Goal: Task Accomplishment & Management: Manage account settings

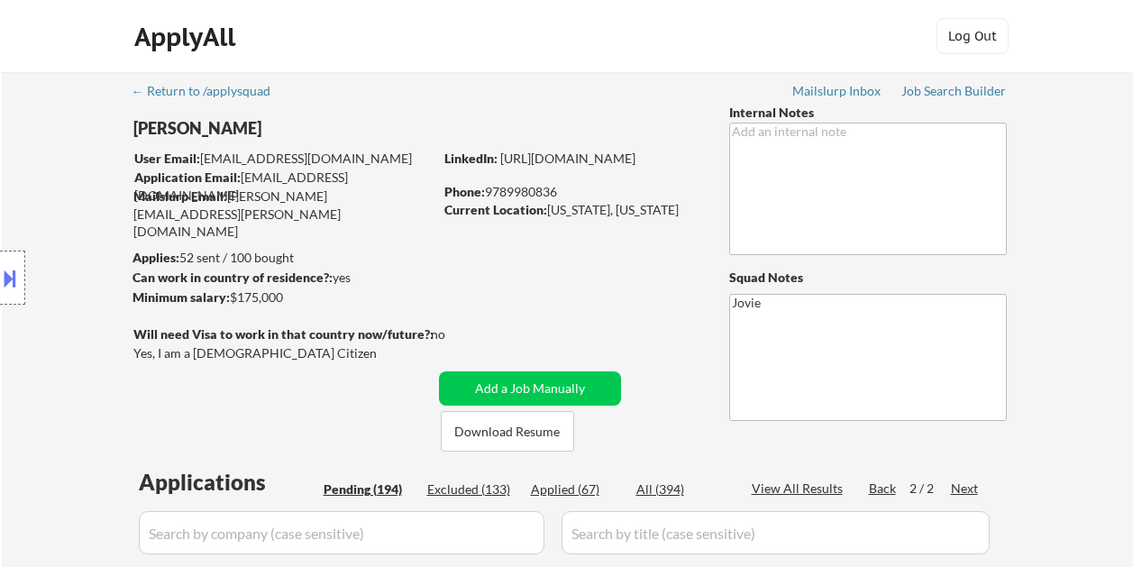
select select ""pending""
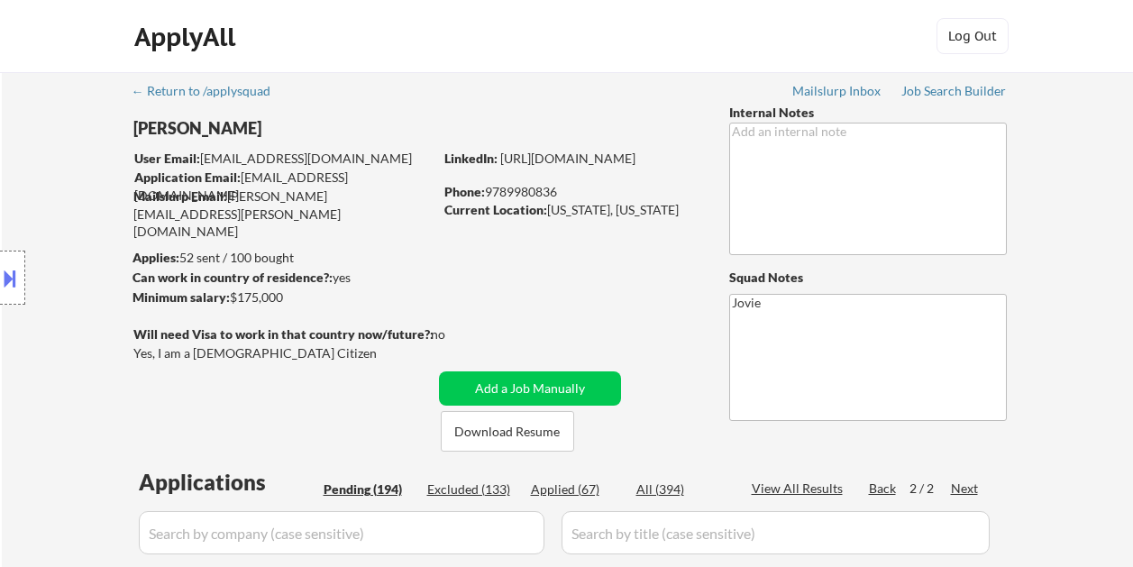
select select ""pending""
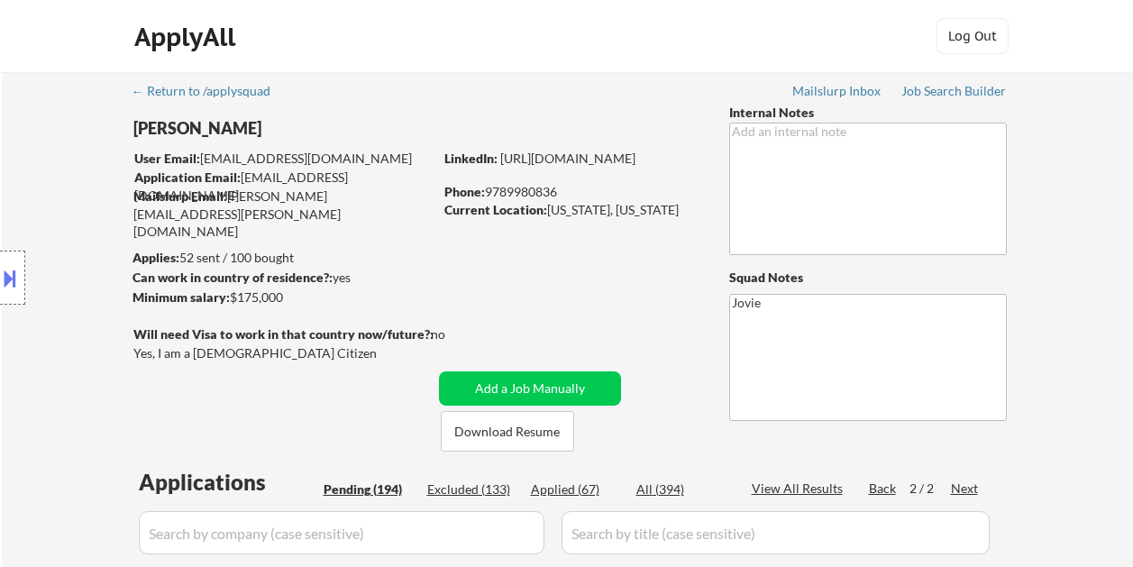
select select ""pending""
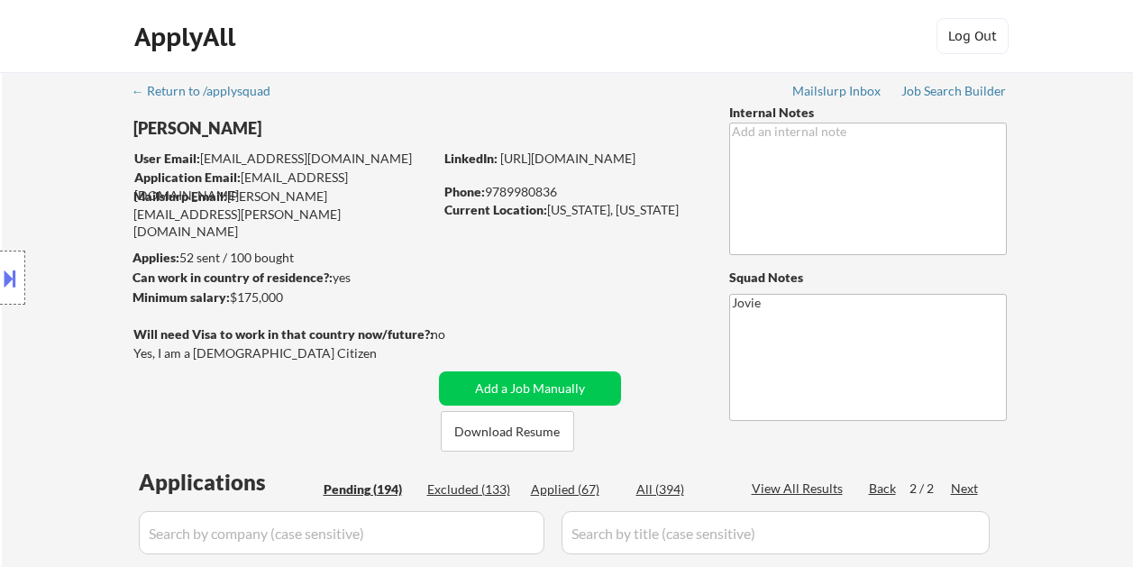
select select ""pending""
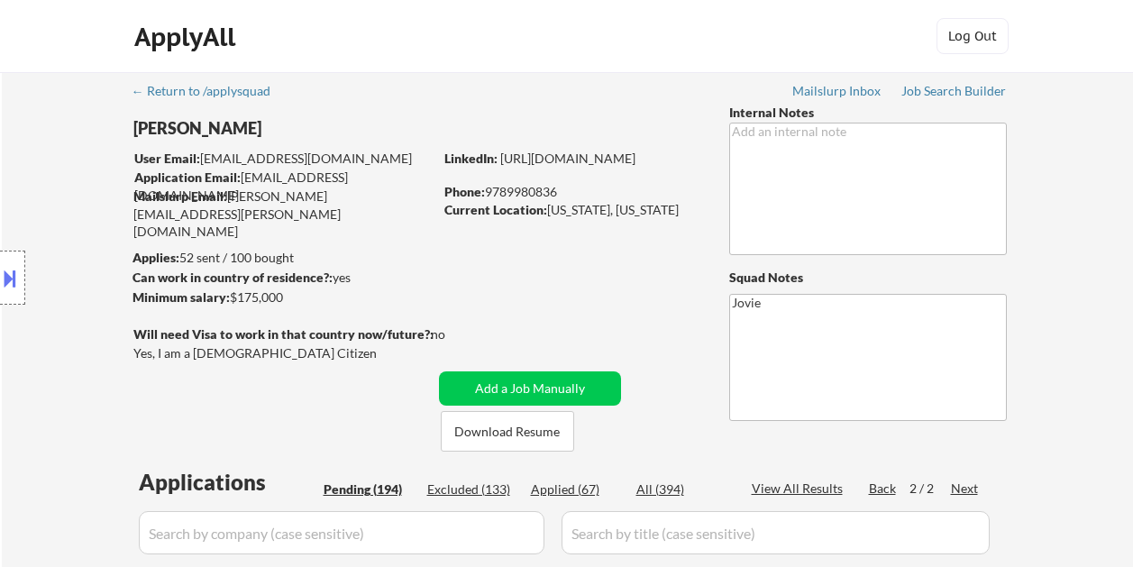
select select ""pending""
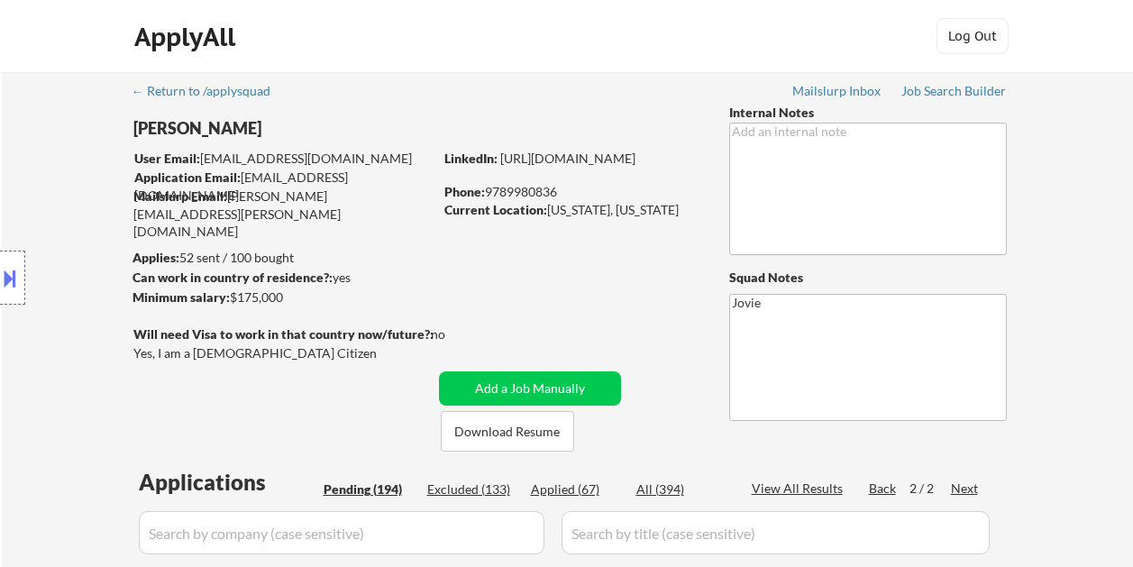
select select ""pending""
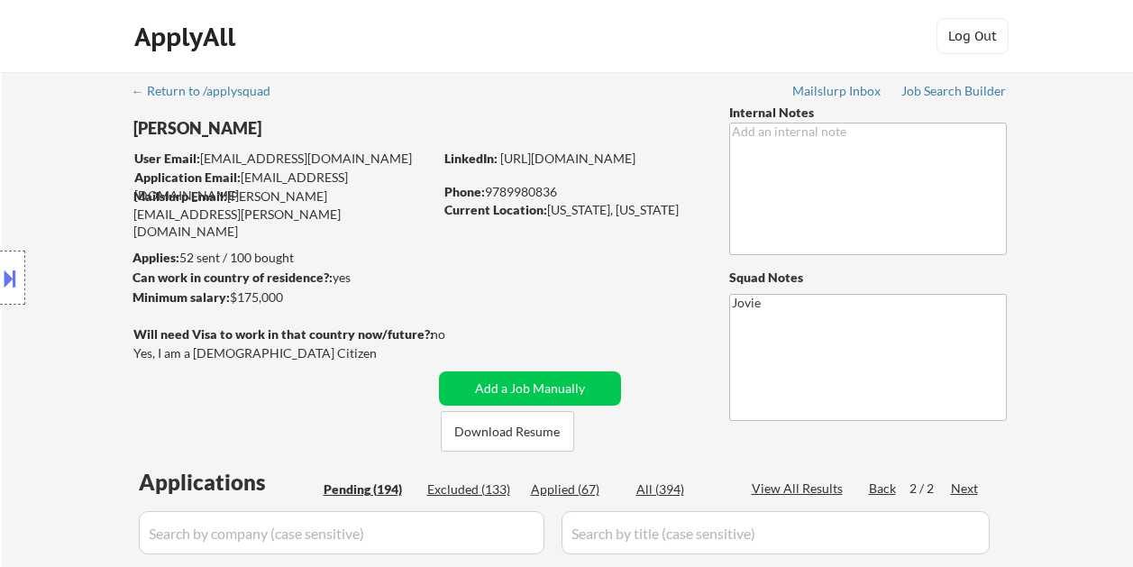
select select ""pending""
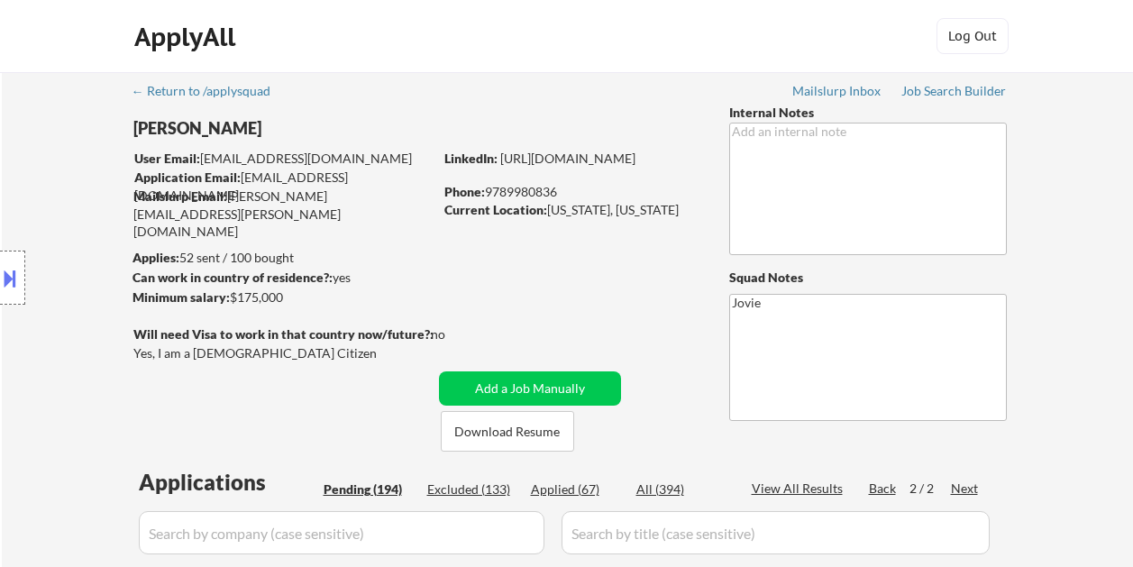
select select ""pending""
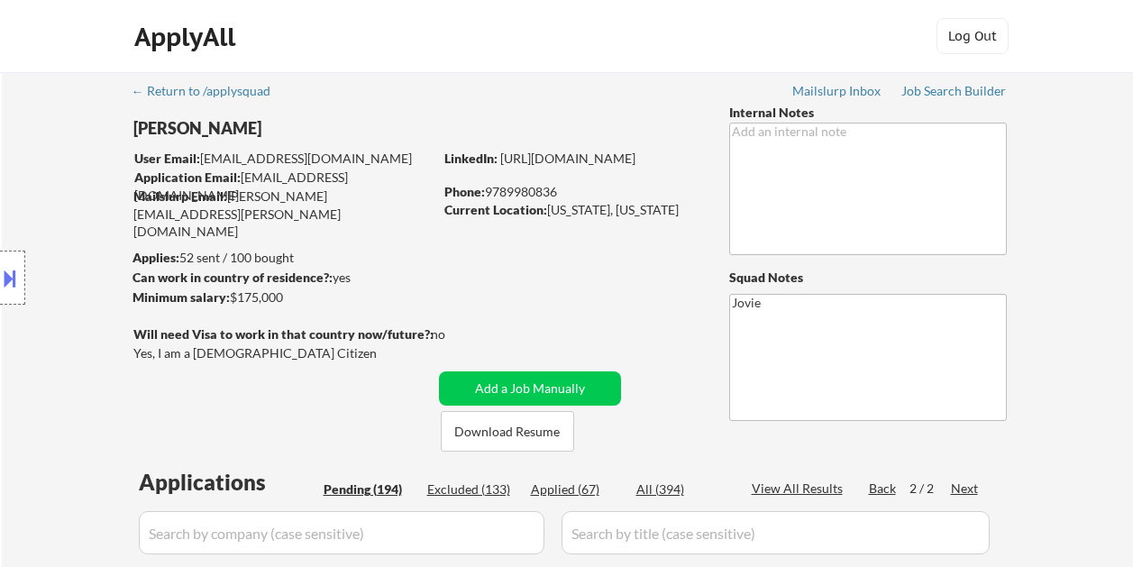
select select ""pending""
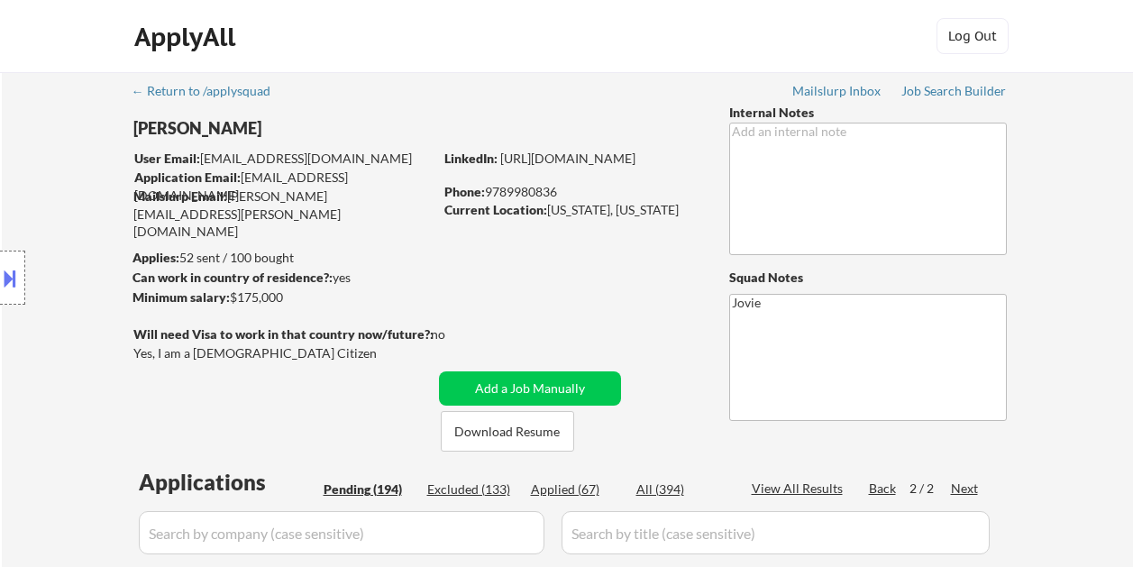
select select ""pending""
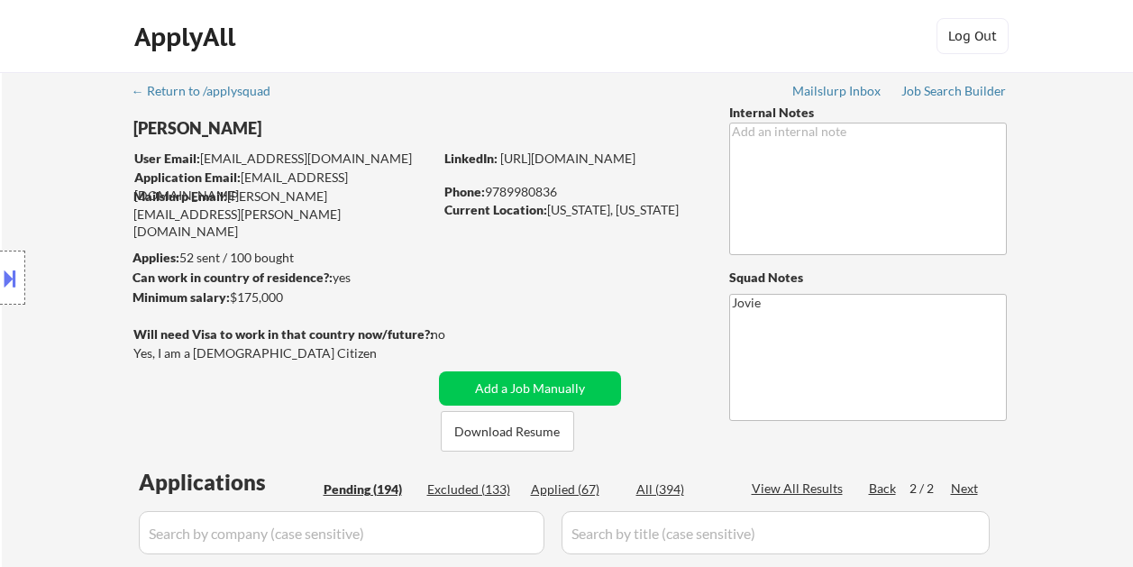
select select ""pending""
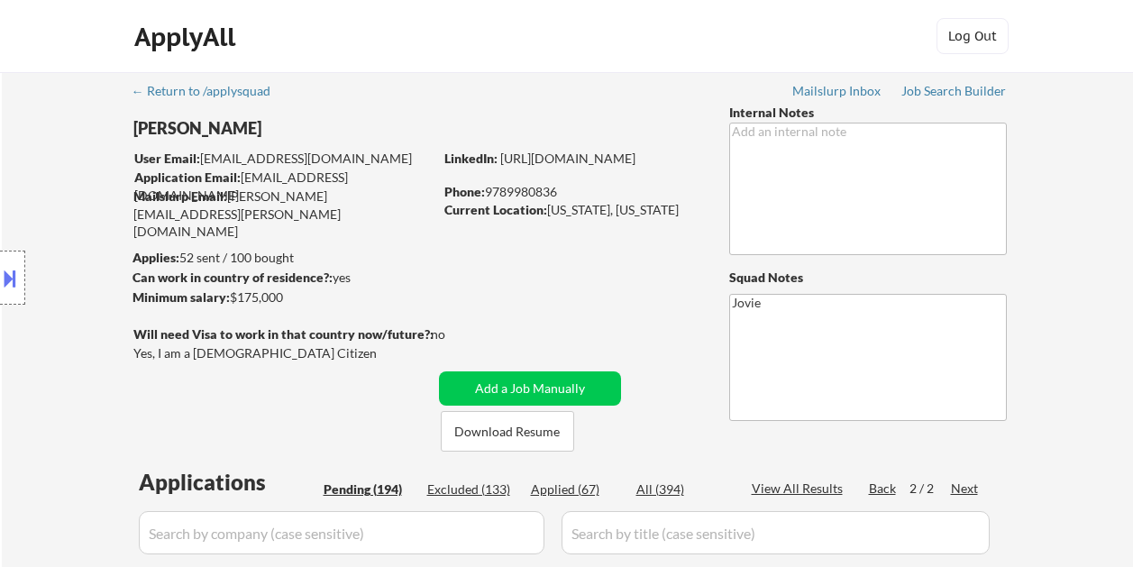
select select ""pending""
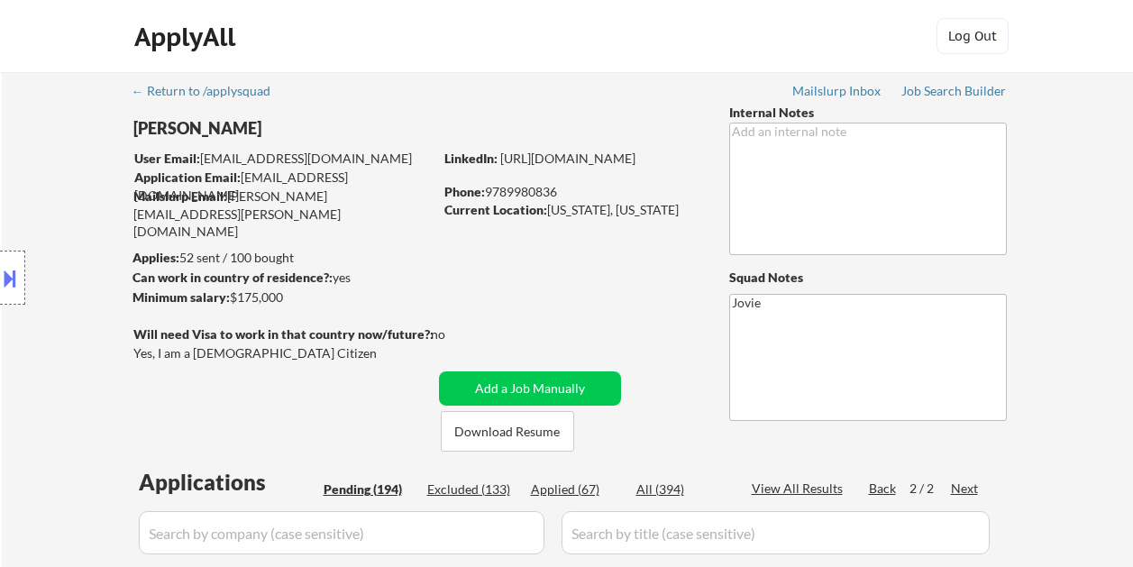
select select ""pending""
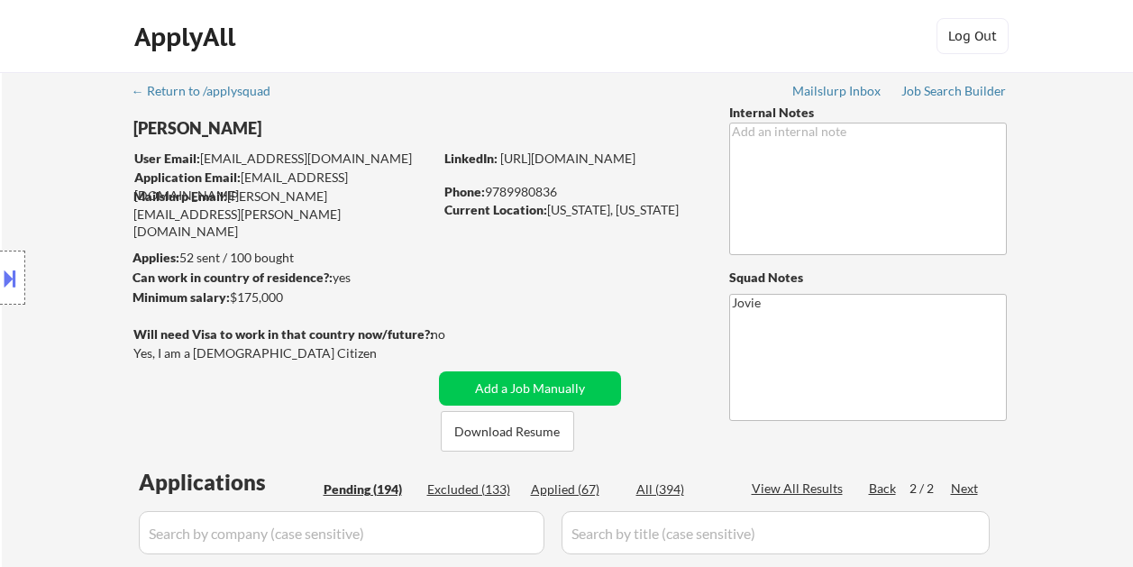
select select ""pending""
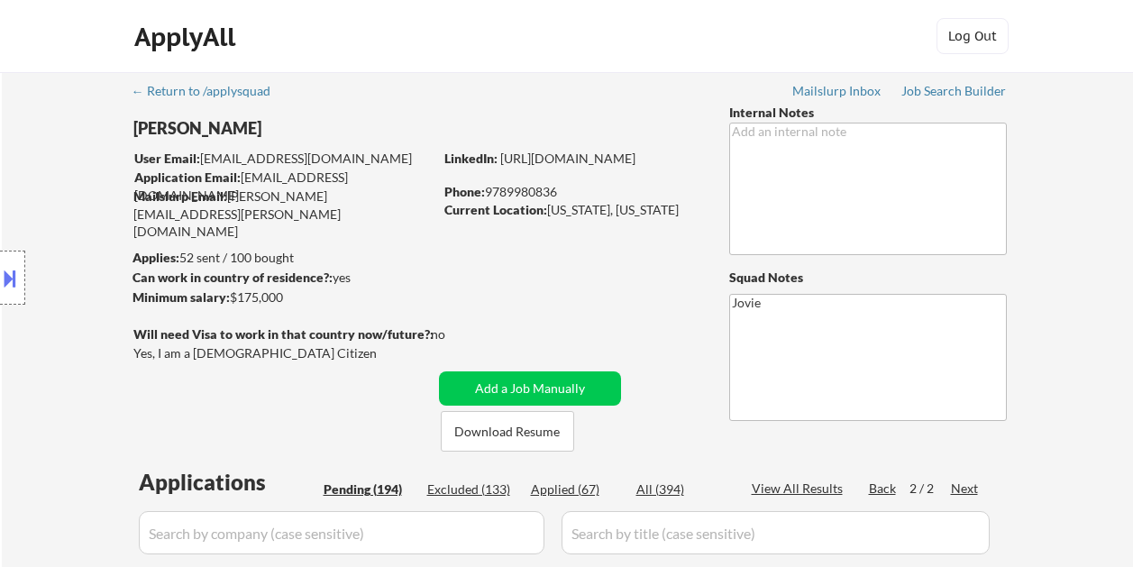
select select ""pending""
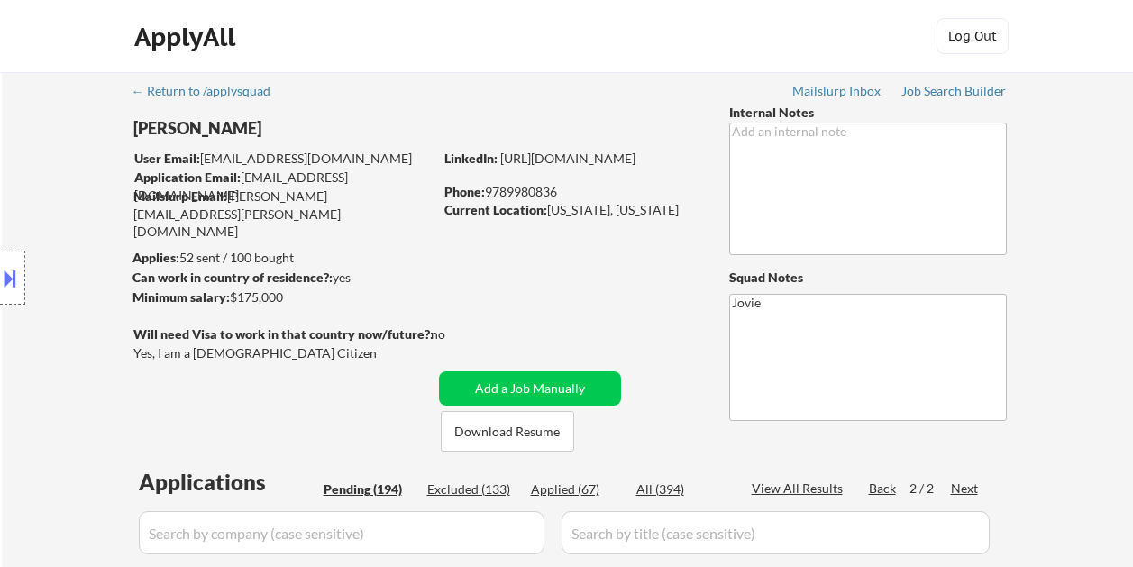
select select ""pending""
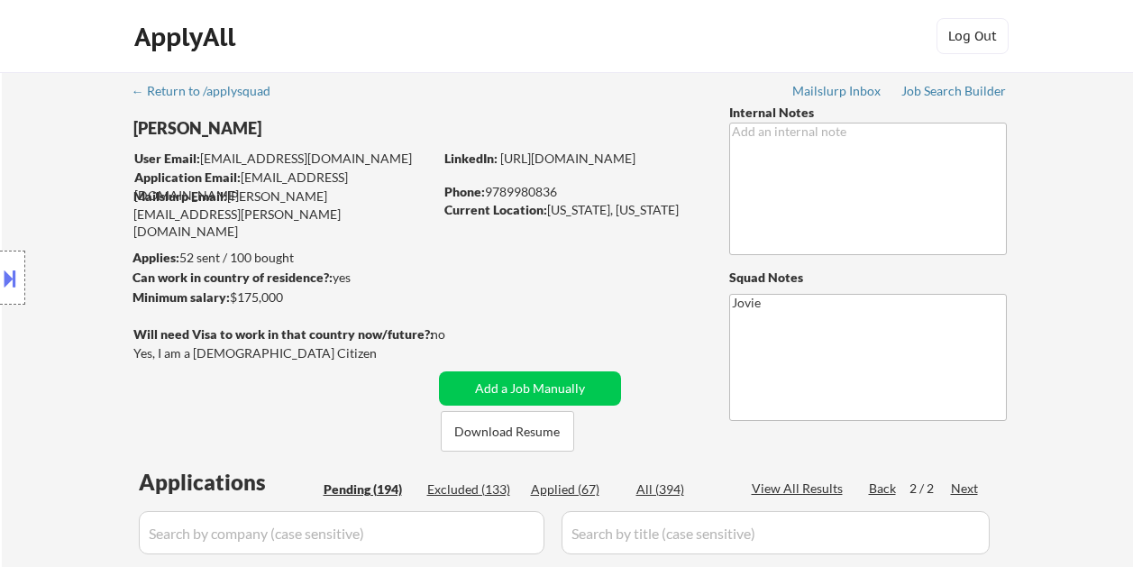
select select ""pending""
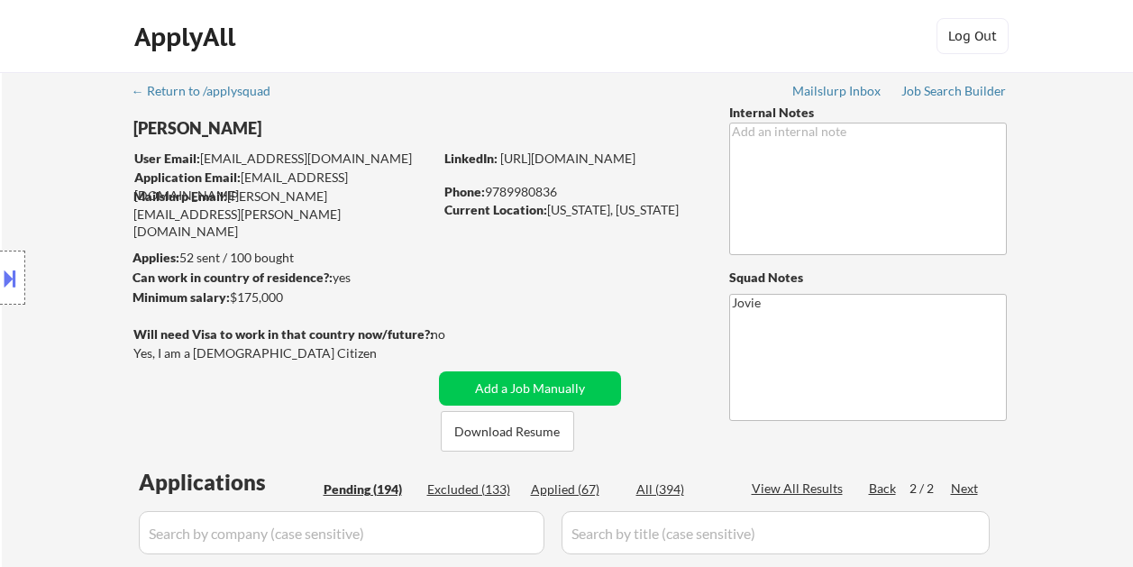
select select ""pending""
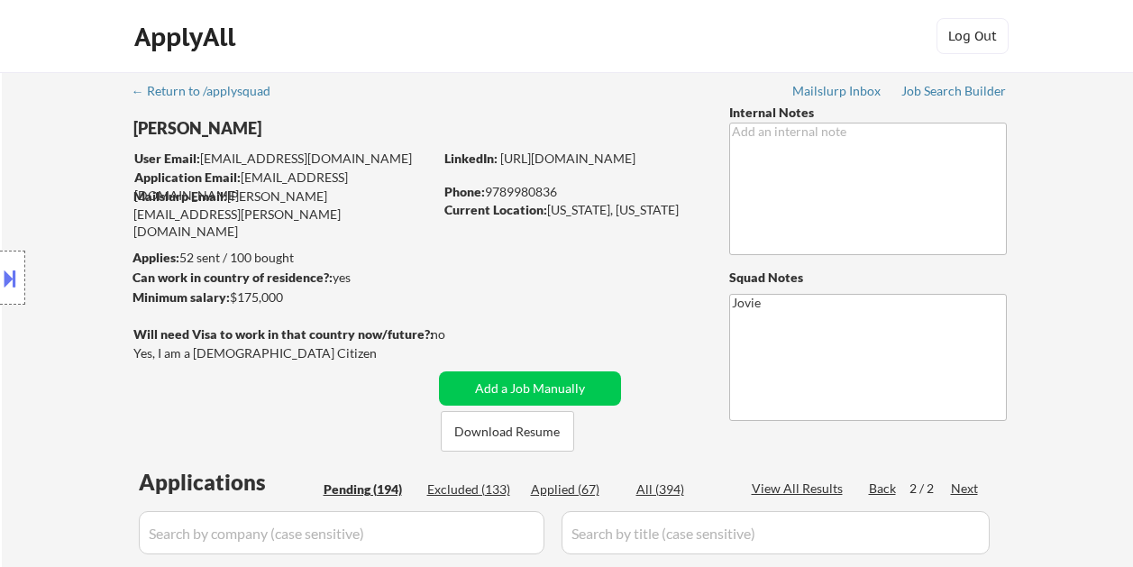
select select ""pending""
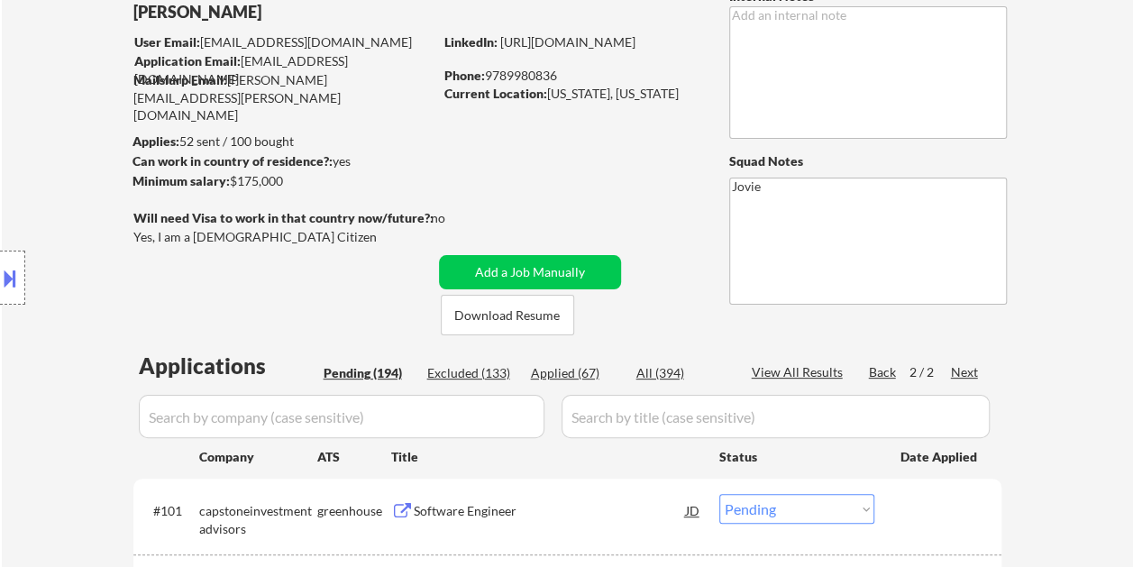
click at [562, 375] on div "Applied (67)" at bounding box center [576, 373] width 90 height 18
select select ""PLACEHOLDER_1427118222253""
select select ""applied""
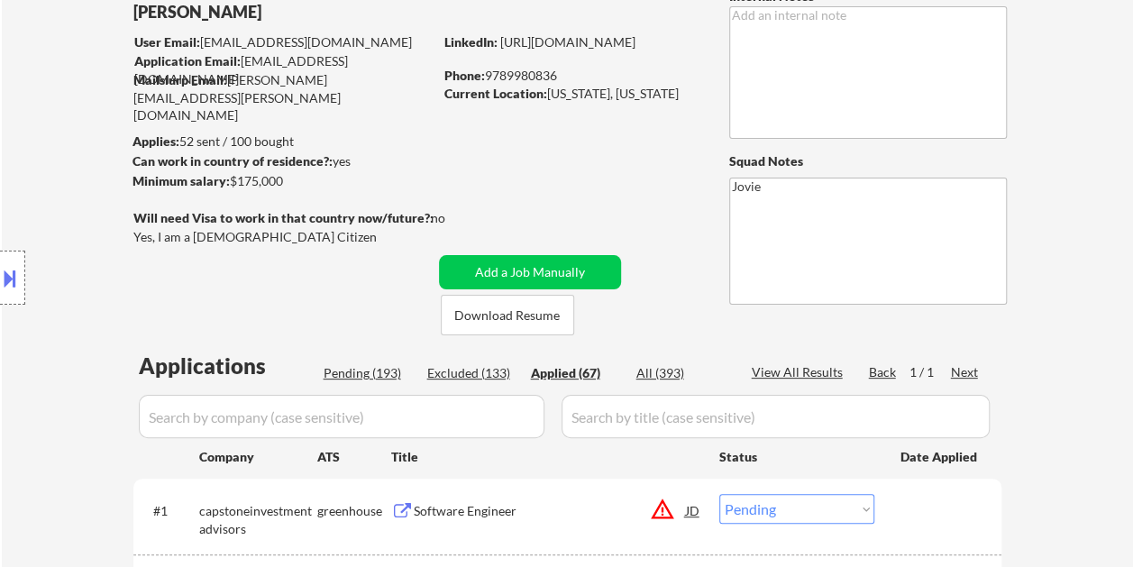
select select ""applied""
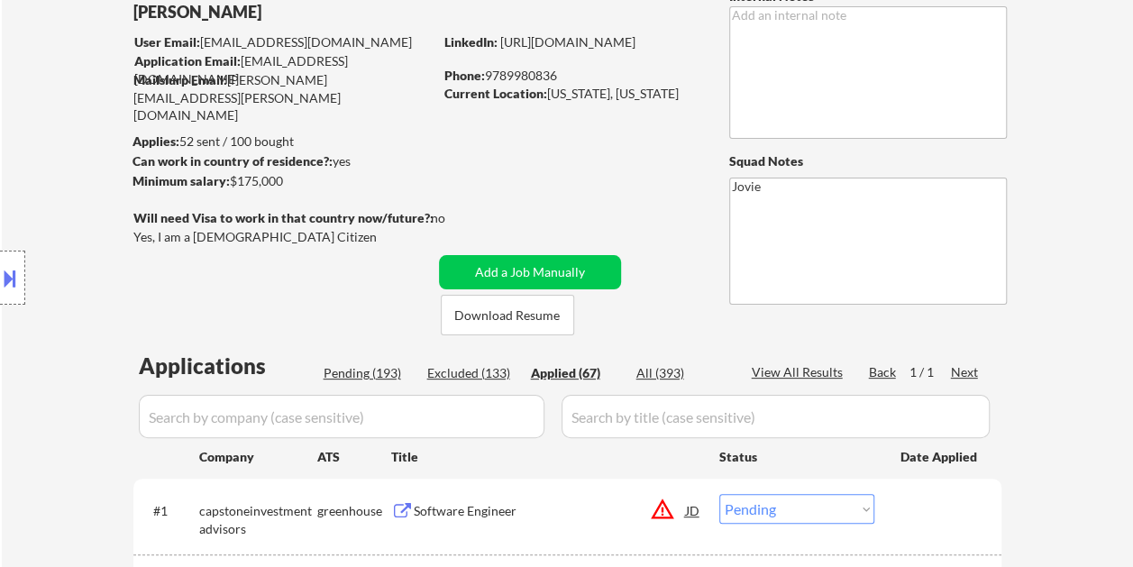
select select ""applied""
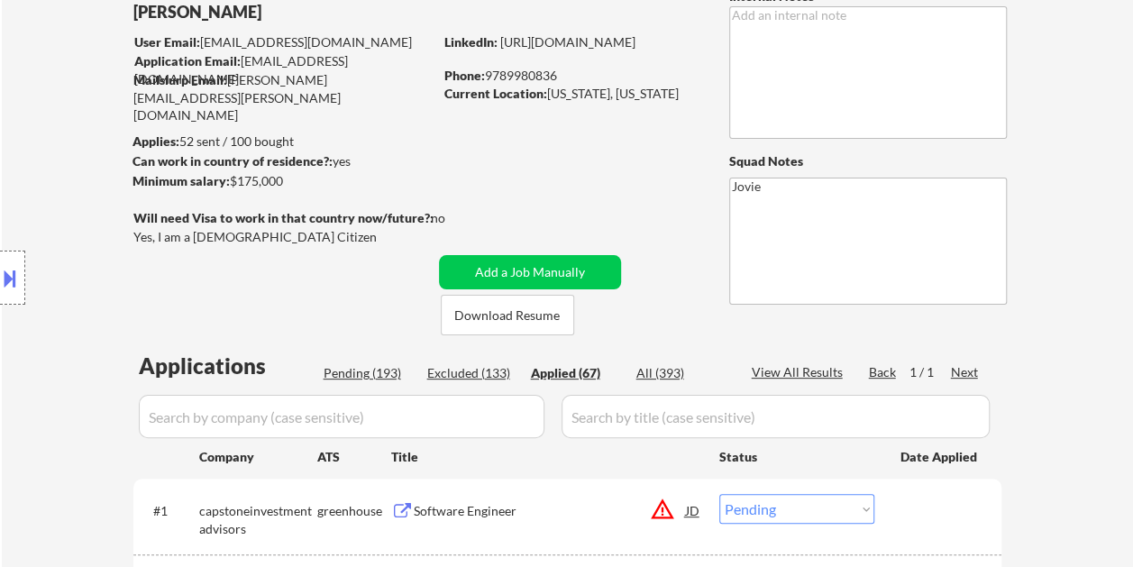
select select ""applied""
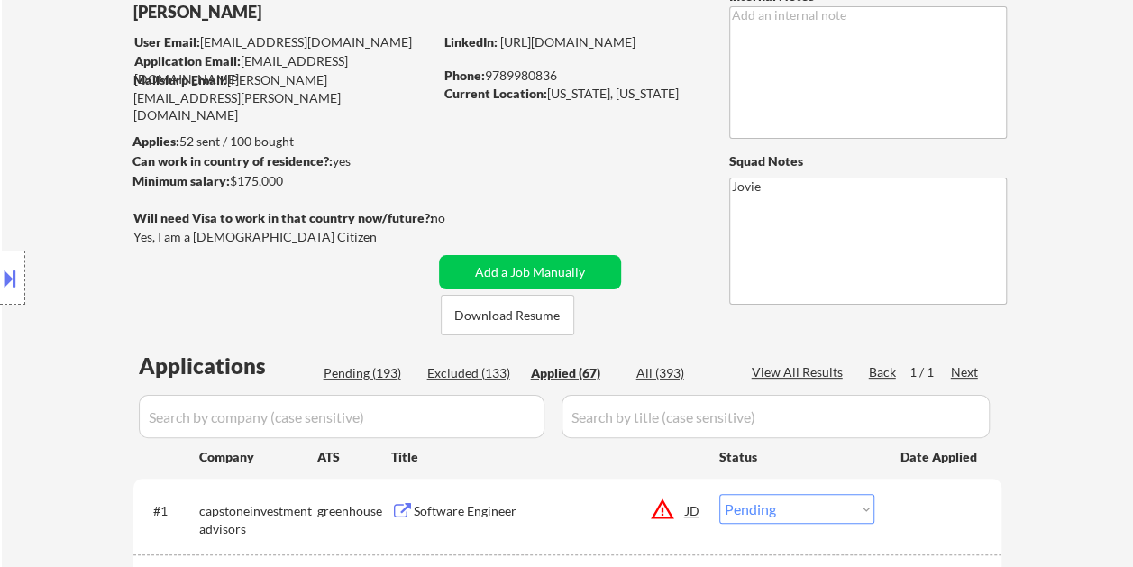
select select ""applied""
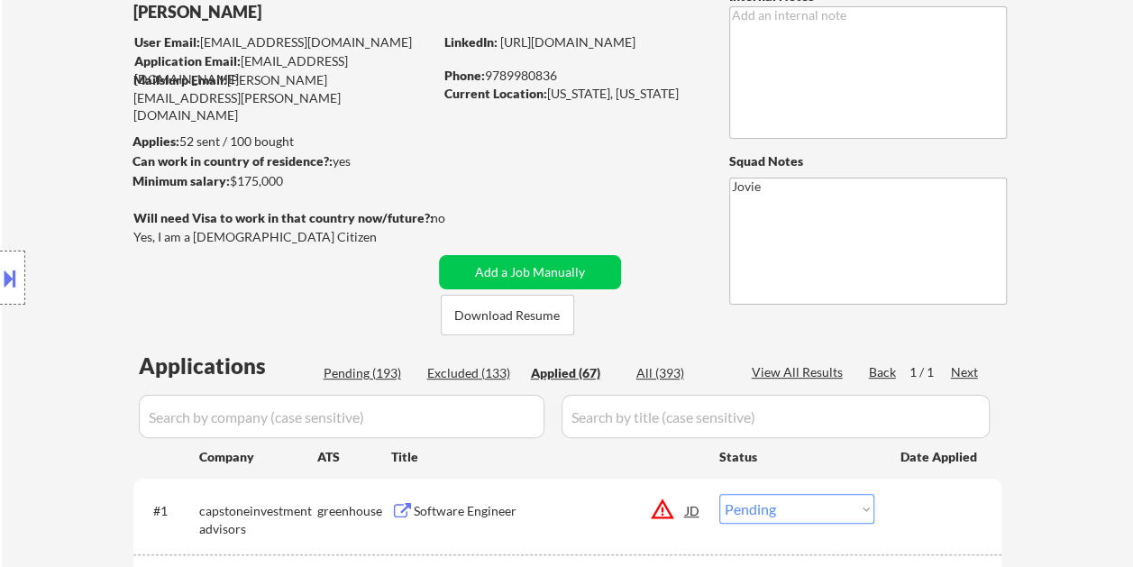
select select ""applied""
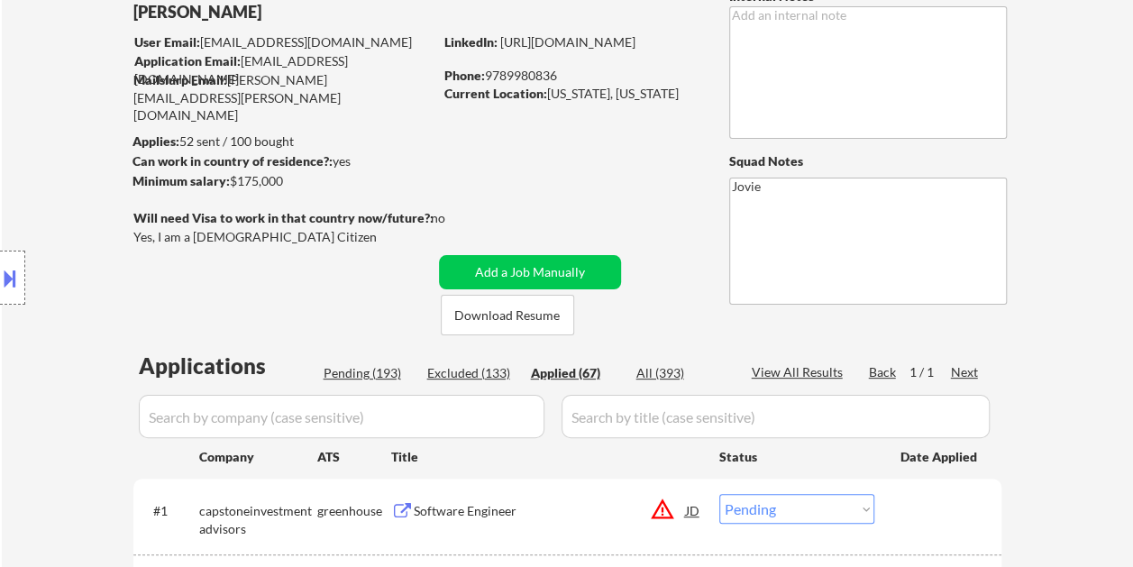
select select ""applied""
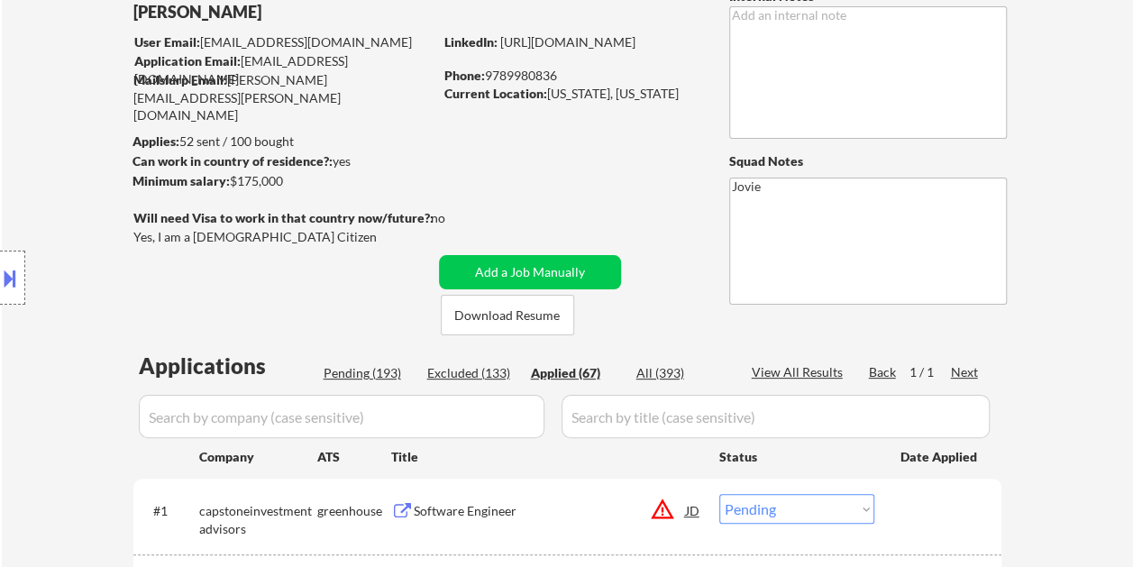
select select ""applied""
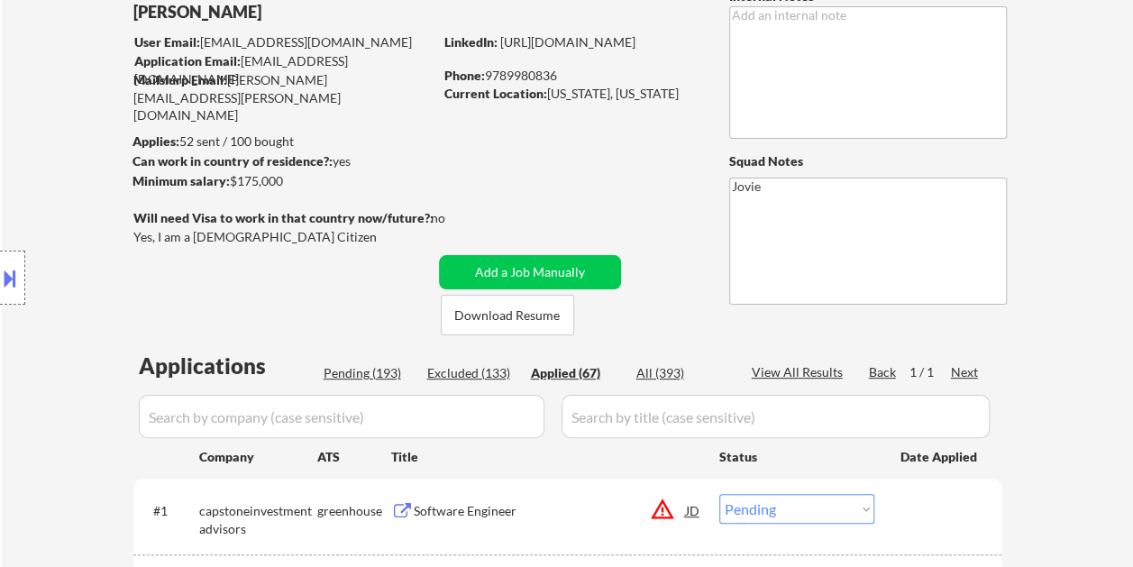
select select ""applied""
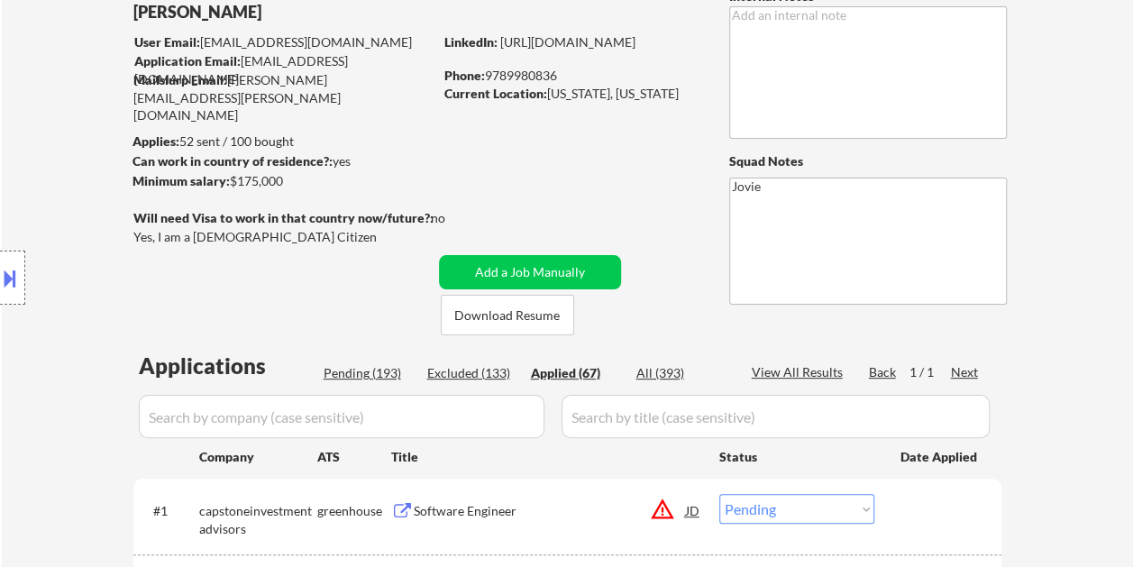
select select ""applied""
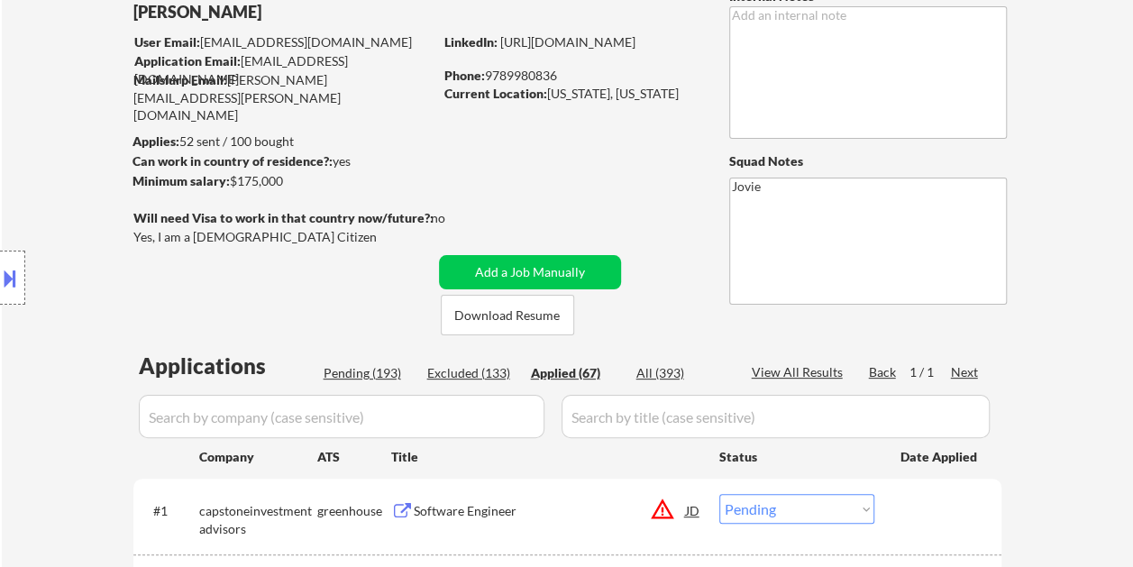
select select ""applied""
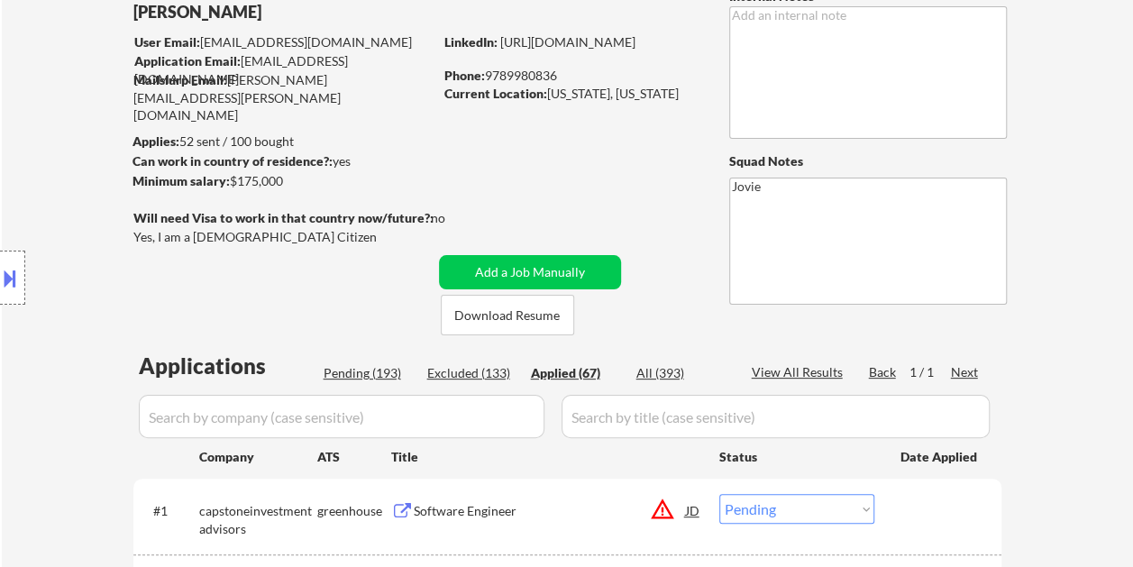
select select ""applied""
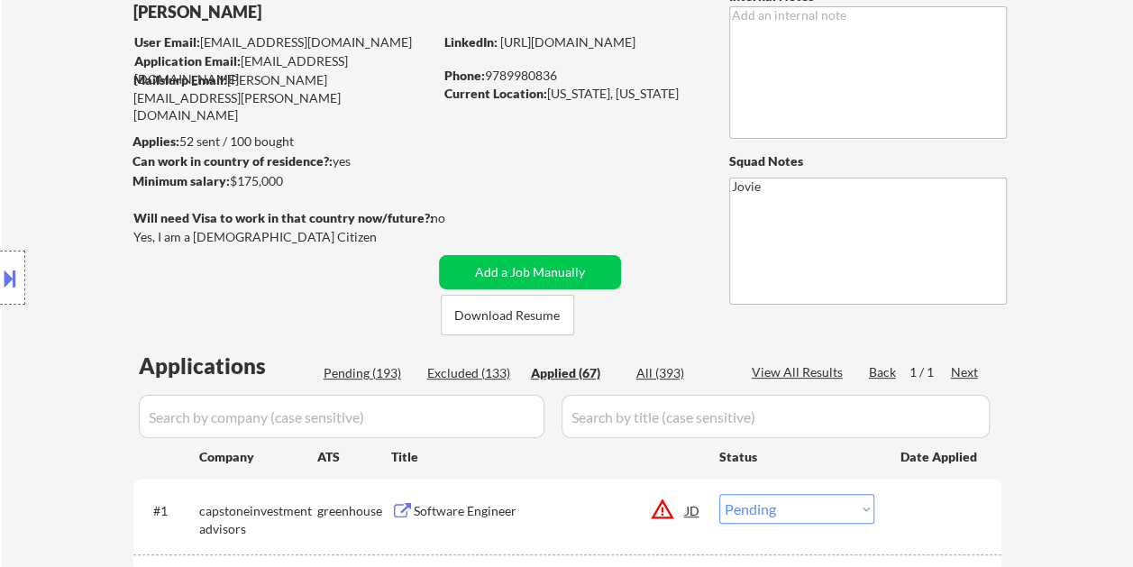
select select ""applied""
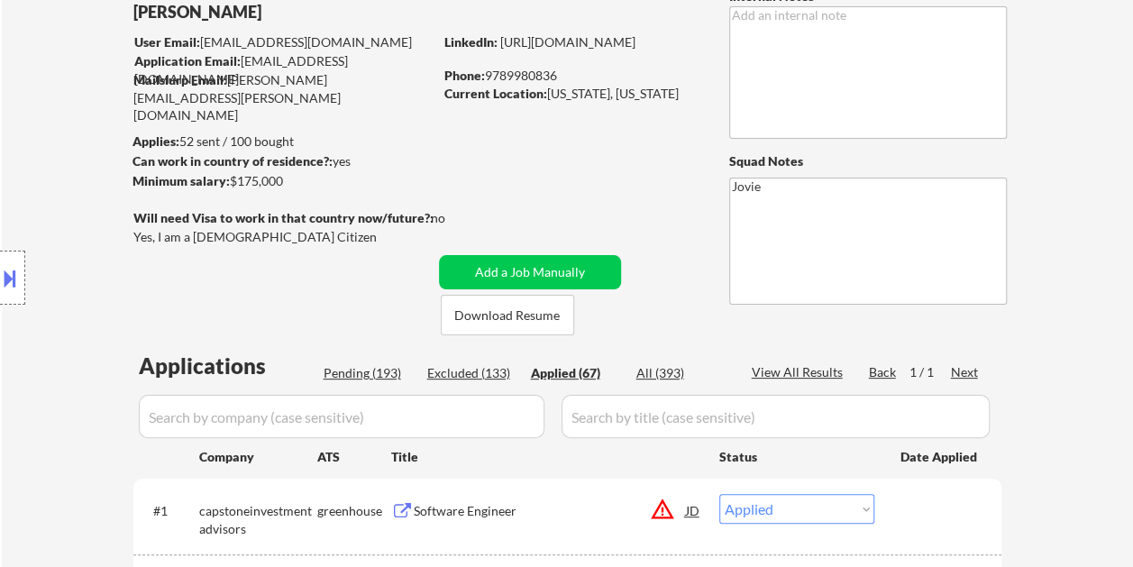
select select ""applied""
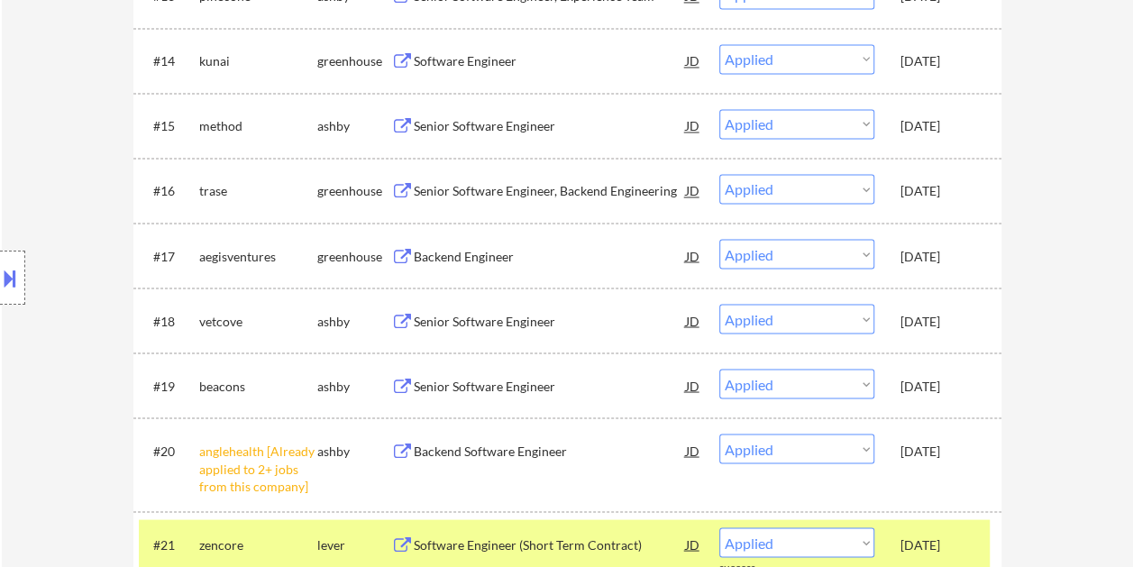
scroll to position [1378, 0]
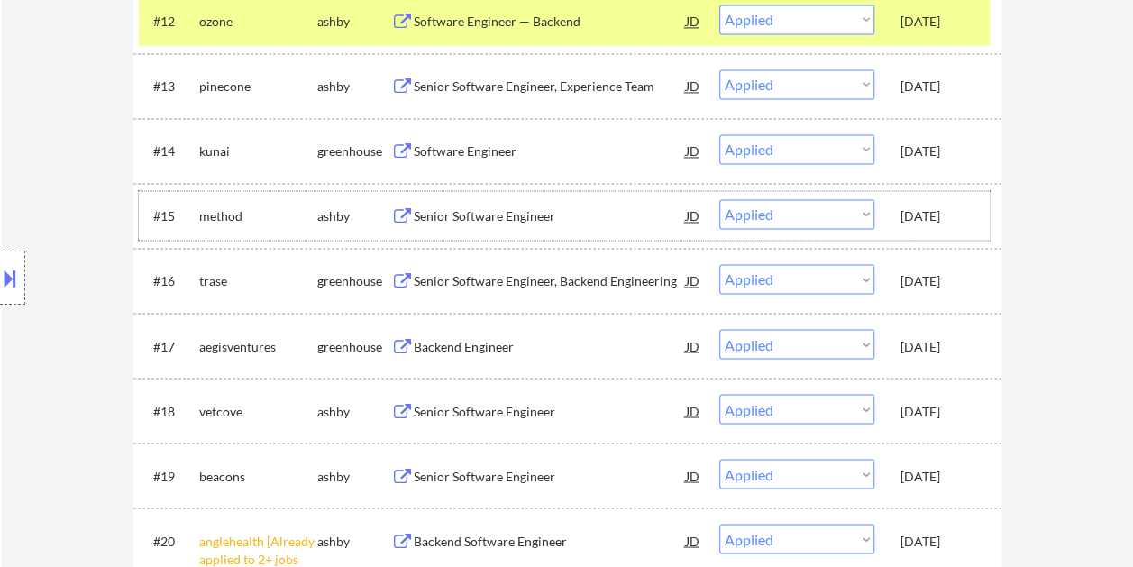
click at [982, 225] on div "#15 method [PERSON_NAME] Senior Software Engineer JD warning_amber Choose an op…" at bounding box center [564, 215] width 851 height 49
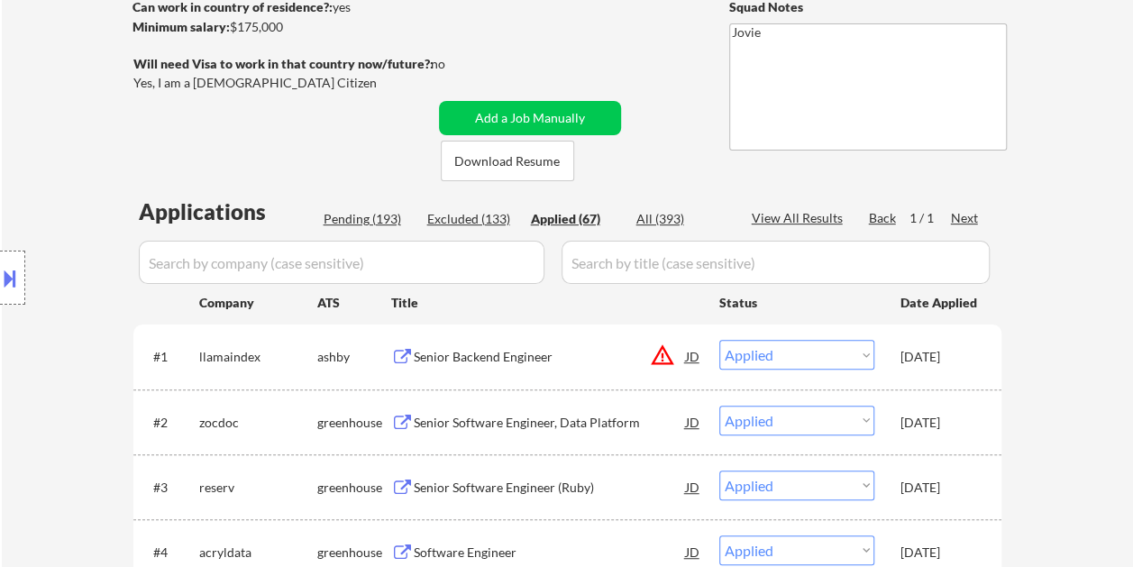
scroll to position [0, 0]
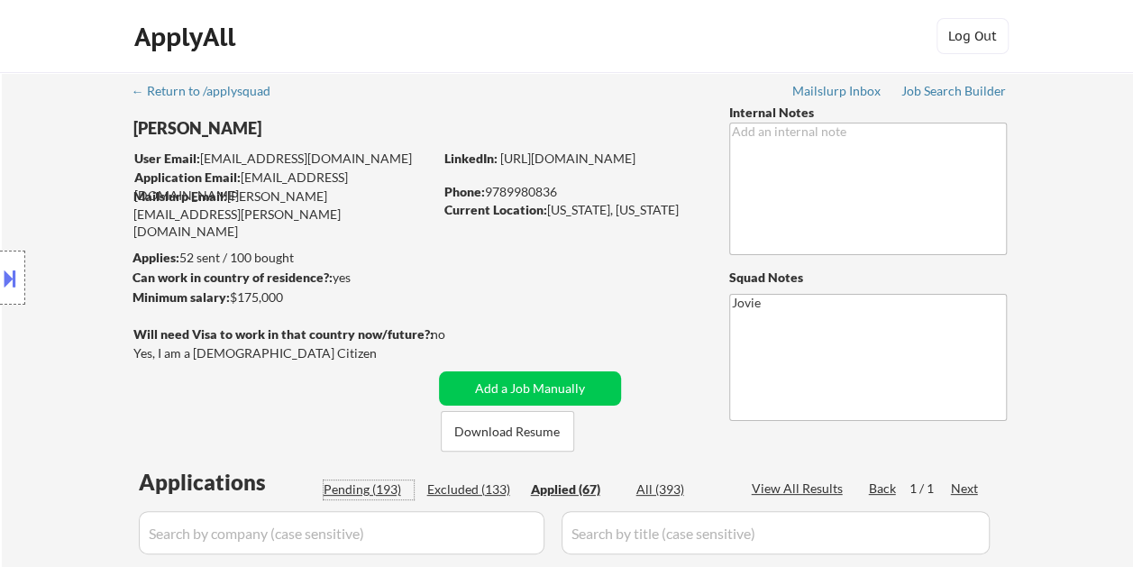
click at [379, 491] on div "Pending (193)" at bounding box center [369, 489] width 90 height 18
select select ""pending""
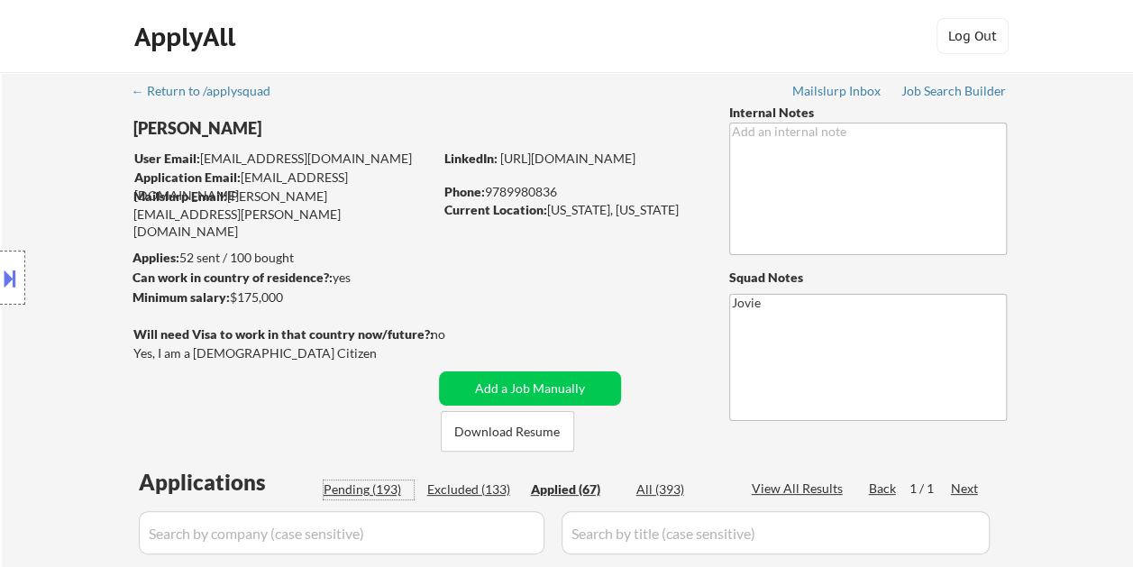
select select ""pending""
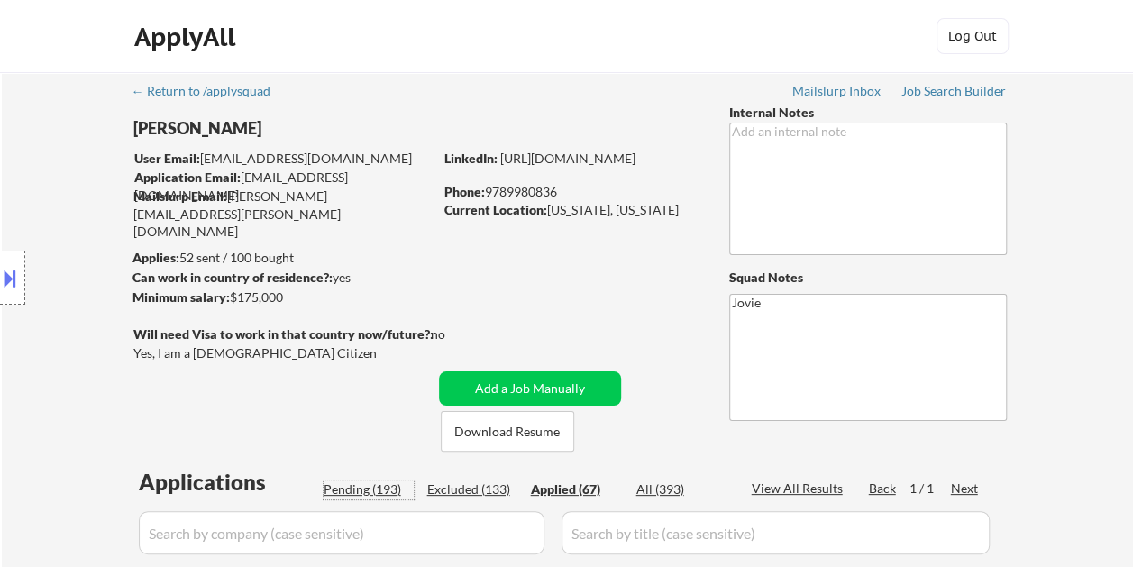
select select ""pending""
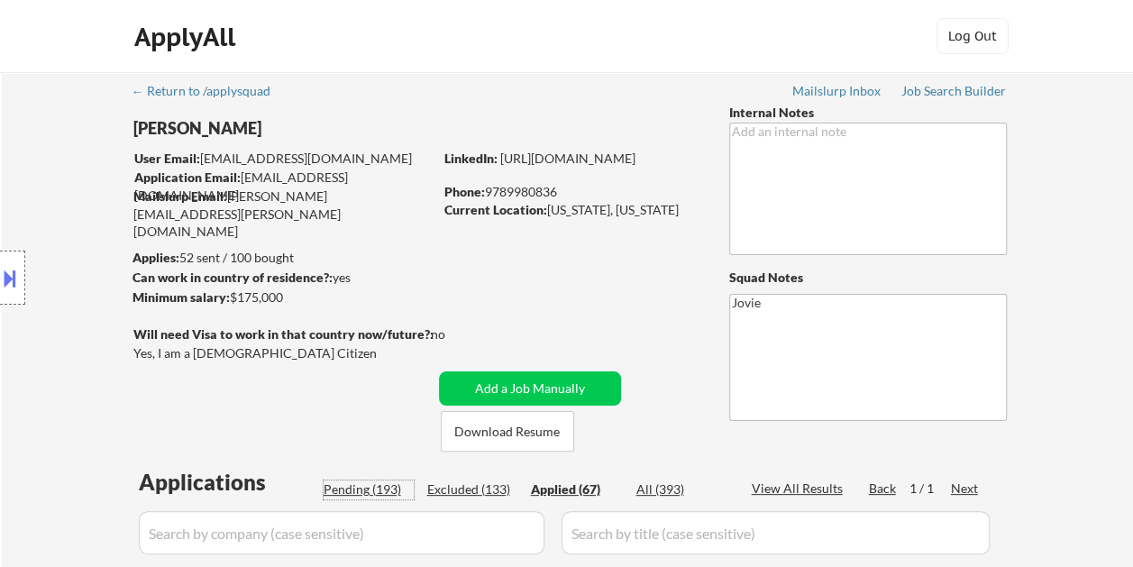
select select ""pending""
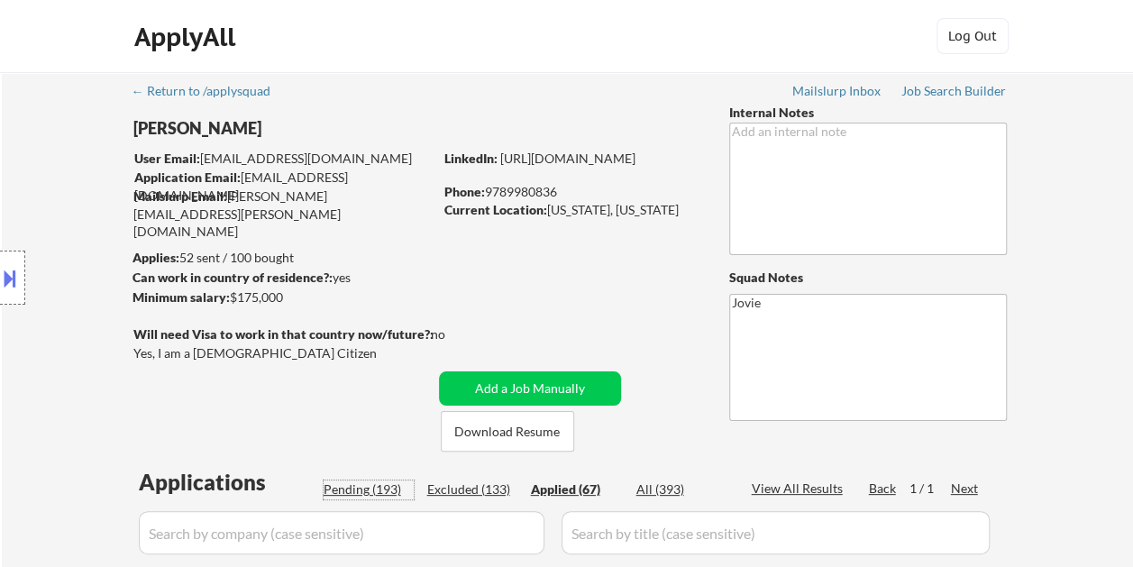
select select ""pending""
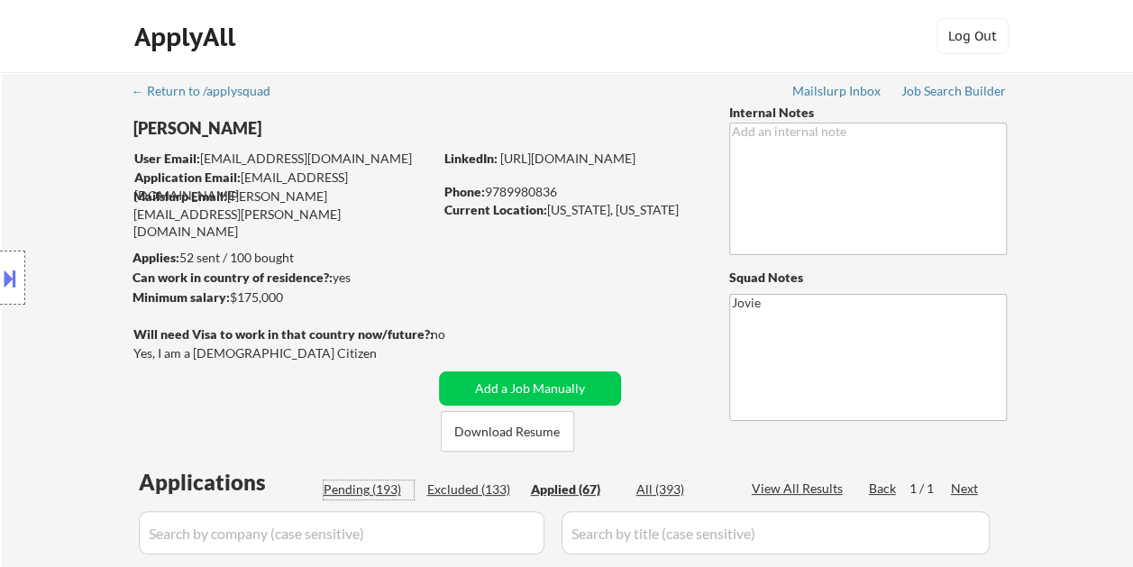
select select ""pending""
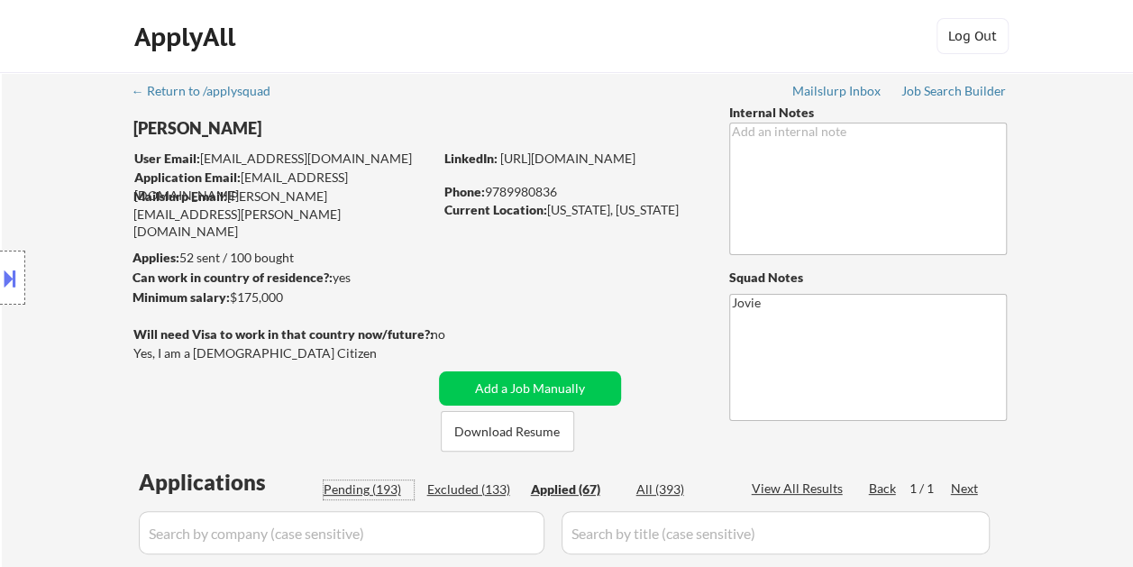
select select ""pending""
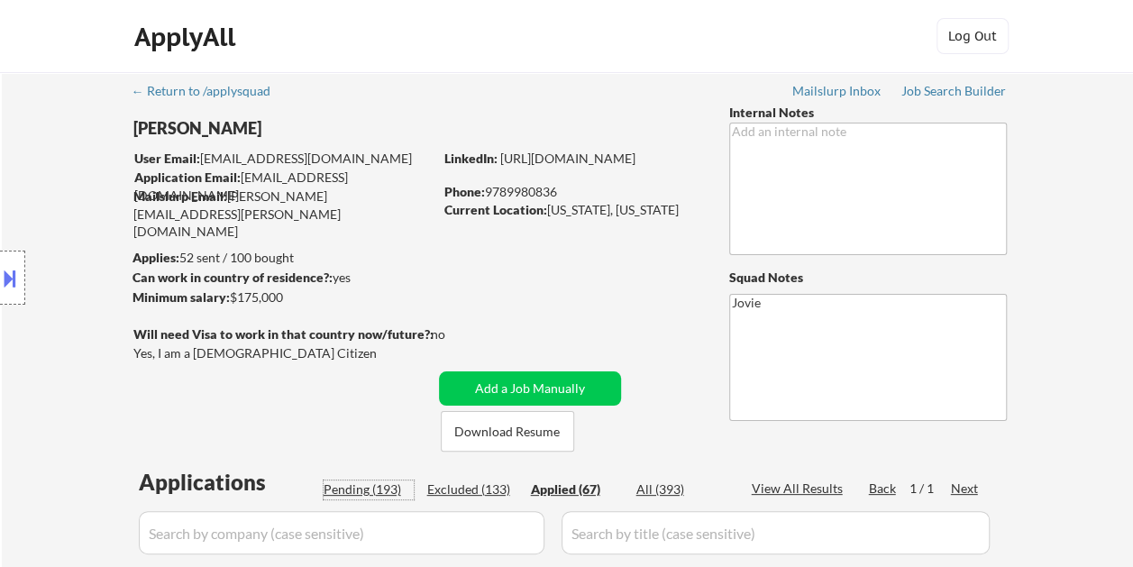
select select ""pending""
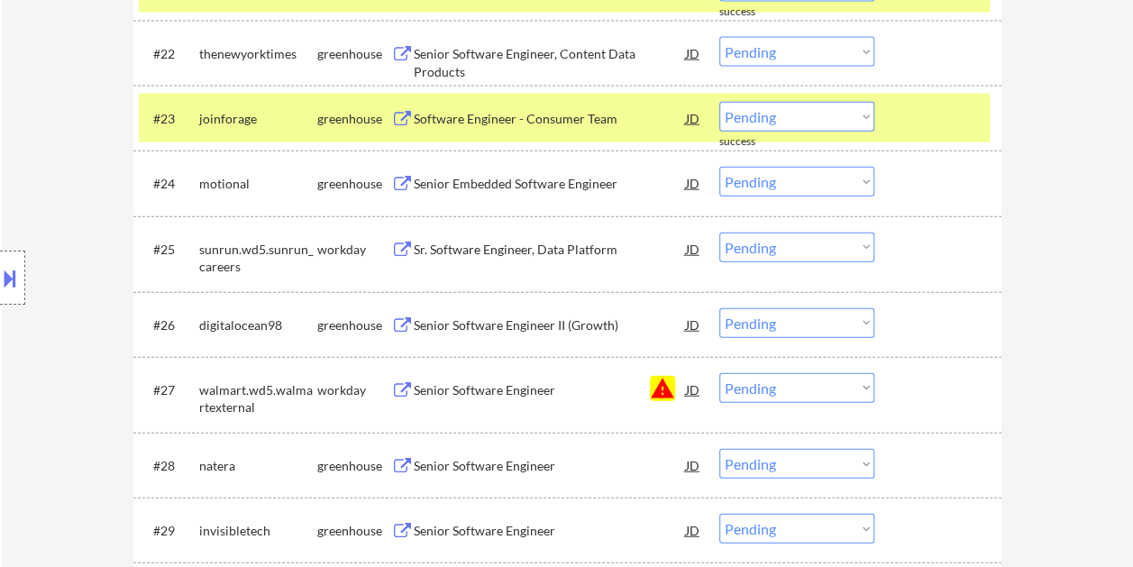
scroll to position [1713, 0]
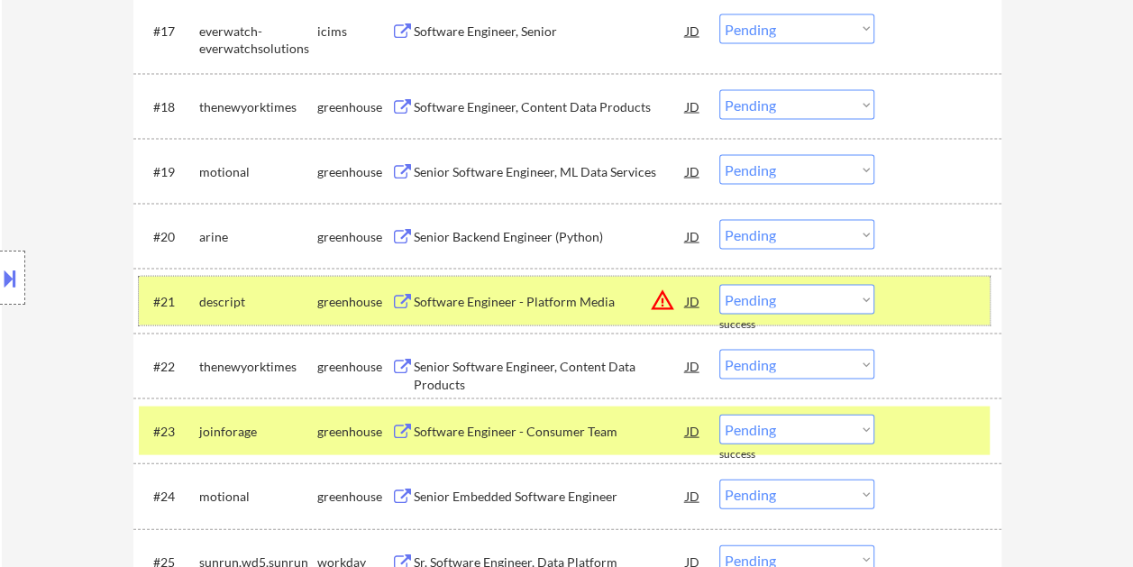
click at [932, 308] on div at bounding box center [940, 301] width 79 height 32
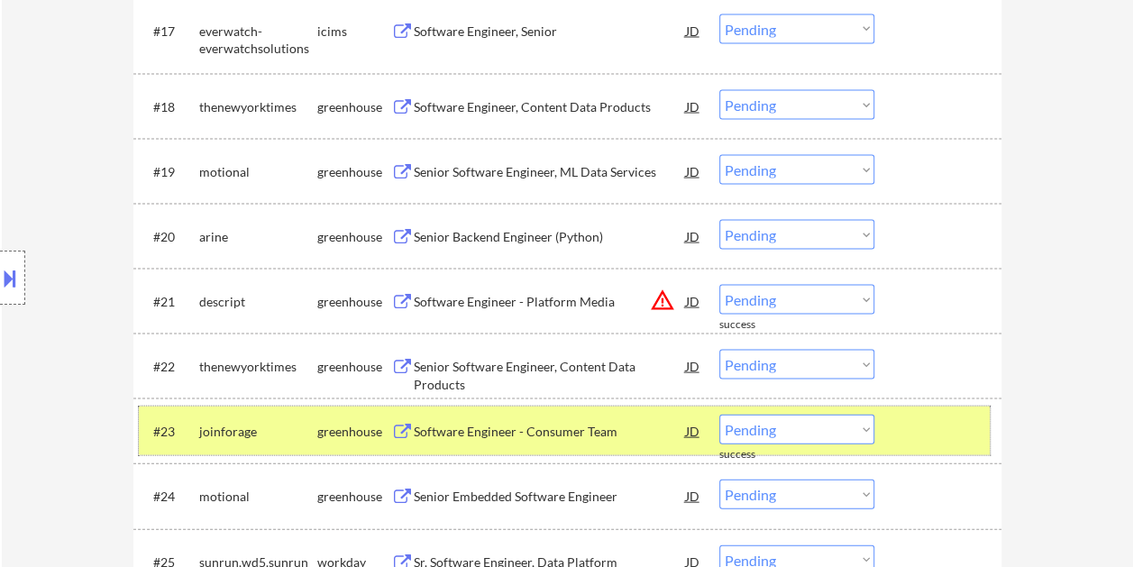
click at [910, 450] on div "#23 joinforage greenhouse Software Engineer - Consumer Team JD warning_amber Ch…" at bounding box center [564, 431] width 851 height 49
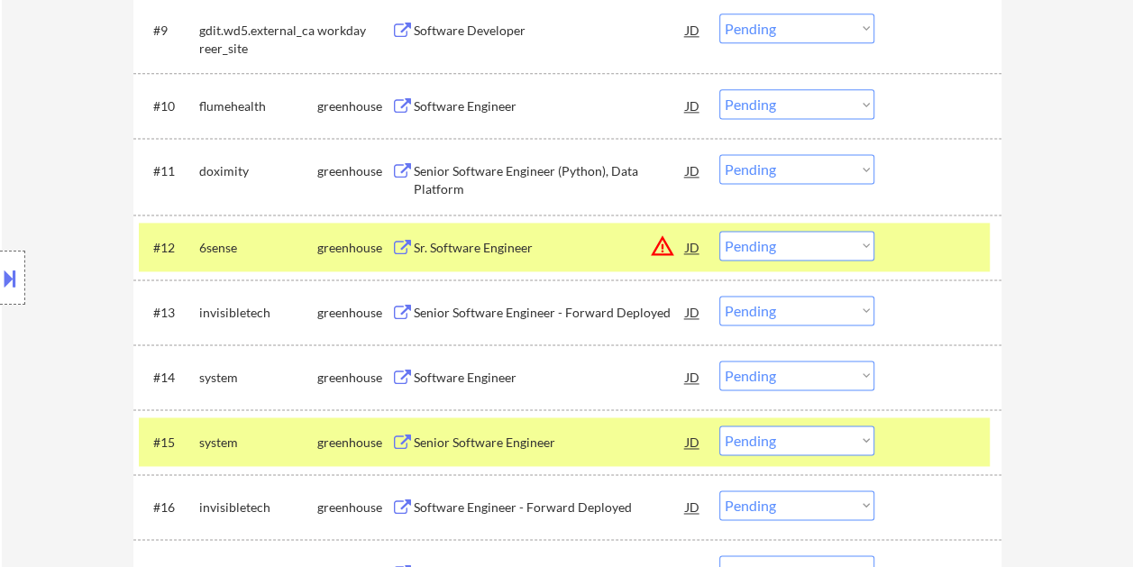
scroll to position [1082, 0]
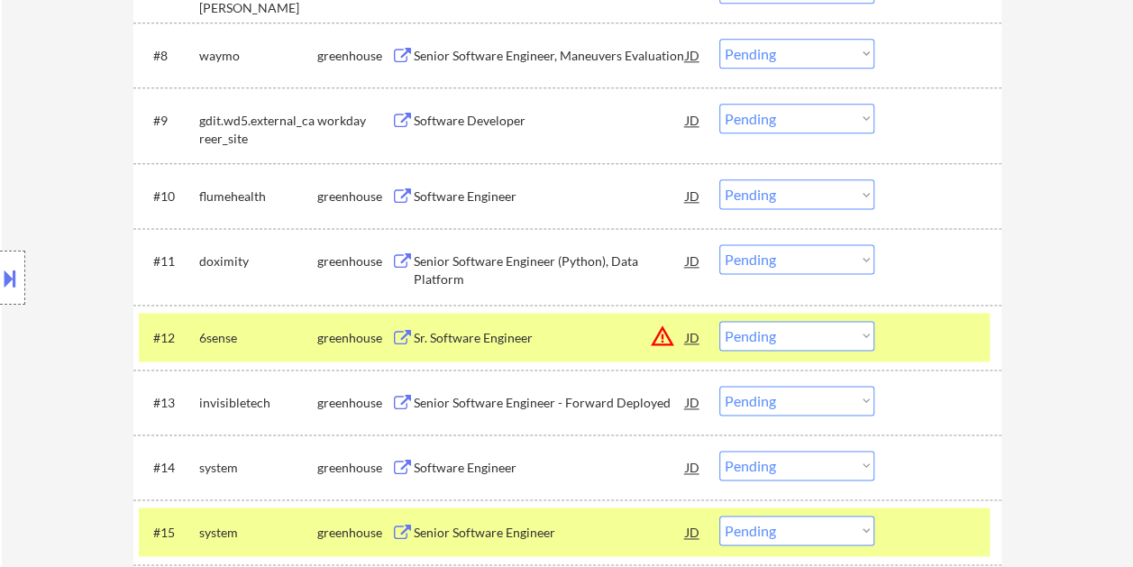
click at [961, 339] on div at bounding box center [940, 337] width 79 height 32
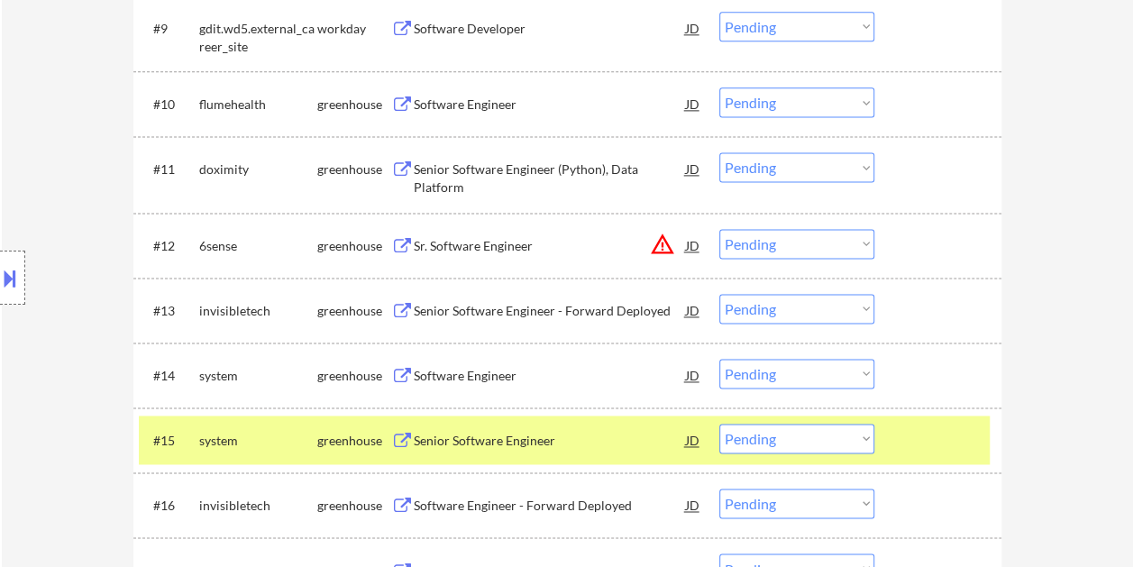
scroll to position [1262, 0]
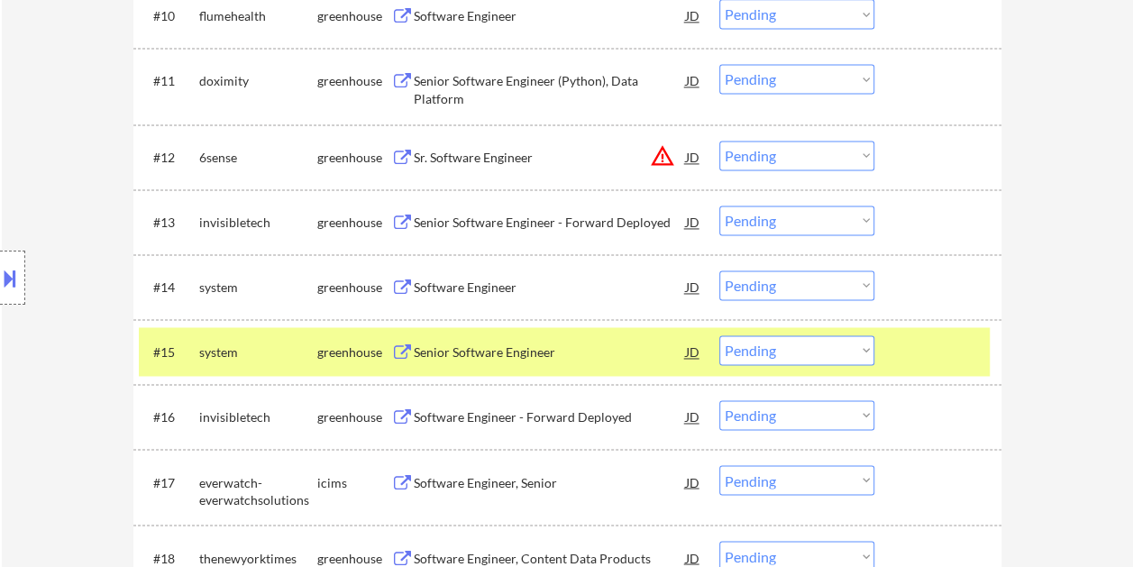
click at [930, 337] on div at bounding box center [940, 351] width 79 height 32
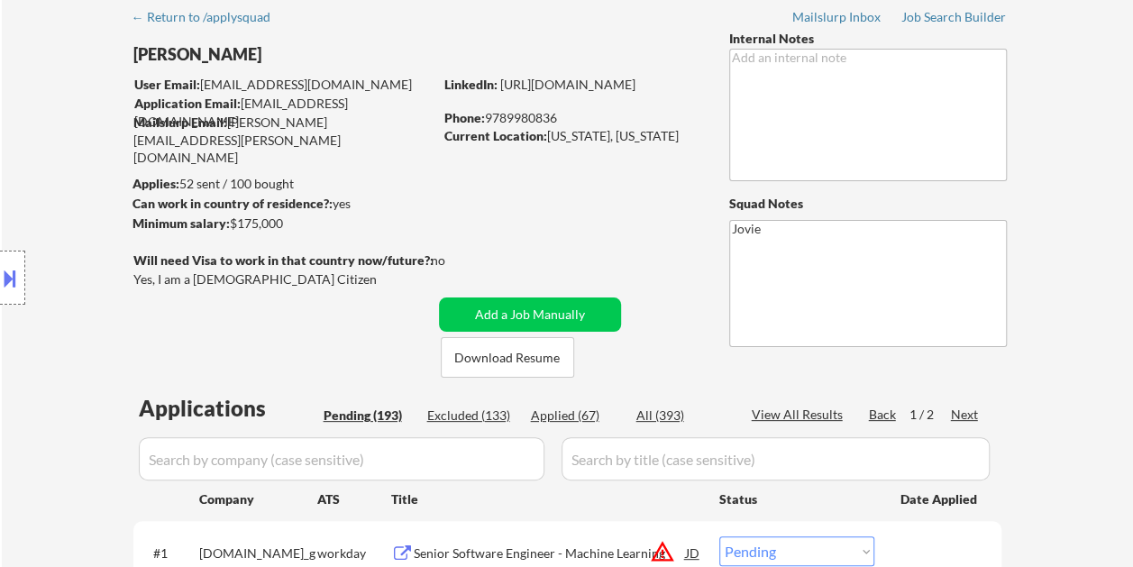
scroll to position [180, 0]
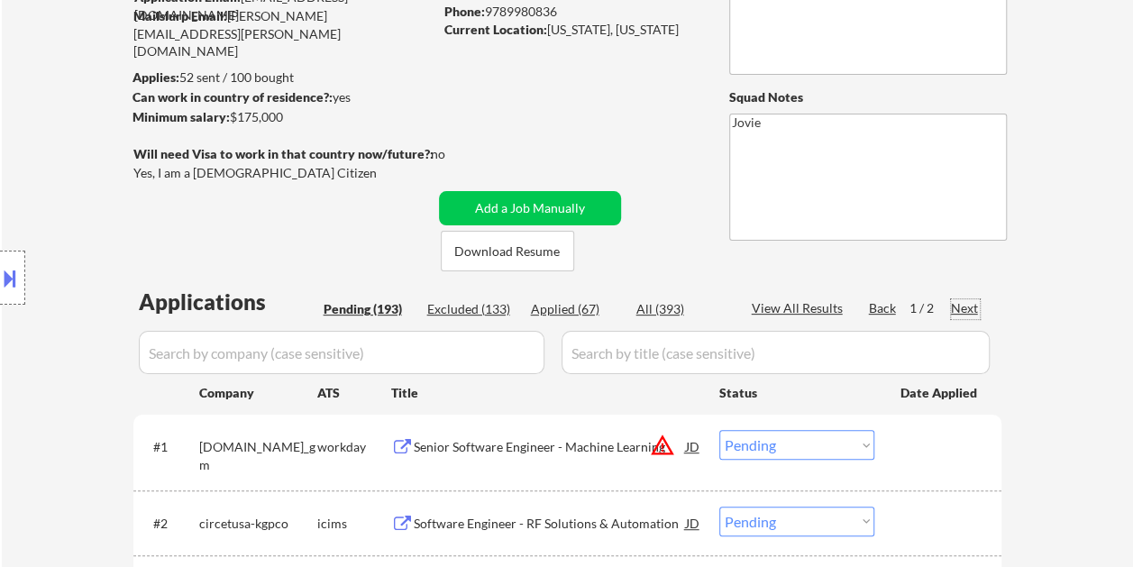
click at [965, 305] on div "Next" at bounding box center [965, 308] width 29 height 18
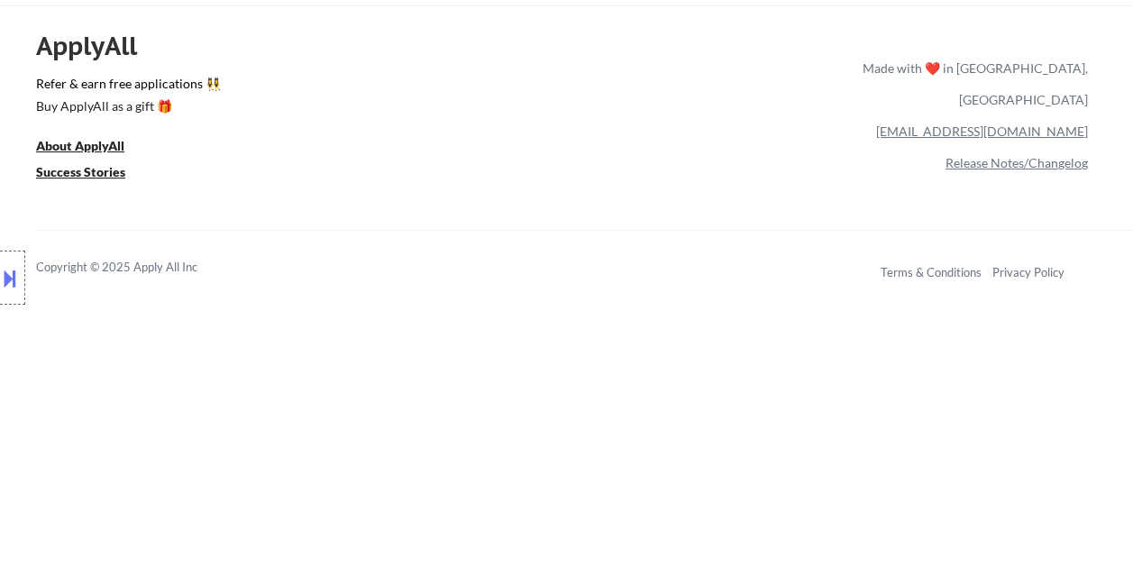
scroll to position [1092, 0]
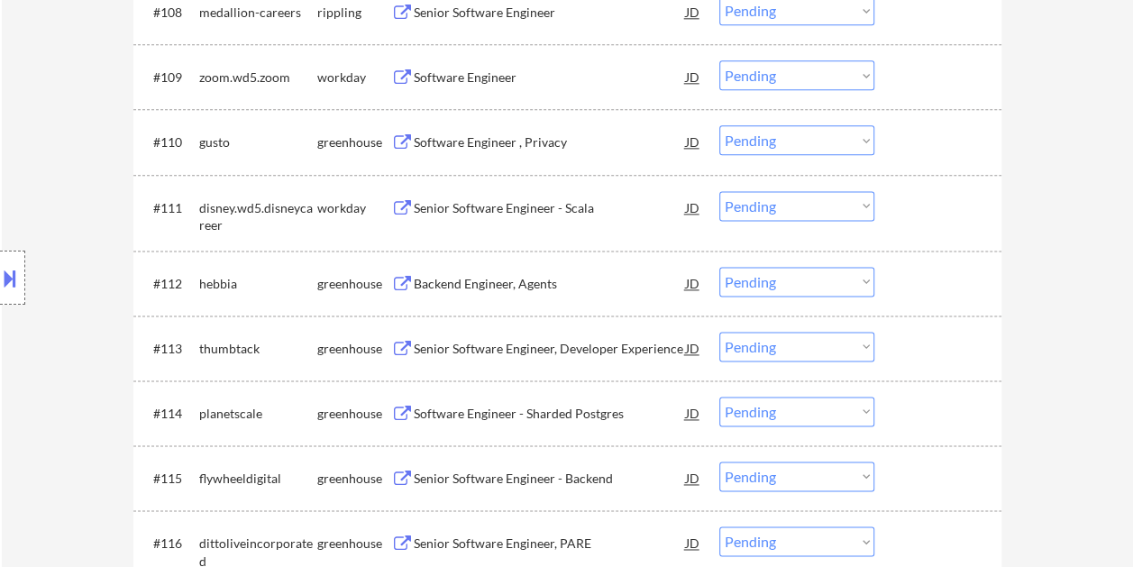
click at [827, 288] on select "Choose an option... Pending Applied Excluded (Questions) Excluded (Expired) Exc…" at bounding box center [796, 282] width 155 height 30
click at [719, 267] on select "Choose an option... Pending Applied Excluded (Questions) Excluded (Expired) Exc…" at bounding box center [796, 282] width 155 height 30
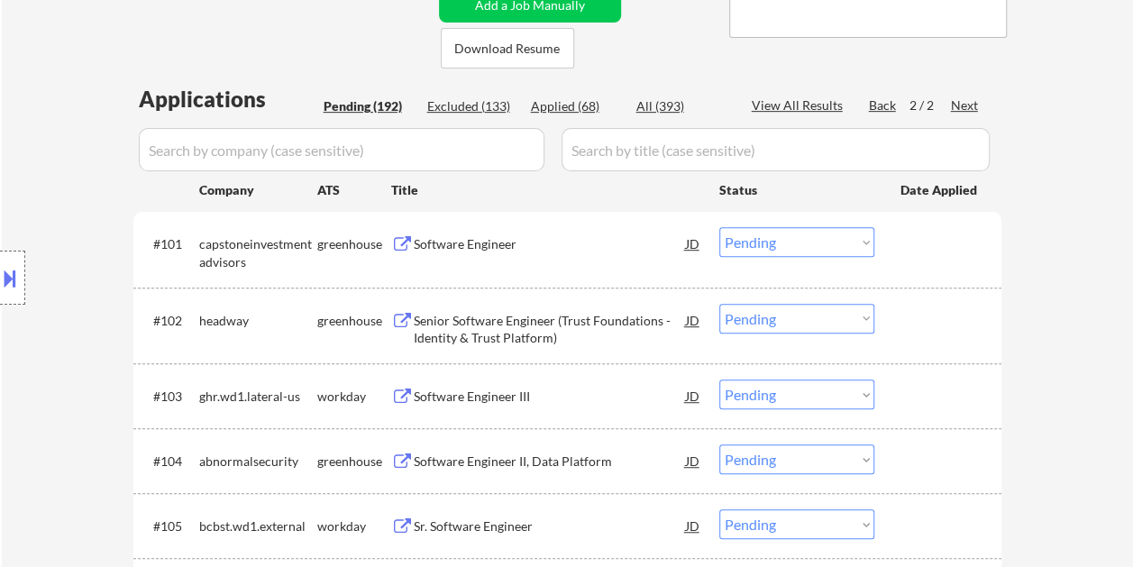
scroll to position [370, 0]
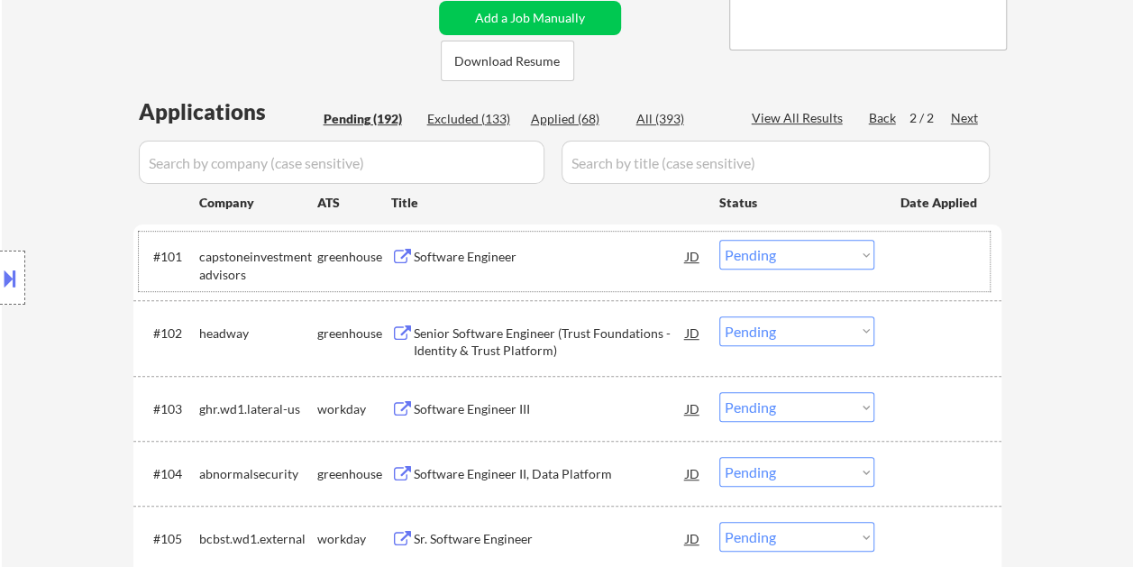
drag, startPoint x: 901, startPoint y: 263, endPoint x: 573, endPoint y: 302, distance: 329.5
click at [901, 263] on div at bounding box center [940, 256] width 79 height 32
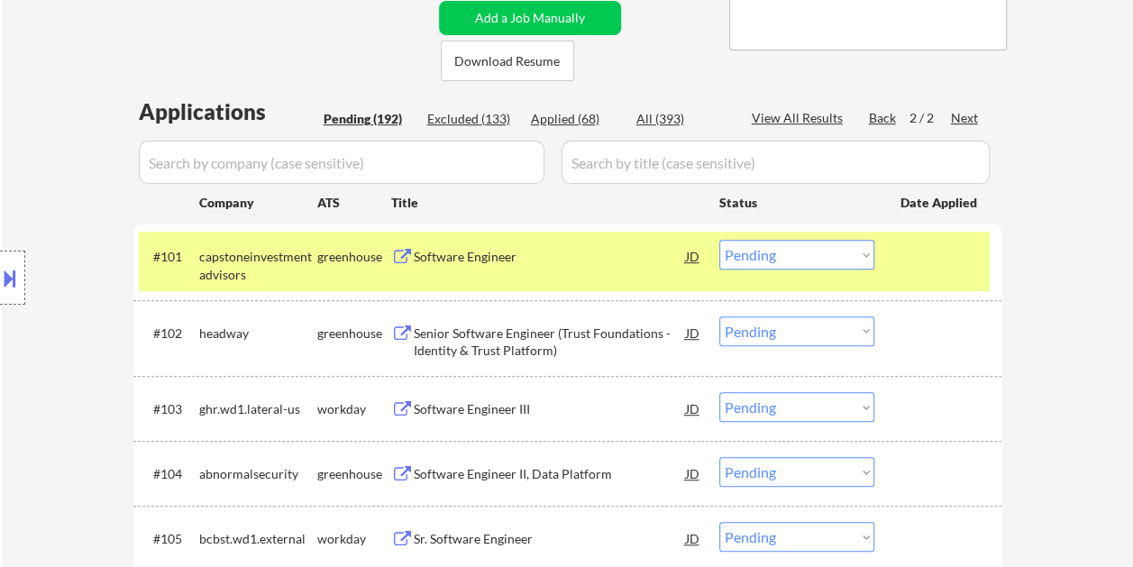
click at [533, 260] on div "Software Engineer" at bounding box center [550, 257] width 272 height 18
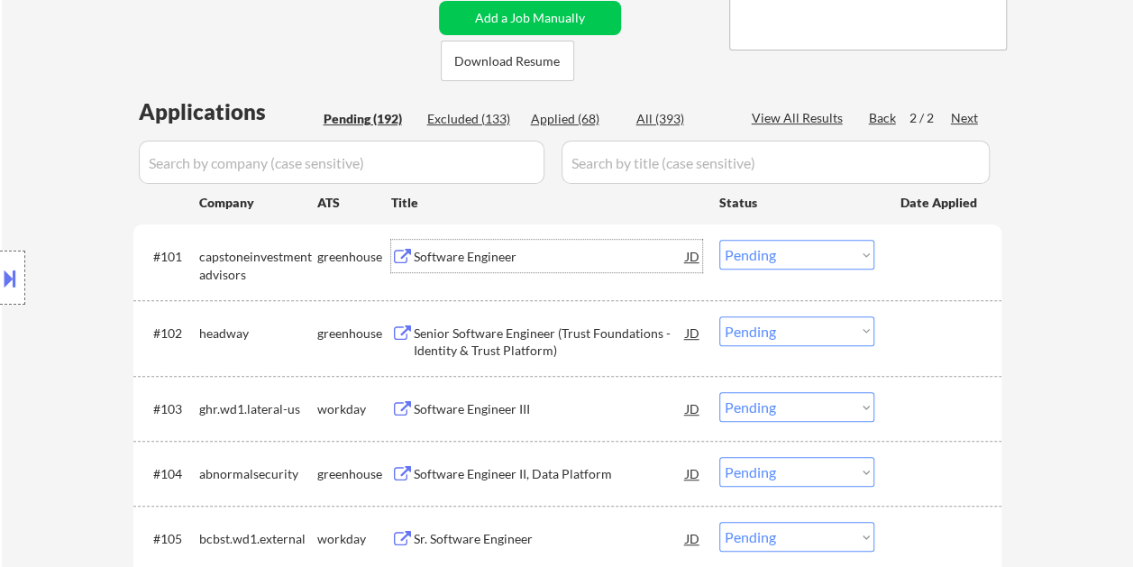
drag, startPoint x: 905, startPoint y: 255, endPoint x: 840, endPoint y: 262, distance: 65.3
click at [904, 255] on div at bounding box center [940, 256] width 79 height 32
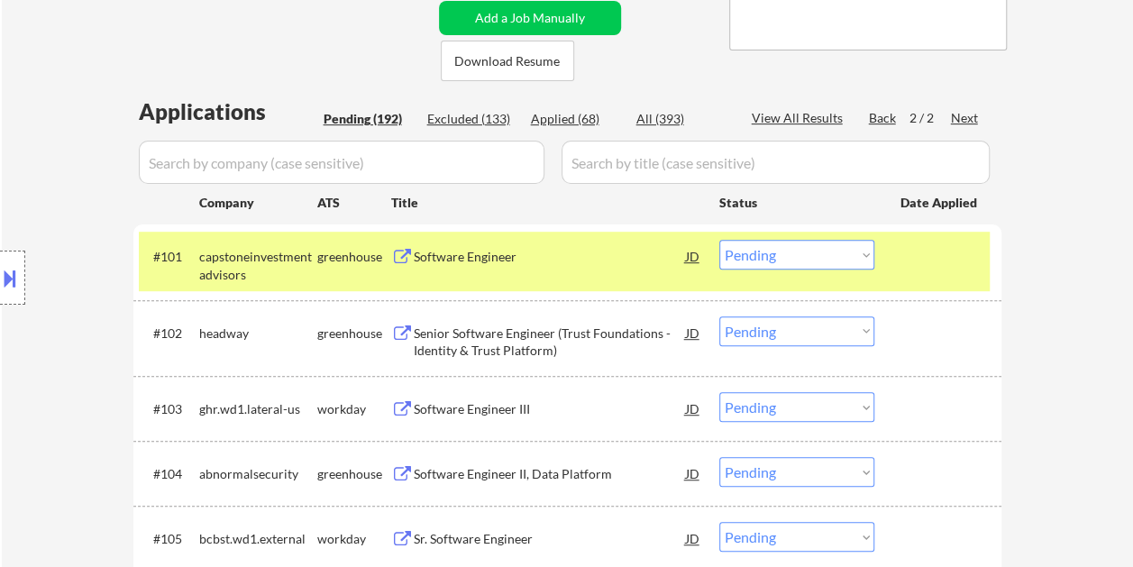
click at [840, 262] on select "Choose an option... Pending Applied Excluded (Questions) Excluded (Expired) Exc…" at bounding box center [796, 255] width 155 height 30
click at [719, 240] on select "Choose an option... Pending Applied Excluded (Questions) Excluded (Expired) Exc…" at bounding box center [796, 255] width 155 height 30
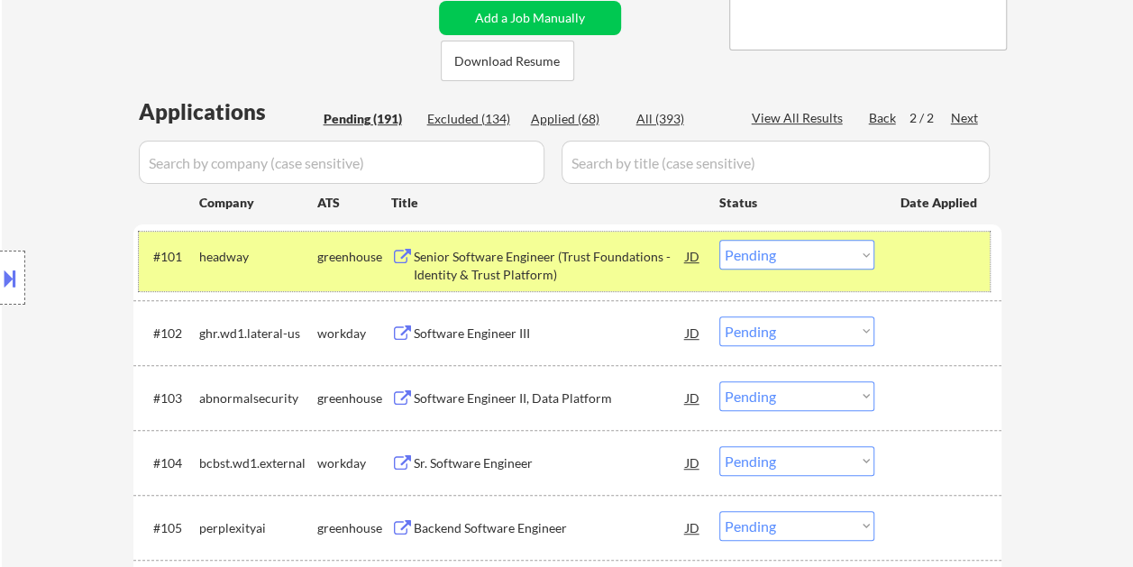
click at [911, 256] on div at bounding box center [940, 256] width 79 height 32
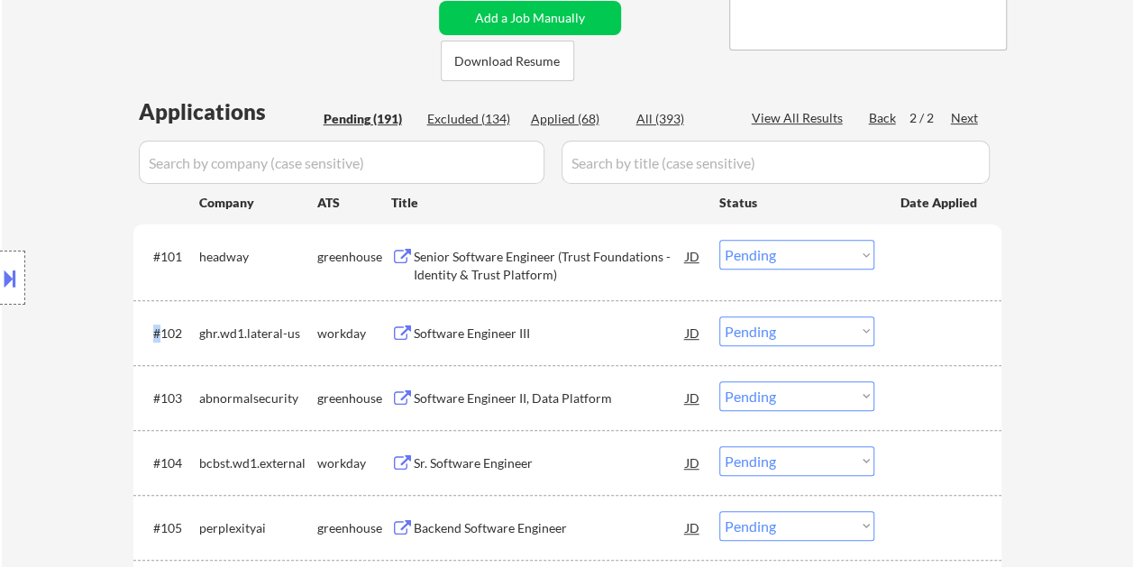
click at [911, 256] on div at bounding box center [940, 256] width 79 height 32
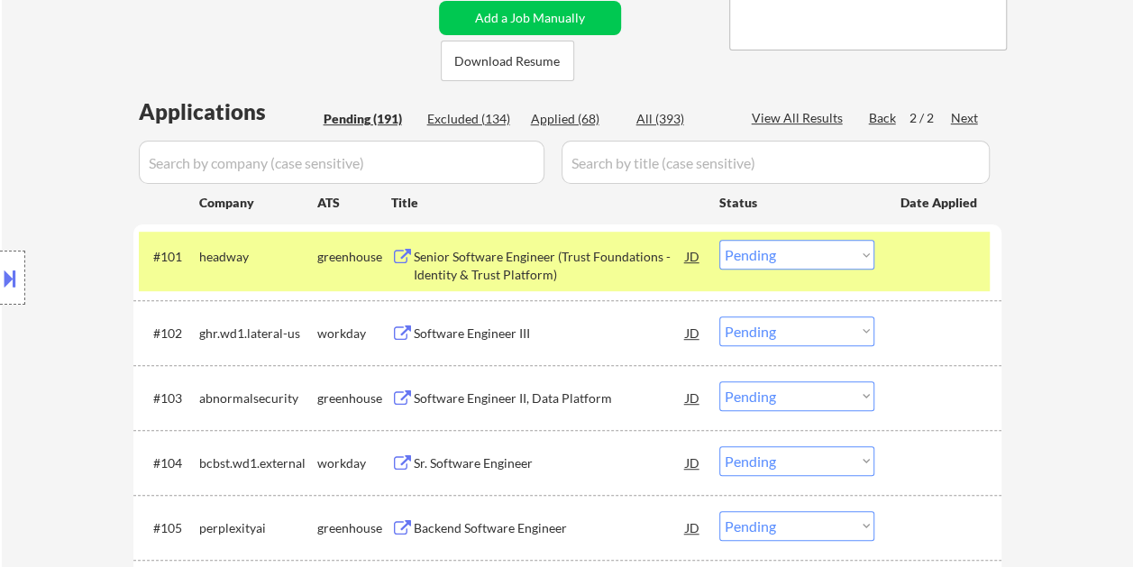
click at [503, 260] on div "Senior Software Engineer (Trust Foundations - Identity & Trust Platform)" at bounding box center [550, 265] width 272 height 35
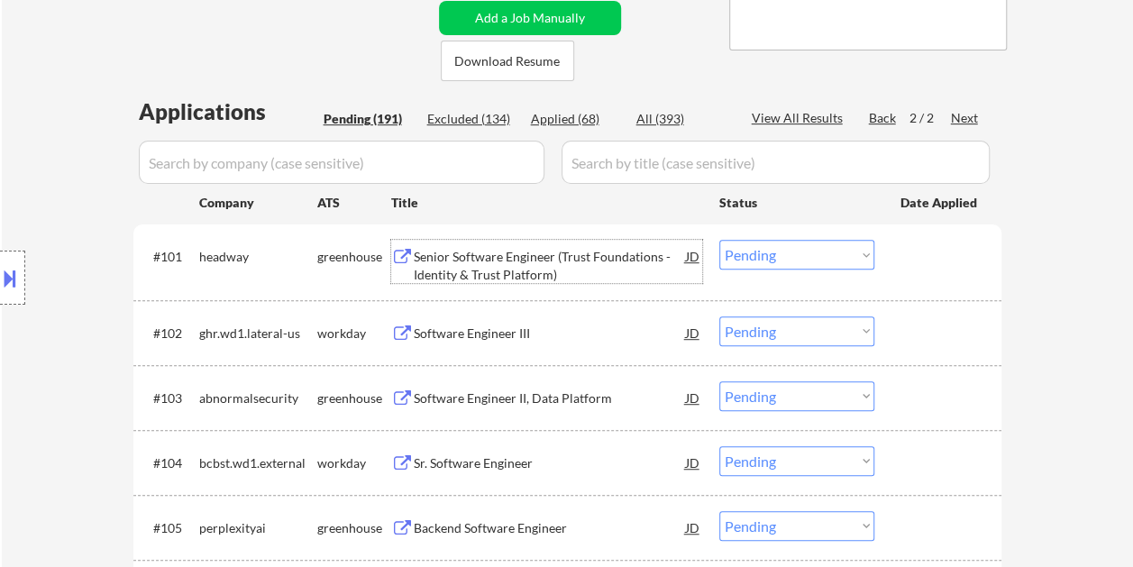
drag, startPoint x: 922, startPoint y: 256, endPoint x: 894, endPoint y: 264, distance: 29.1
click at [922, 260] on div at bounding box center [940, 256] width 79 height 32
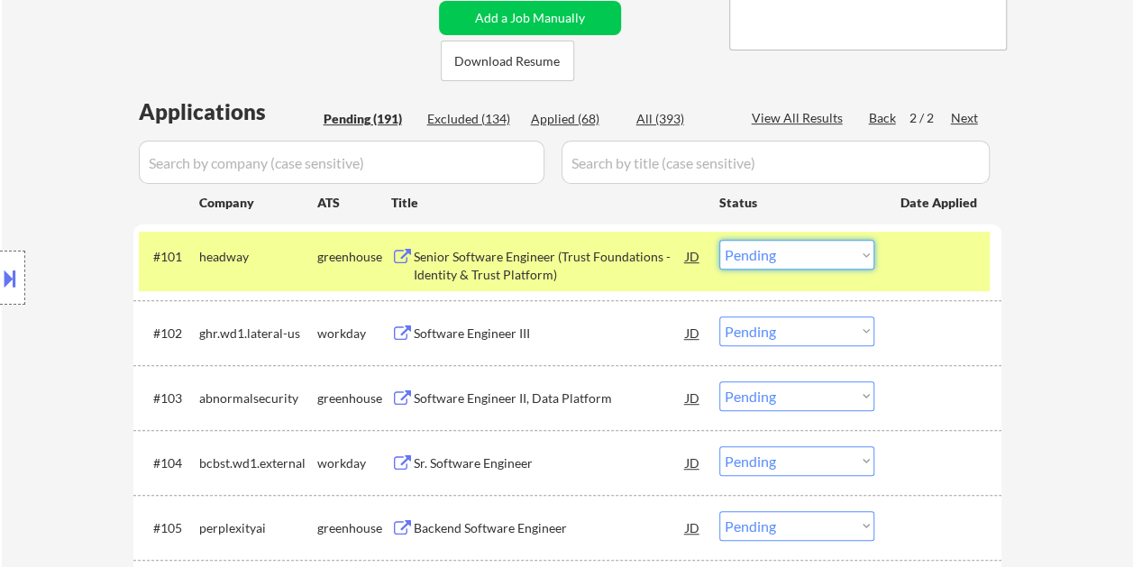
click at [834, 256] on select "Choose an option... Pending Applied Excluded (Questions) Excluded (Expired) Exc…" at bounding box center [796, 255] width 155 height 30
click at [811, 251] on select "Choose an option... Pending Applied Excluded (Questions) Excluded (Expired) Exc…" at bounding box center [796, 255] width 155 height 30
click at [719, 240] on select "Choose an option... Pending Applied Excluded (Questions) Excluded (Expired) Exc…" at bounding box center [796, 255] width 155 height 30
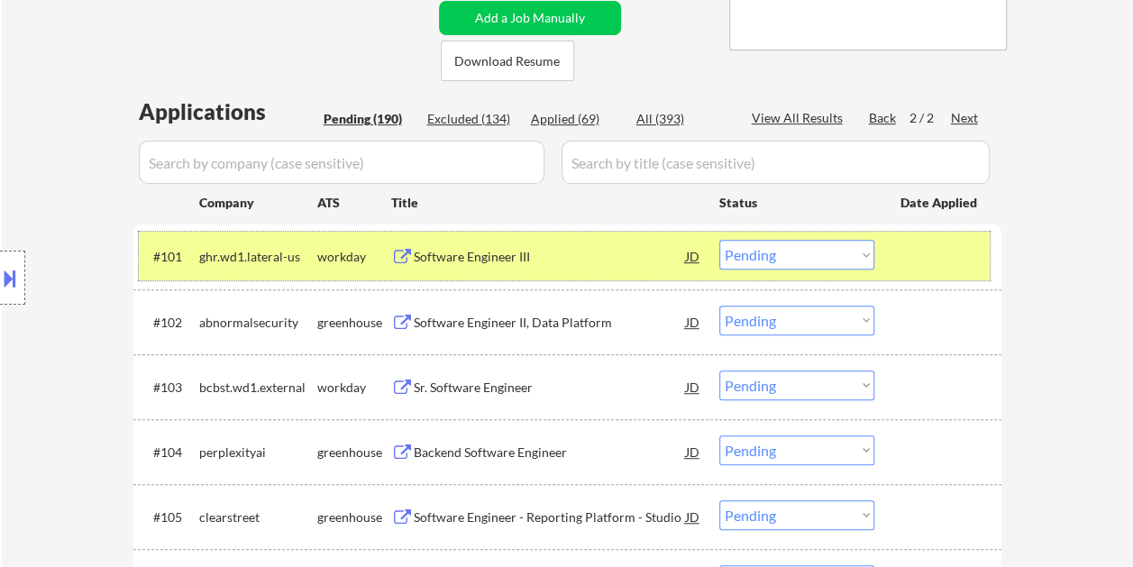
click at [910, 250] on div at bounding box center [940, 256] width 79 height 32
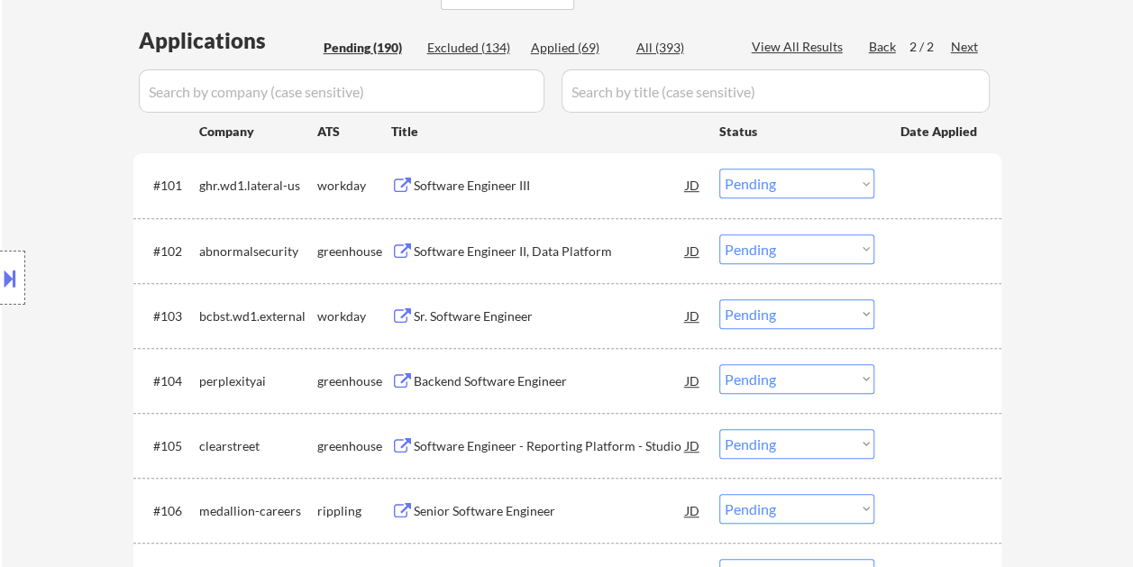
scroll to position [461, 0]
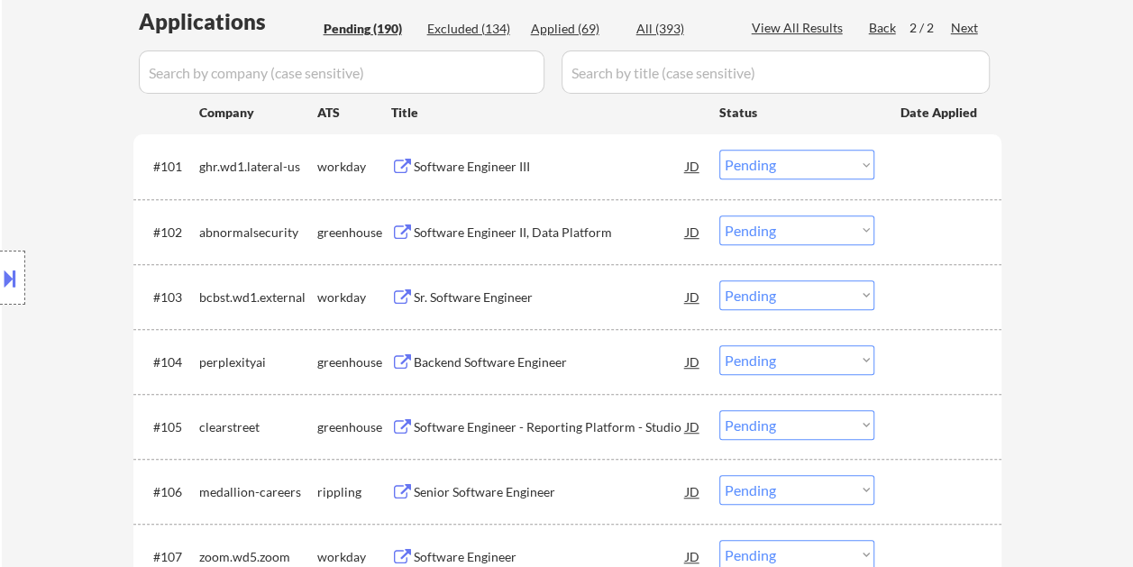
click at [916, 242] on div at bounding box center [940, 231] width 79 height 32
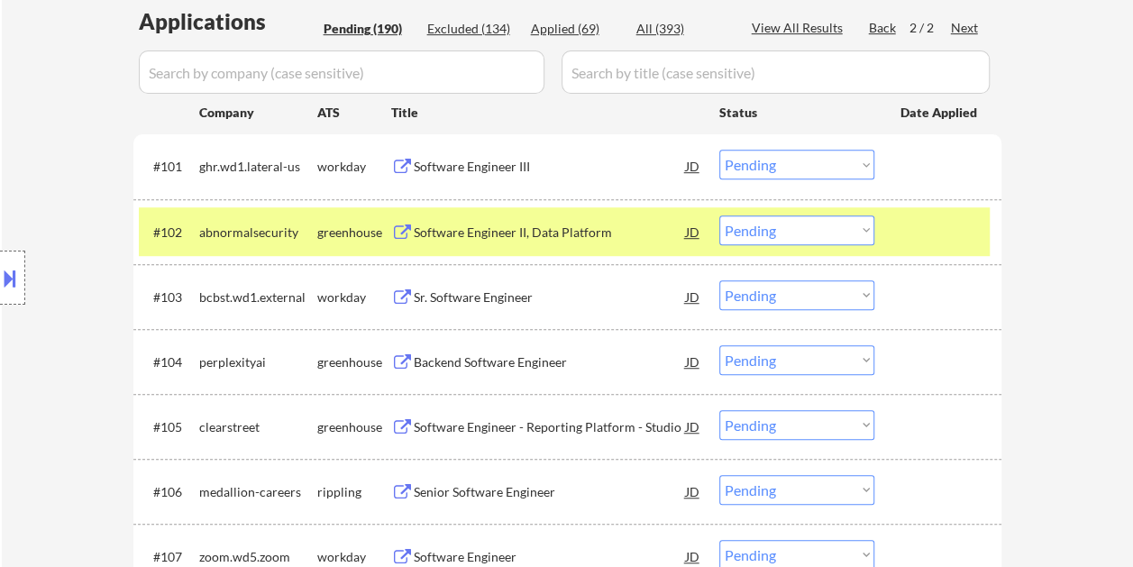
click at [463, 225] on div "Software Engineer II, Data Platform" at bounding box center [550, 233] width 272 height 18
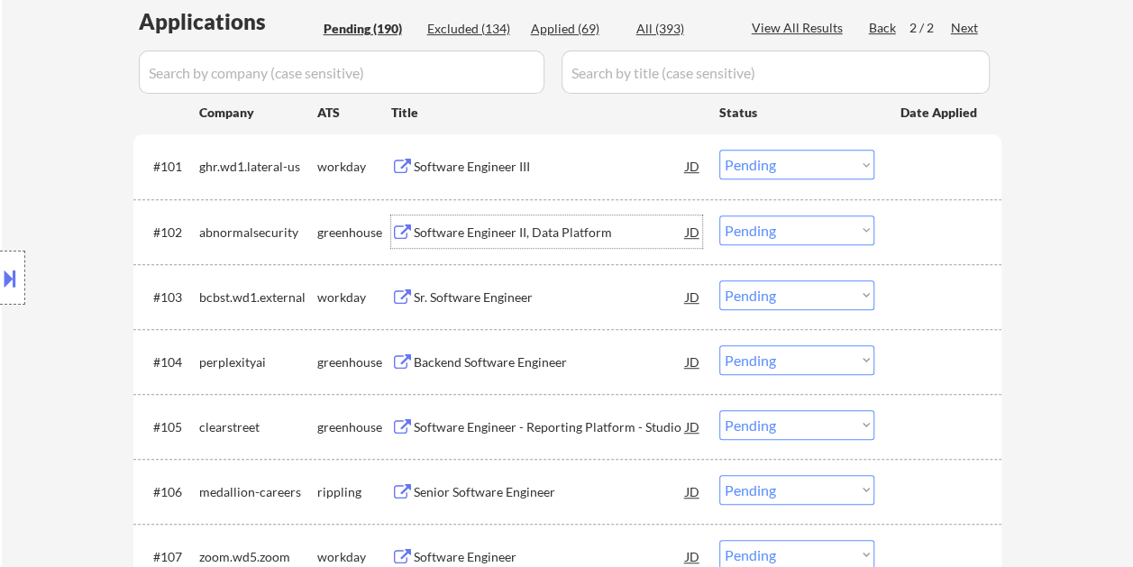
click at [888, 231] on div "#102 abnormalsecurity greenhouse Software Engineer II, Data Platform JD warning…" at bounding box center [564, 231] width 851 height 49
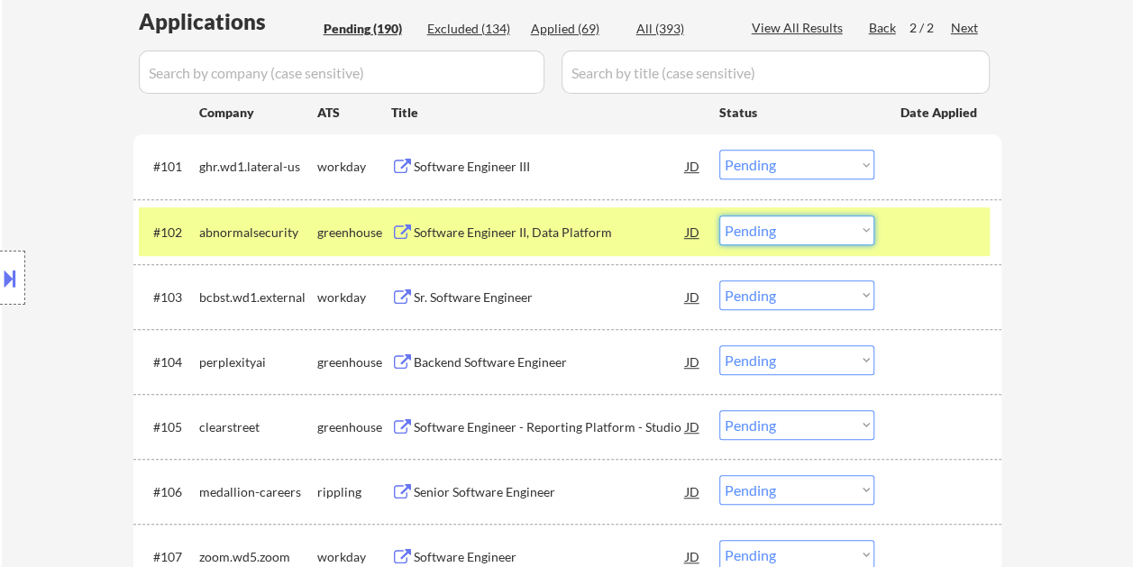
click at [860, 230] on select "Choose an option... Pending Applied Excluded (Questions) Excluded (Expired) Exc…" at bounding box center [796, 230] width 155 height 30
click at [719, 215] on select "Choose an option... Pending Applied Excluded (Questions) Excluded (Expired) Exc…" at bounding box center [796, 230] width 155 height 30
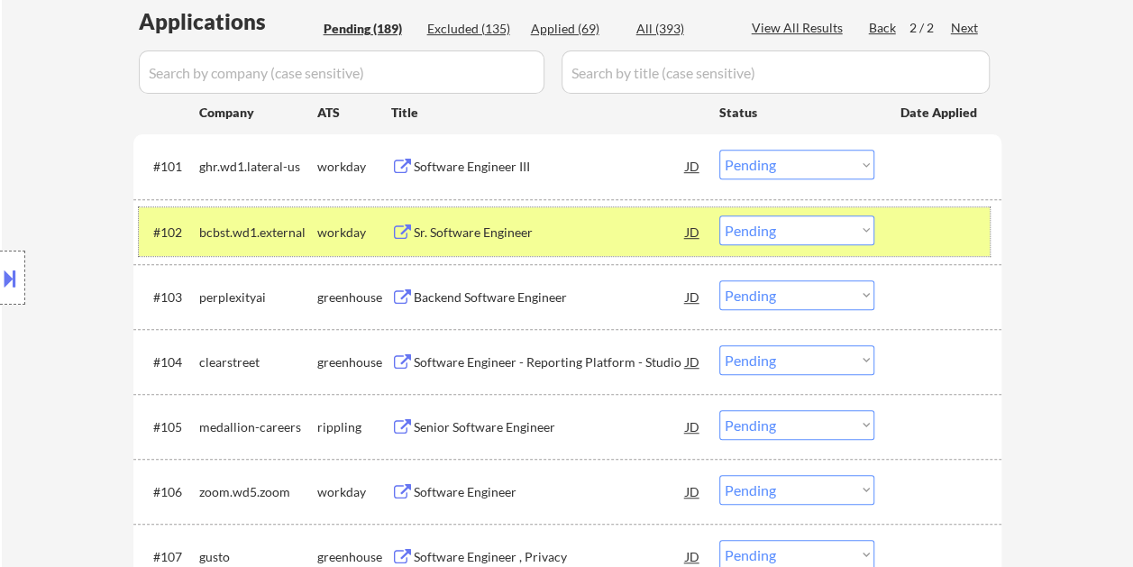
click at [917, 237] on div at bounding box center [940, 231] width 79 height 32
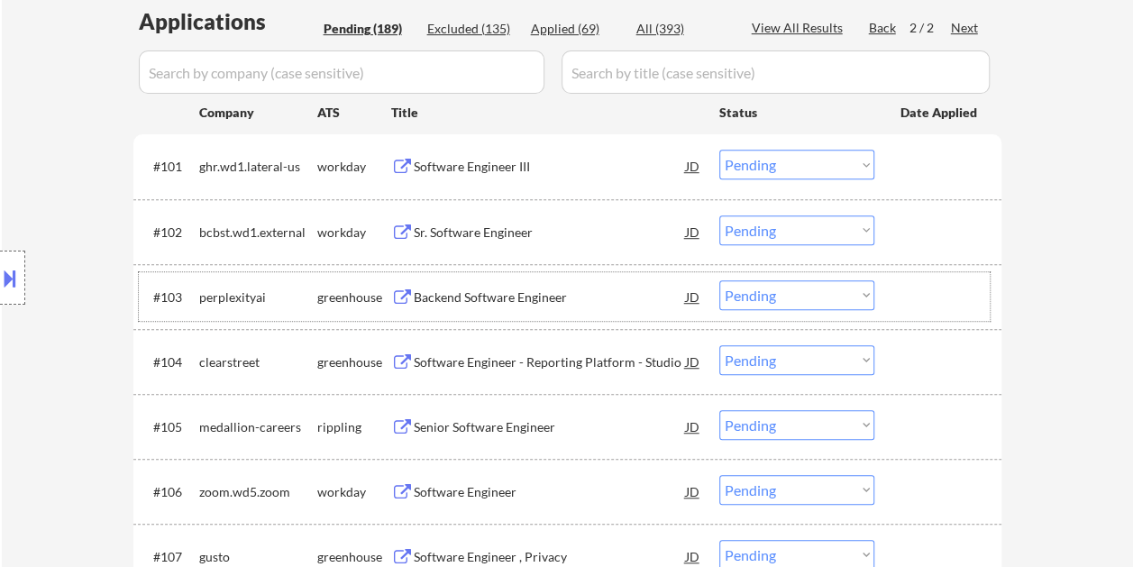
click at [919, 300] on div at bounding box center [940, 296] width 79 height 32
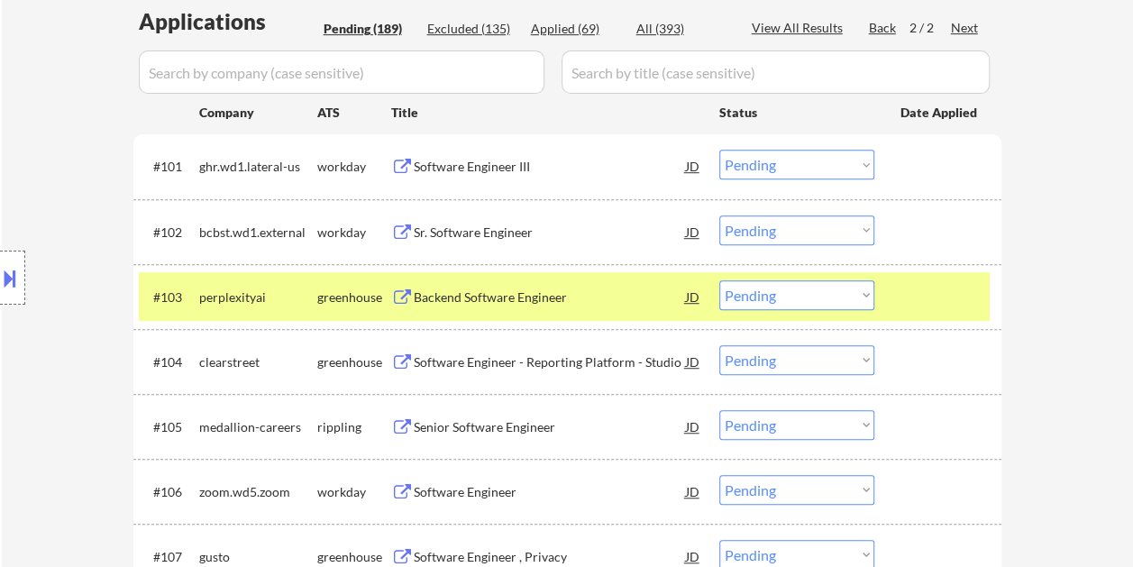
click at [617, 290] on div "Backend Software Engineer" at bounding box center [550, 297] width 272 height 18
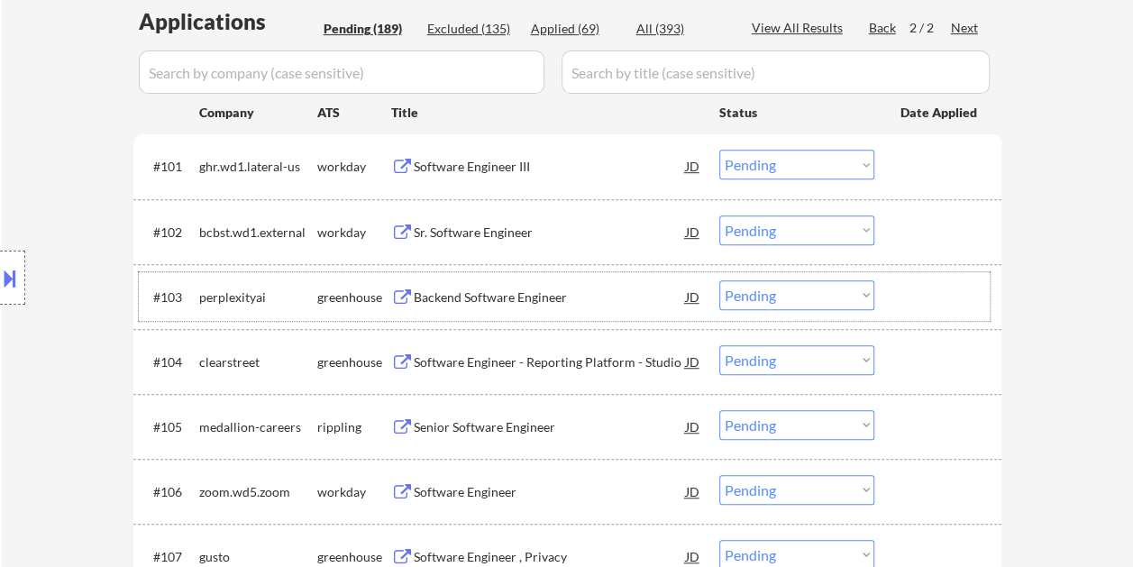
click at [928, 293] on div at bounding box center [940, 296] width 79 height 32
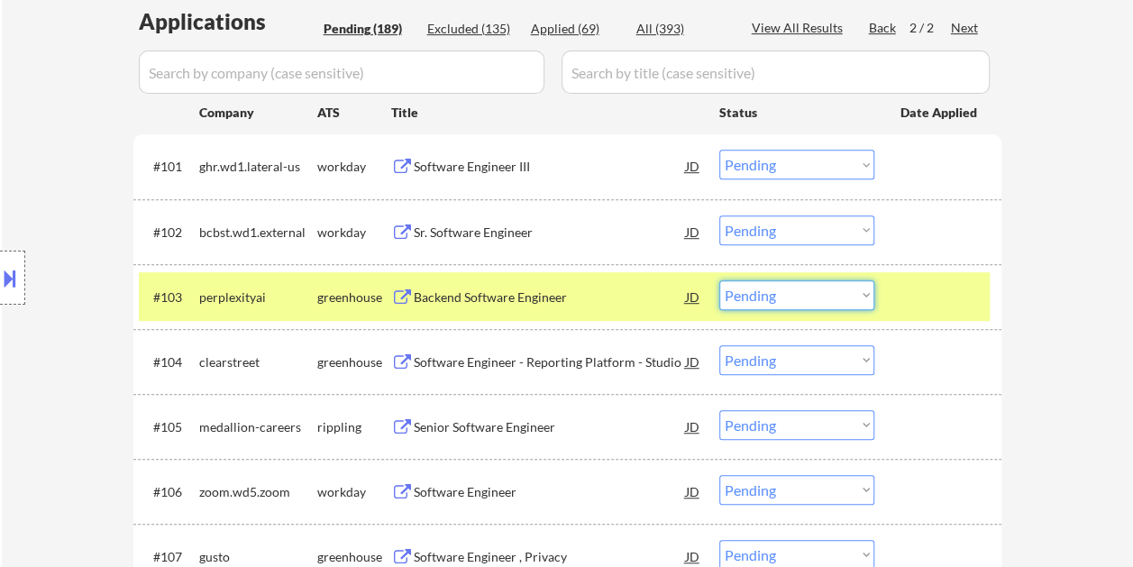
click at [871, 294] on select "Choose an option... Pending Applied Excluded (Questions) Excluded (Expired) Exc…" at bounding box center [796, 295] width 155 height 30
click at [719, 280] on select "Choose an option... Pending Applied Excluded (Questions) Excluded (Expired) Exc…" at bounding box center [796, 295] width 155 height 30
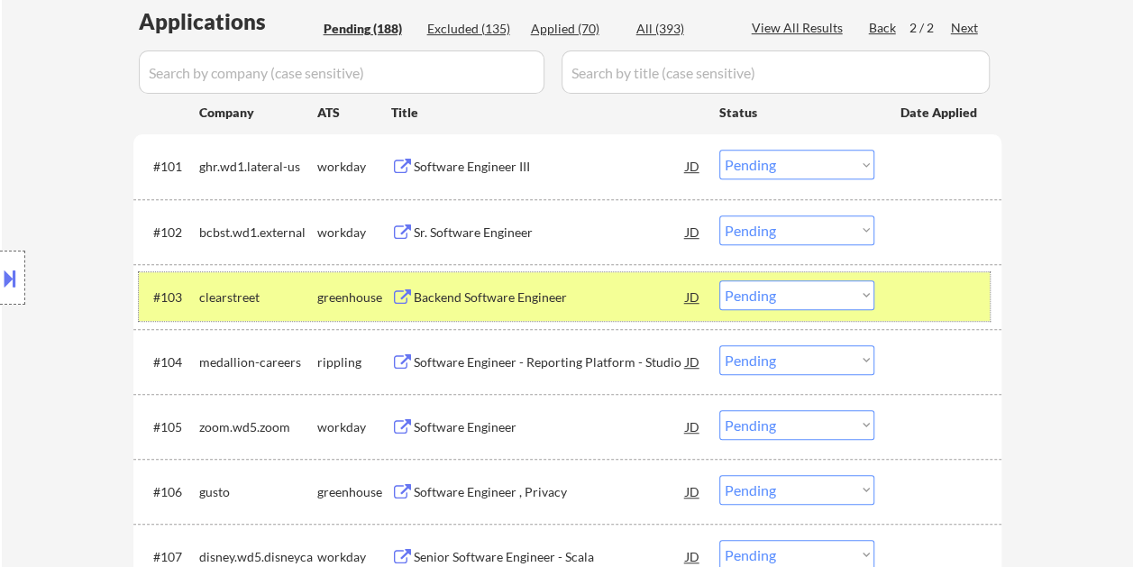
click at [910, 292] on div at bounding box center [940, 296] width 79 height 32
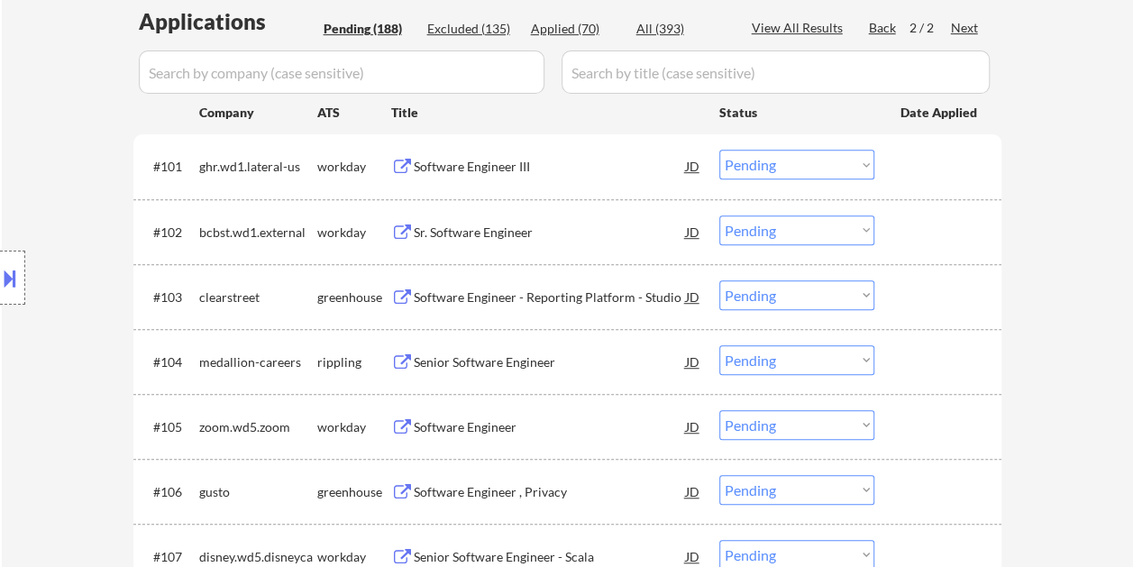
click at [910, 292] on div at bounding box center [940, 296] width 79 height 32
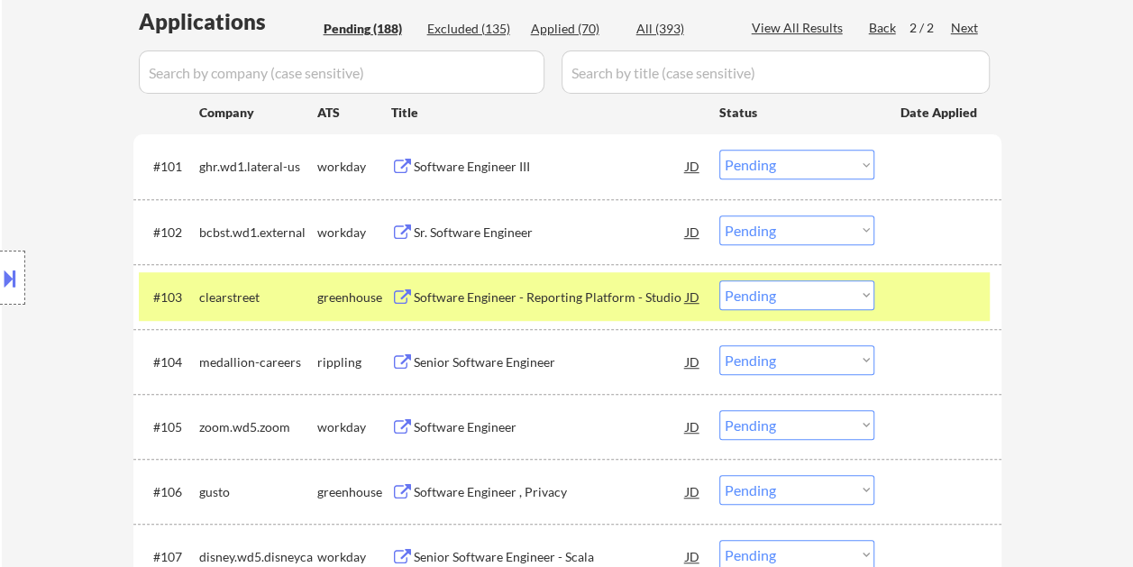
click at [534, 299] on div "Software Engineer - Reporting Platform - Studio" at bounding box center [550, 297] width 272 height 18
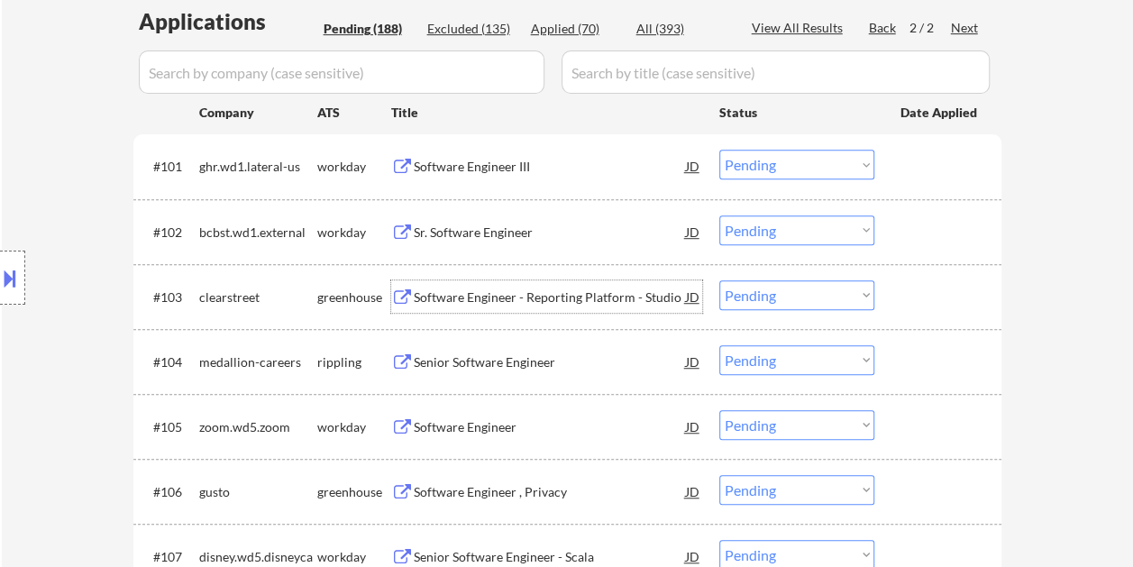
click at [905, 288] on div at bounding box center [940, 296] width 79 height 32
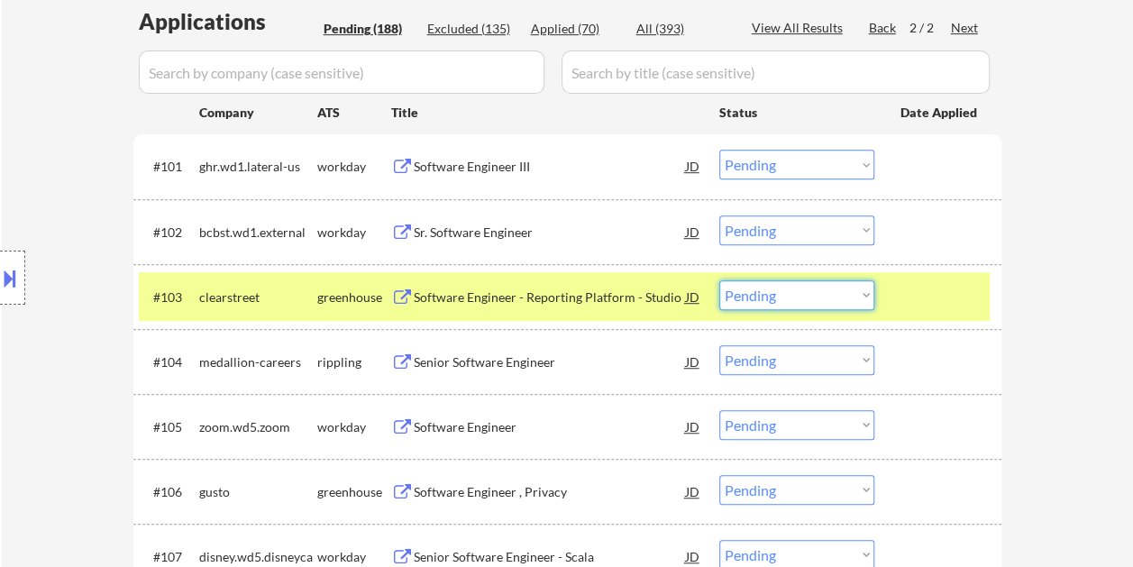
click at [865, 288] on select "Choose an option... Pending Applied Excluded (Questions) Excluded (Expired) Exc…" at bounding box center [796, 295] width 155 height 30
click at [719, 280] on select "Choose an option... Pending Applied Excluded (Questions) Excluded (Expired) Exc…" at bounding box center [796, 295] width 155 height 30
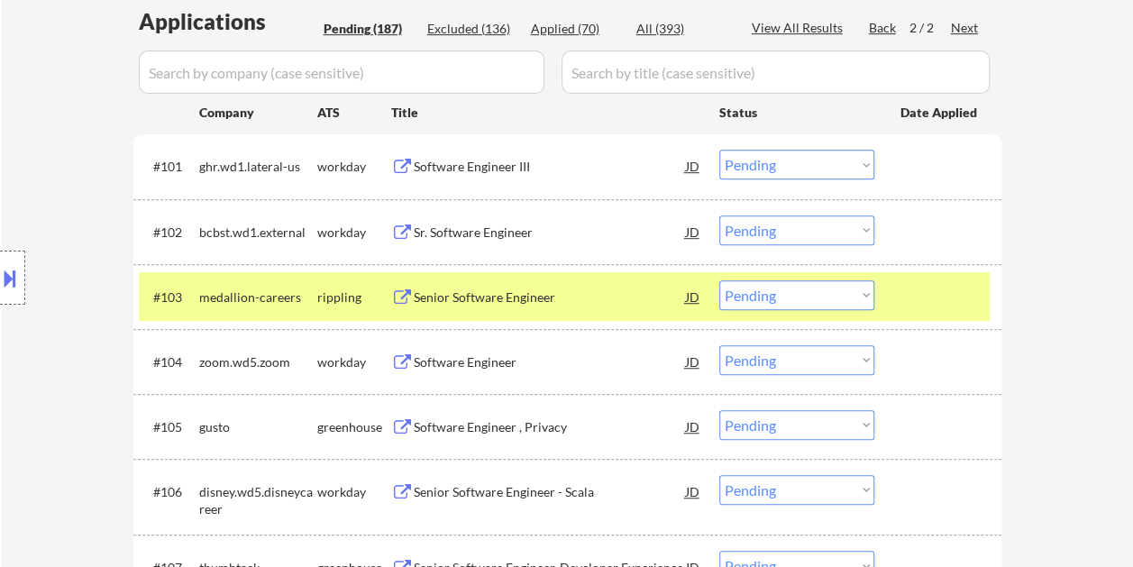
click at [889, 283] on div "#103 medallion-careers rippling Senior Software Engineer JD warning_amber Choos…" at bounding box center [564, 296] width 851 height 49
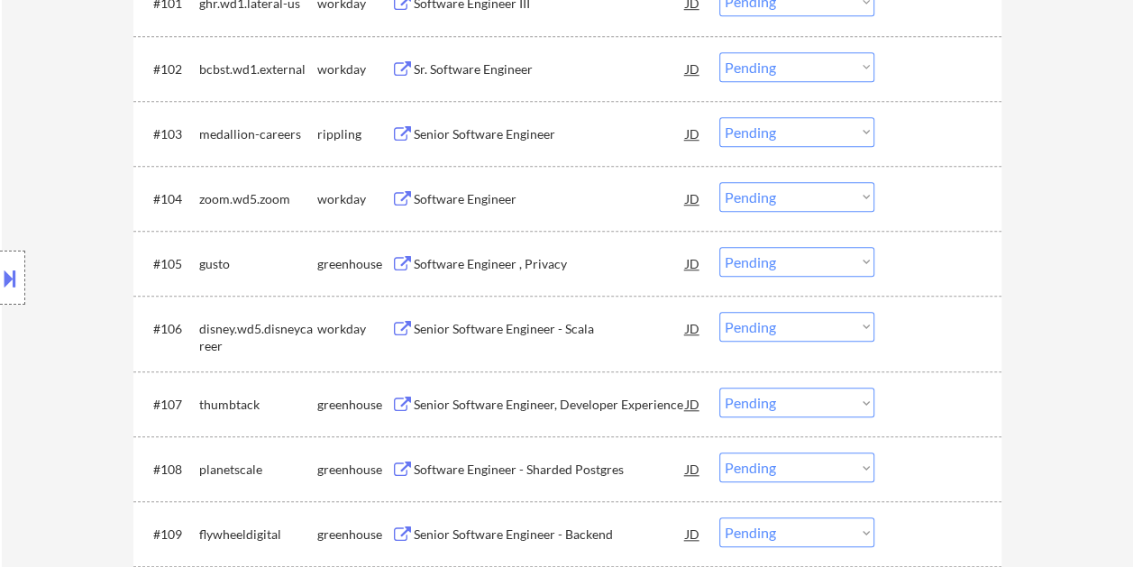
scroll to position [641, 0]
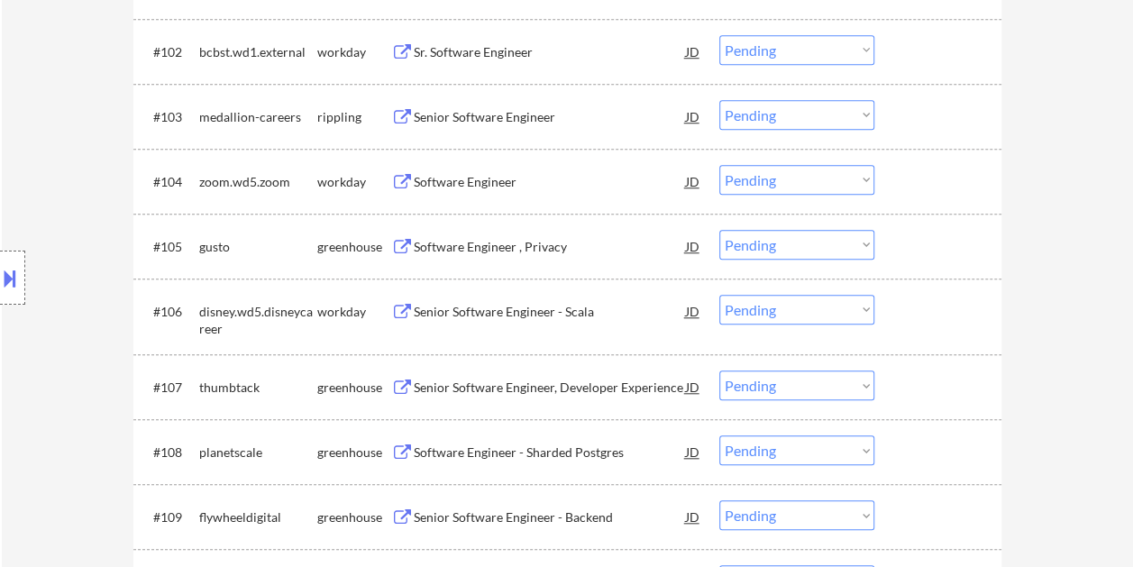
click at [937, 242] on div at bounding box center [940, 246] width 79 height 32
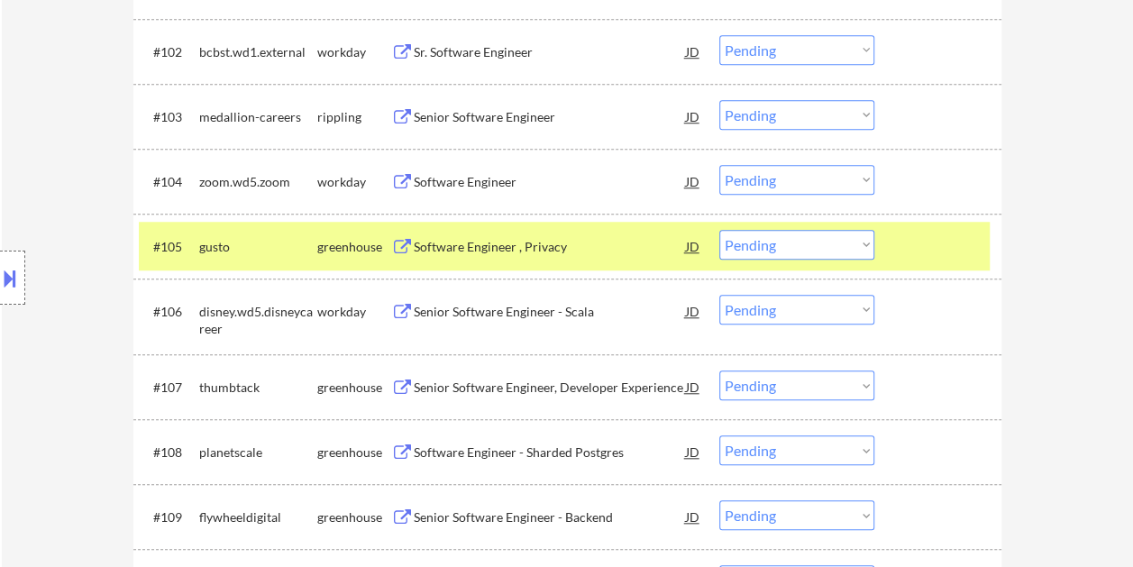
click at [561, 238] on div "Software Engineer , Privacy" at bounding box center [550, 247] width 272 height 18
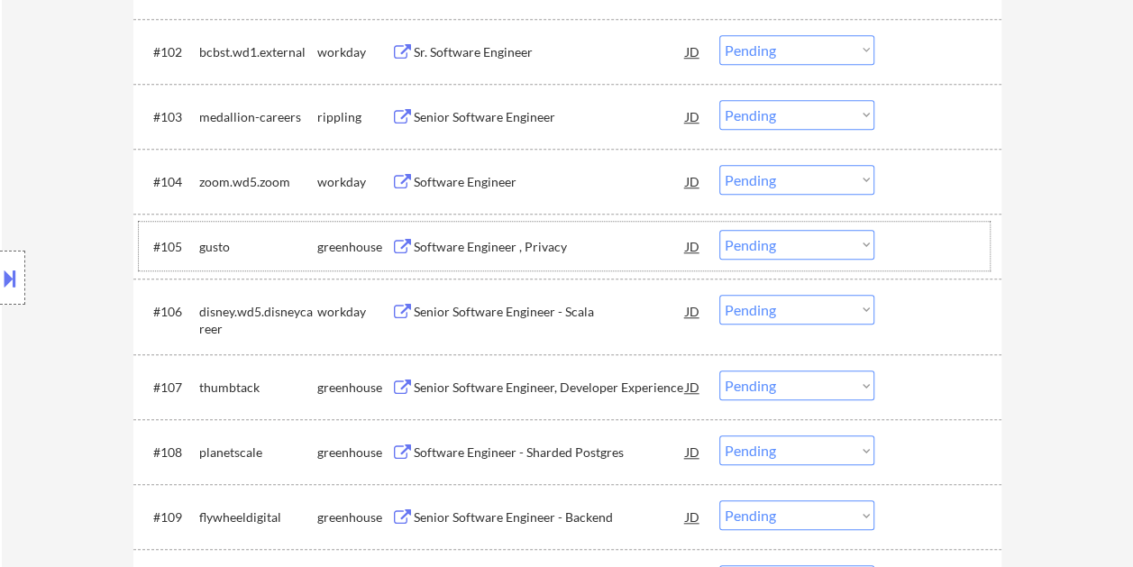
drag, startPoint x: 922, startPoint y: 238, endPoint x: 882, endPoint y: 249, distance: 42.0
click at [922, 238] on div at bounding box center [940, 246] width 79 height 32
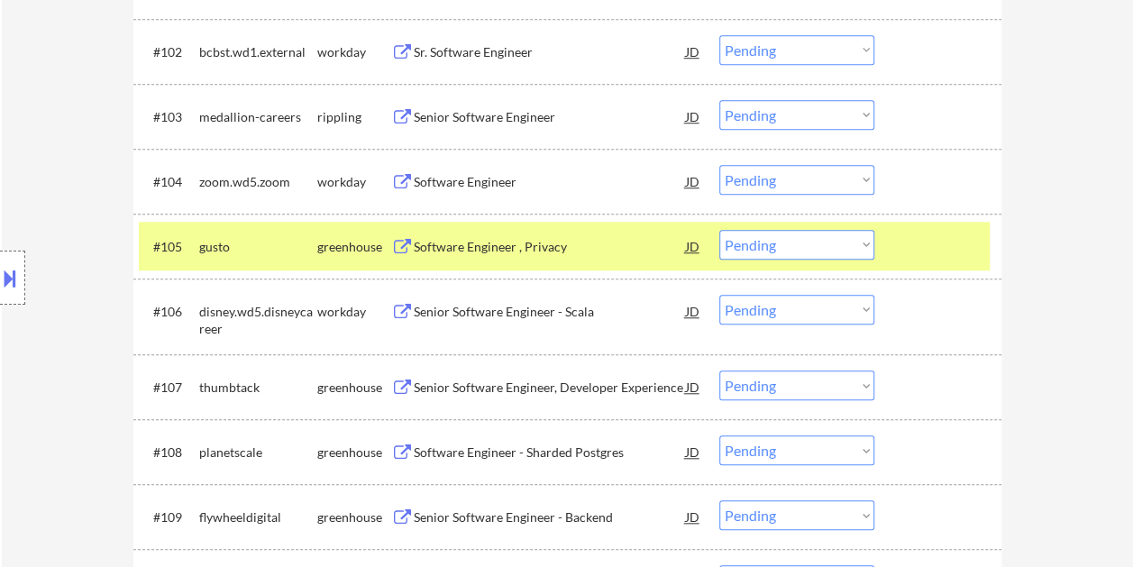
click at [867, 243] on select "Choose an option... Pending Applied Excluded (Questions) Excluded (Expired) Exc…" at bounding box center [796, 245] width 155 height 30
click at [719, 230] on select "Choose an option... Pending Applied Excluded (Questions) Excluded (Expired) Exc…" at bounding box center [796, 245] width 155 height 30
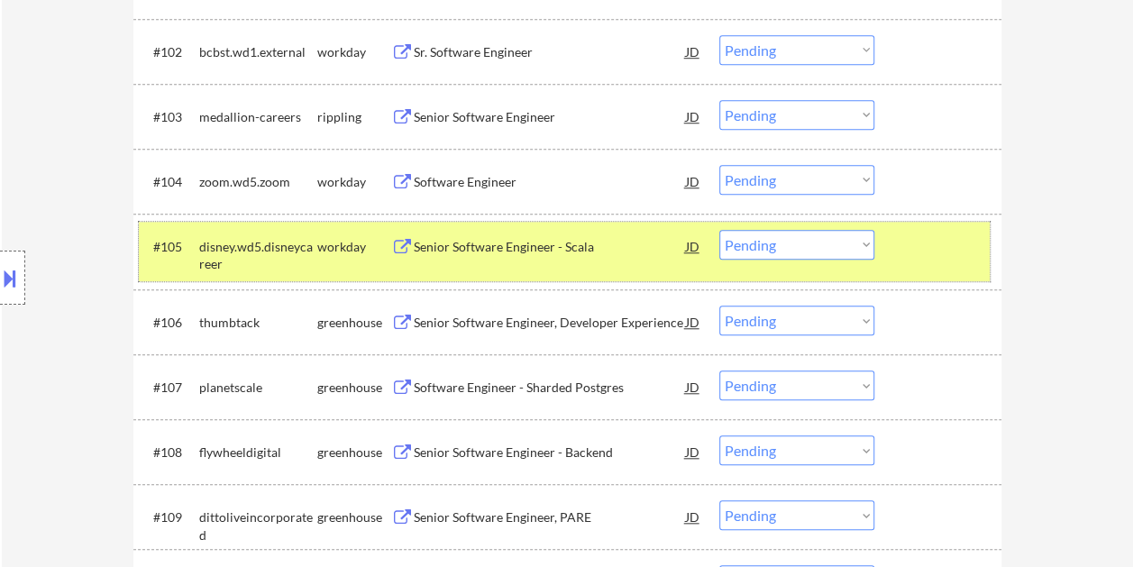
click at [927, 245] on div at bounding box center [940, 246] width 79 height 32
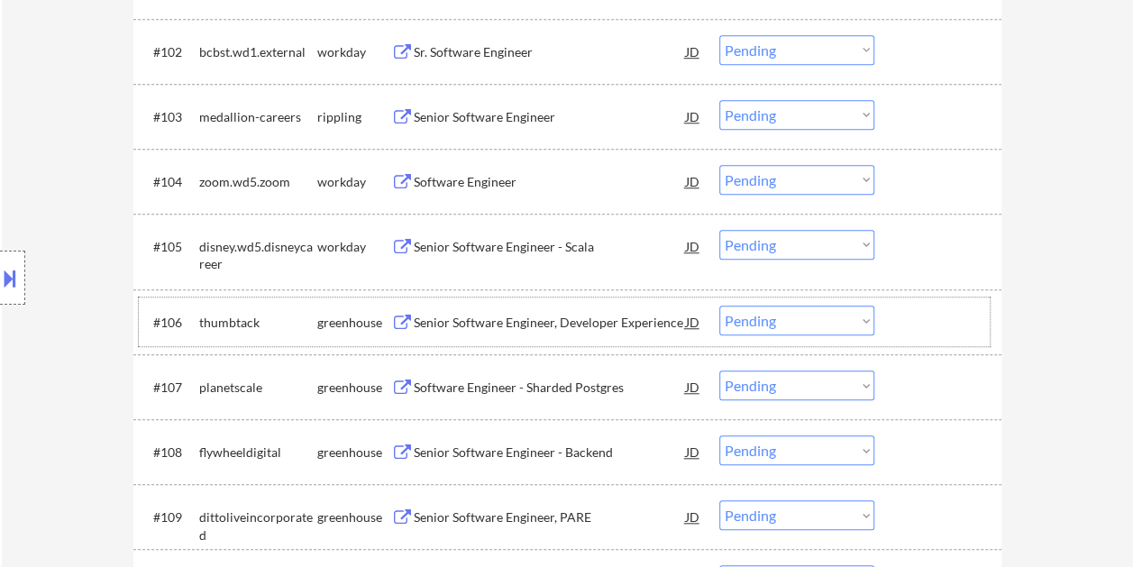
click at [936, 306] on div at bounding box center [940, 322] width 79 height 32
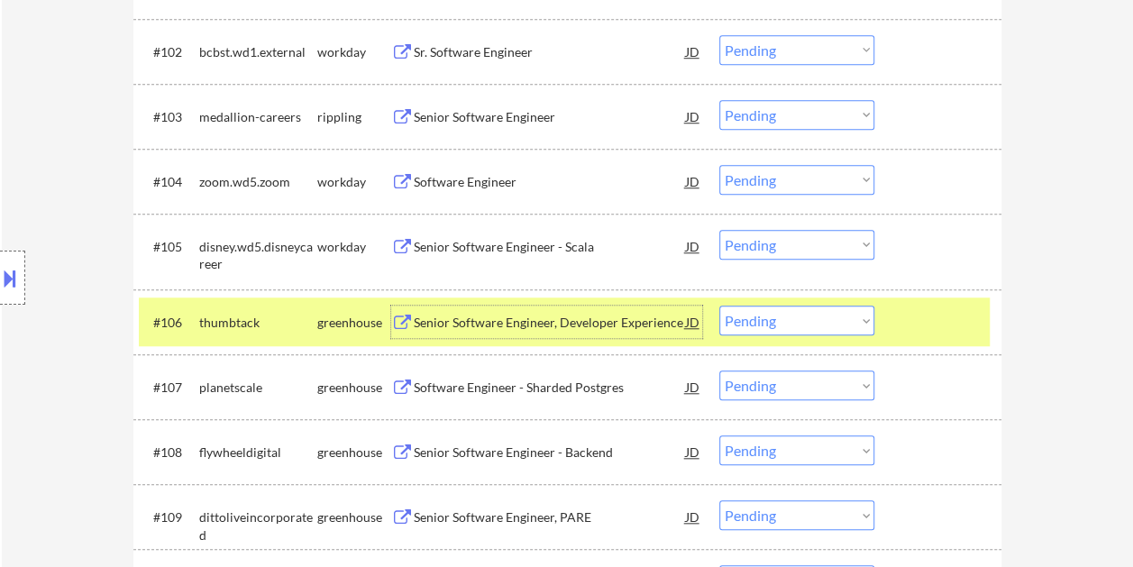
click at [614, 323] on div "Senior Software Engineer, Developer Experience" at bounding box center [550, 323] width 272 height 18
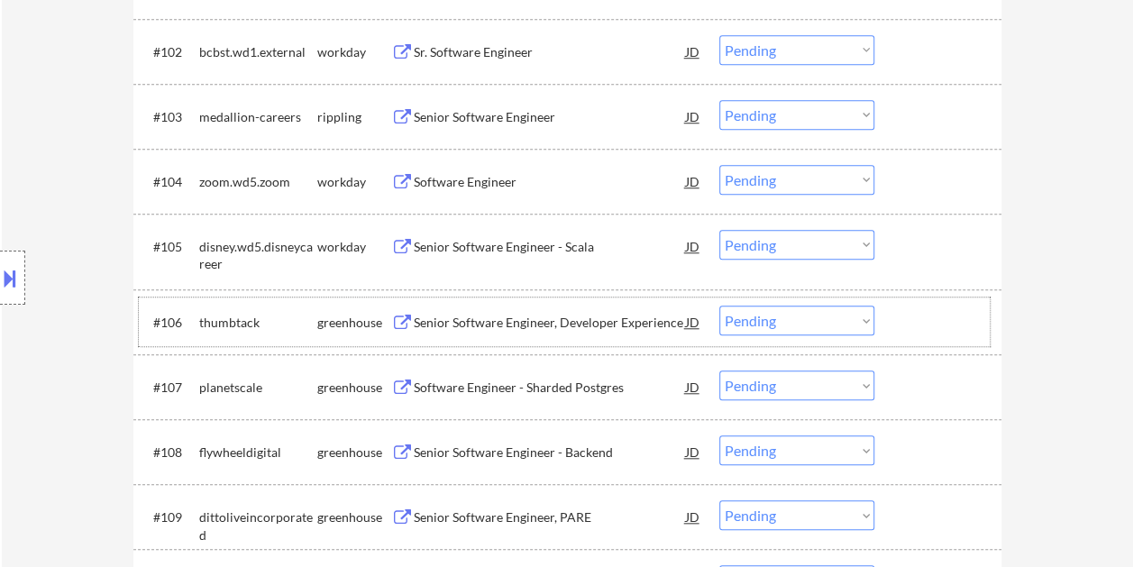
drag, startPoint x: 925, startPoint y: 317, endPoint x: 867, endPoint y: 323, distance: 57.9
click at [925, 318] on div at bounding box center [940, 322] width 79 height 32
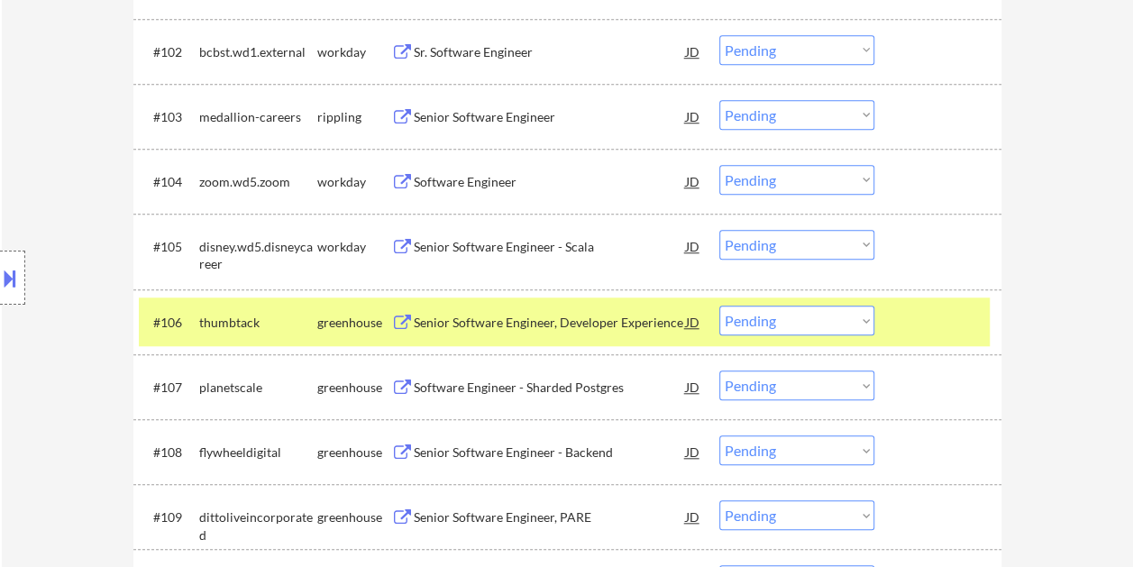
click at [864, 322] on select "Choose an option... Pending Applied Excluded (Questions) Excluded (Expired) Exc…" at bounding box center [796, 321] width 155 height 30
click at [719, 306] on select "Choose an option... Pending Applied Excluded (Questions) Excluded (Expired) Exc…" at bounding box center [796, 321] width 155 height 30
click at [907, 322] on div at bounding box center [940, 322] width 79 height 32
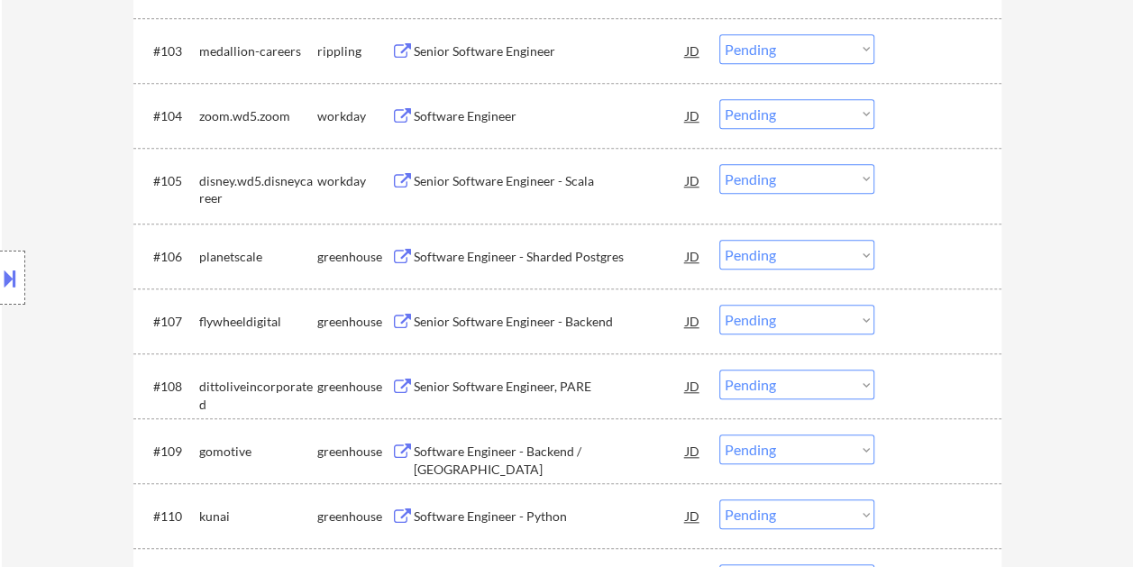
scroll to position [731, 0]
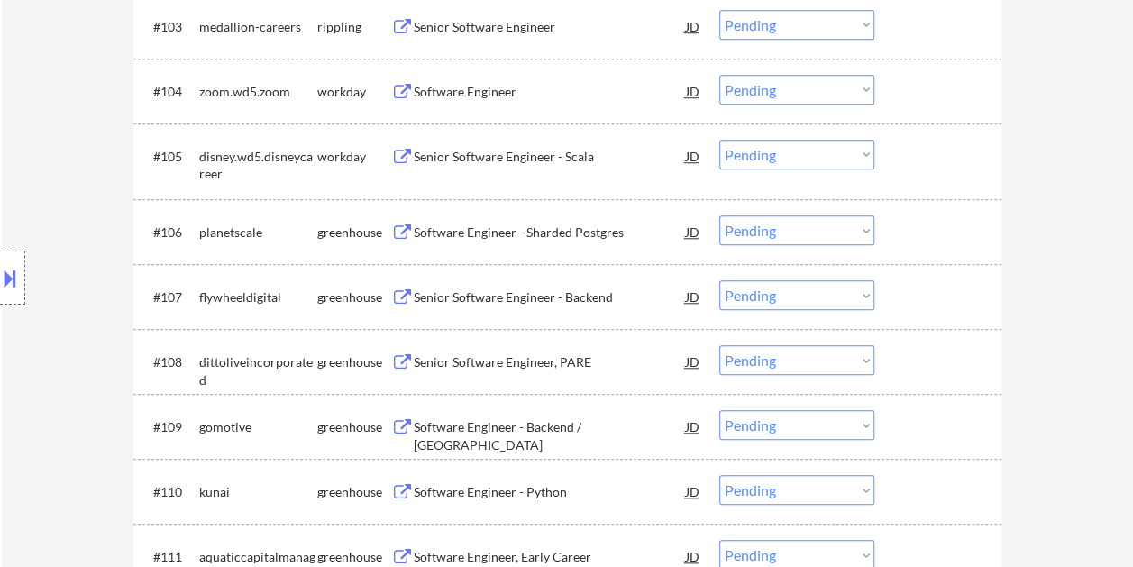
click at [921, 242] on div at bounding box center [940, 231] width 79 height 32
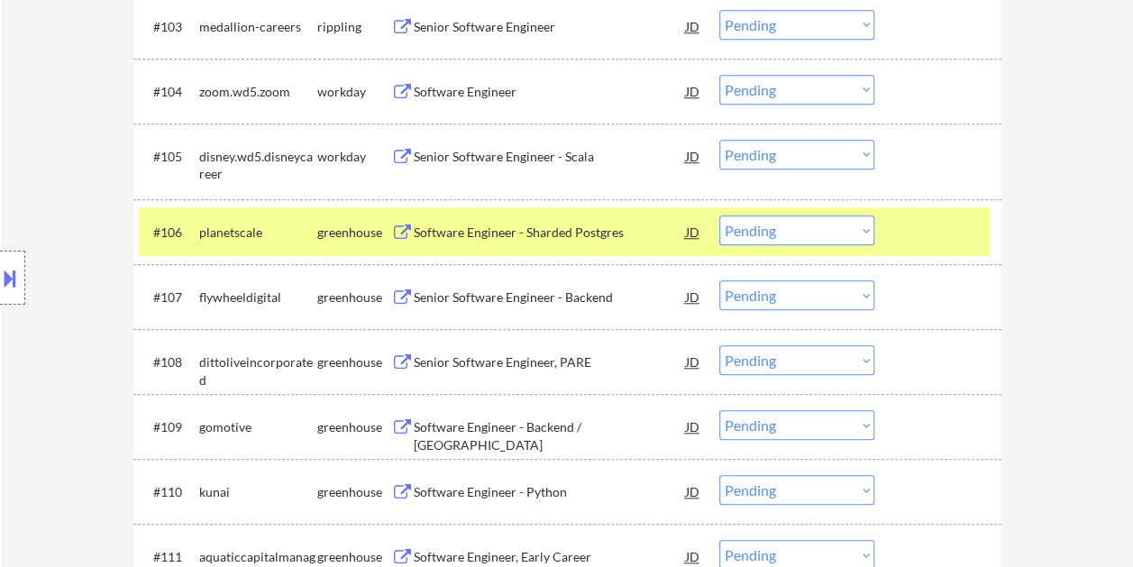
click at [513, 239] on div "Software Engineer - Sharded Postgres" at bounding box center [550, 233] width 272 height 18
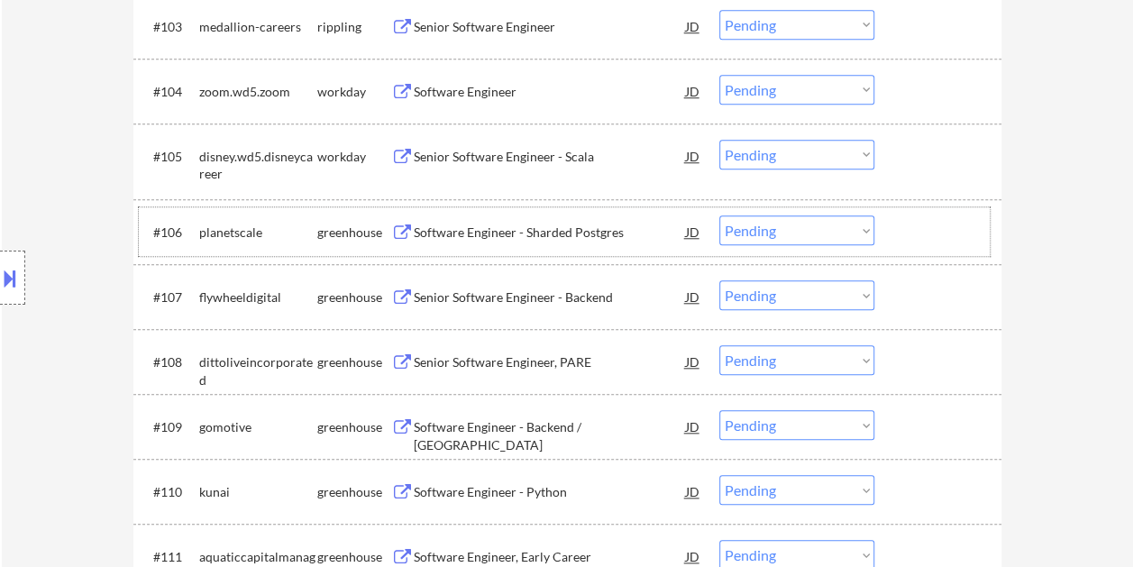
drag, startPoint x: 935, startPoint y: 242, endPoint x: 924, endPoint y: 243, distance: 11.0
click at [933, 242] on div at bounding box center [940, 231] width 79 height 32
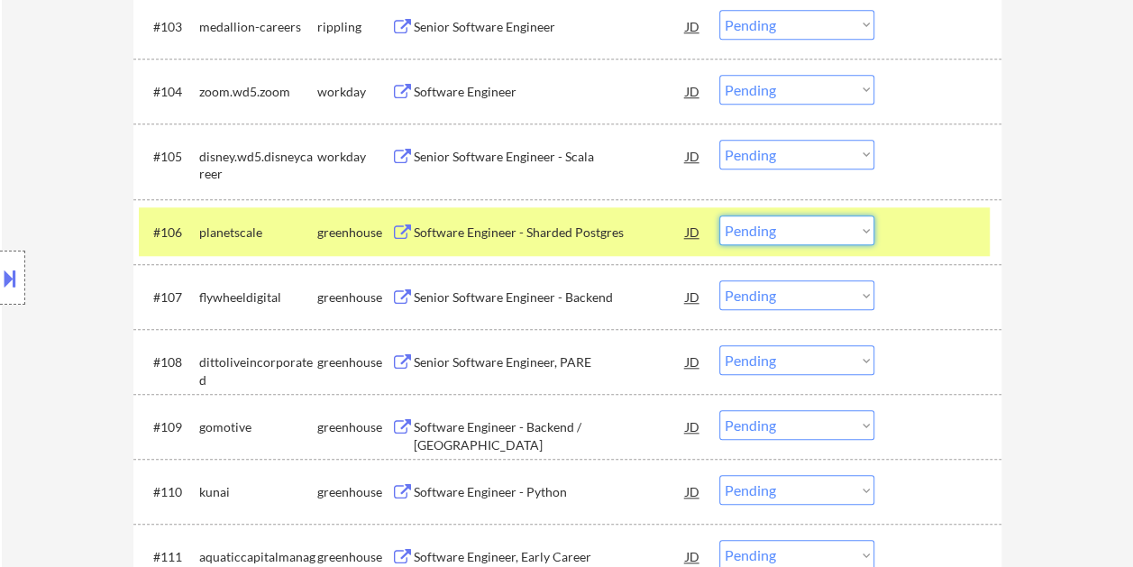
drag, startPoint x: 862, startPoint y: 226, endPoint x: 869, endPoint y: 238, distance: 13.8
click at [862, 226] on select "Choose an option... Pending Applied Excluded (Questions) Excluded (Expired) Exc…" at bounding box center [796, 230] width 155 height 30
click at [719, 215] on select "Choose an option... Pending Applied Excluded (Questions) Excluded (Expired) Exc…" at bounding box center [796, 230] width 155 height 30
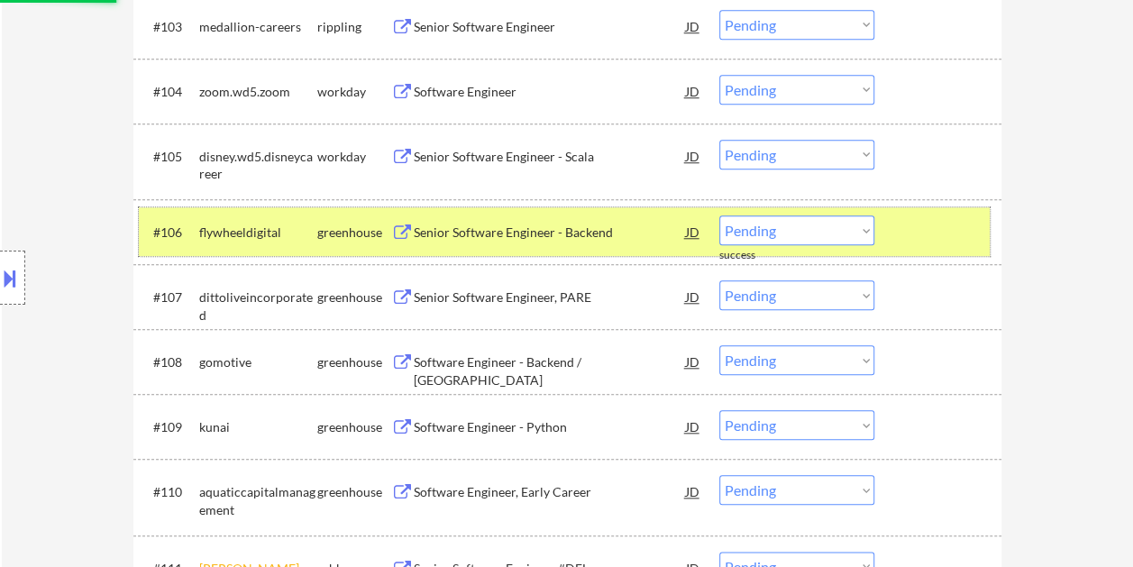
click at [909, 228] on div at bounding box center [940, 231] width 79 height 32
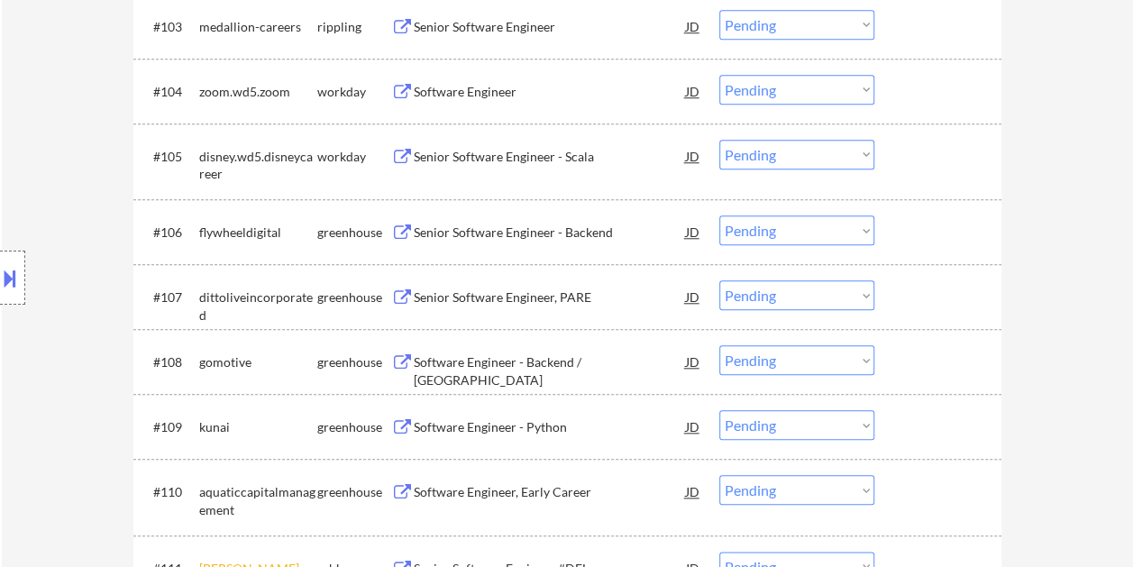
click at [918, 231] on div at bounding box center [940, 231] width 79 height 32
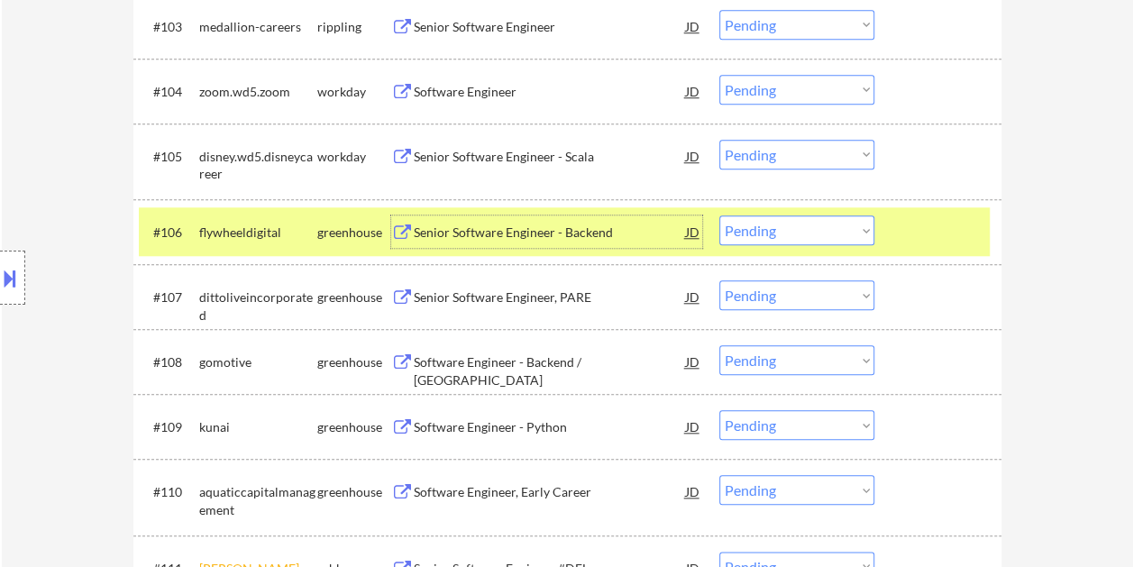
click at [590, 236] on div "Senior Software Engineer - Backend" at bounding box center [550, 233] width 272 height 18
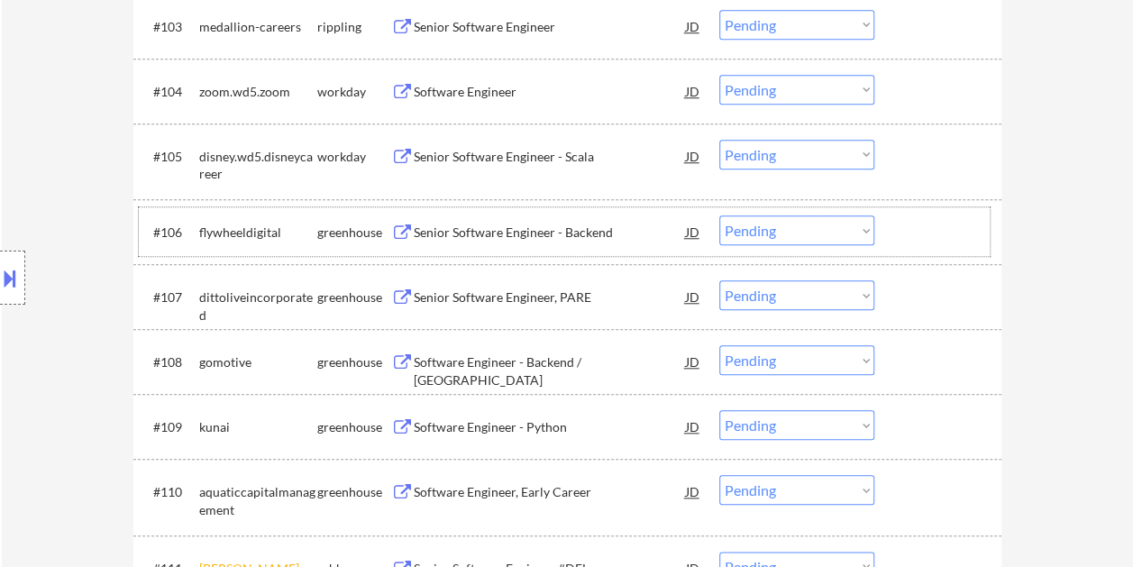
click at [895, 220] on div "#106 flywheeldigital greenhouse Senior Software Engineer - Backend JD warning_a…" at bounding box center [564, 231] width 851 height 49
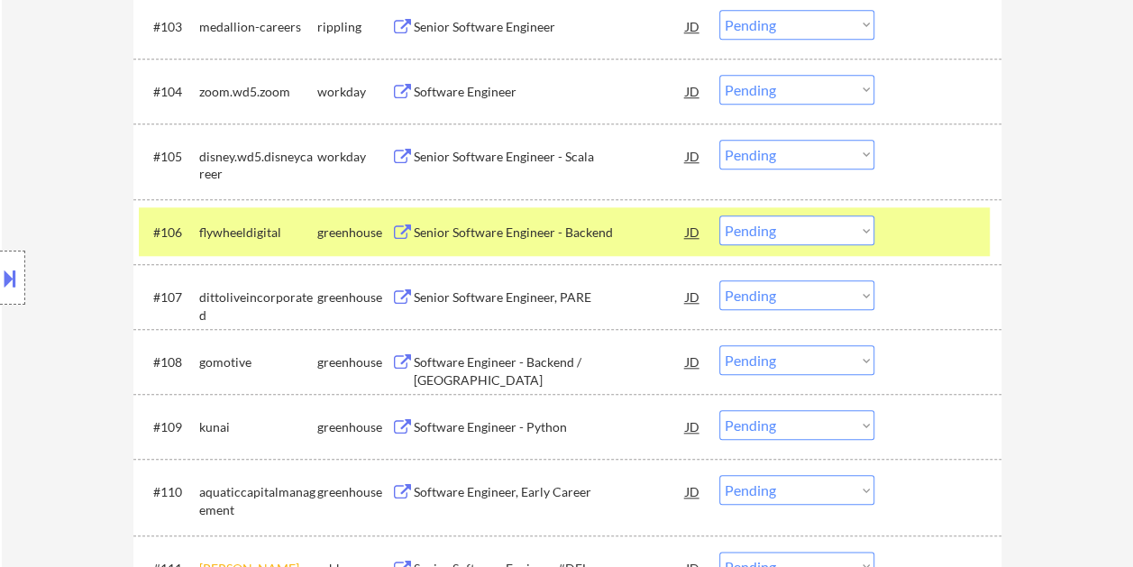
click at [844, 225] on select "Choose an option... Pending Applied Excluded (Questions) Excluded (Expired) Exc…" at bounding box center [796, 230] width 155 height 30
click at [719, 215] on select "Choose an option... Pending Applied Excluded (Questions) Excluded (Expired) Exc…" at bounding box center [796, 230] width 155 height 30
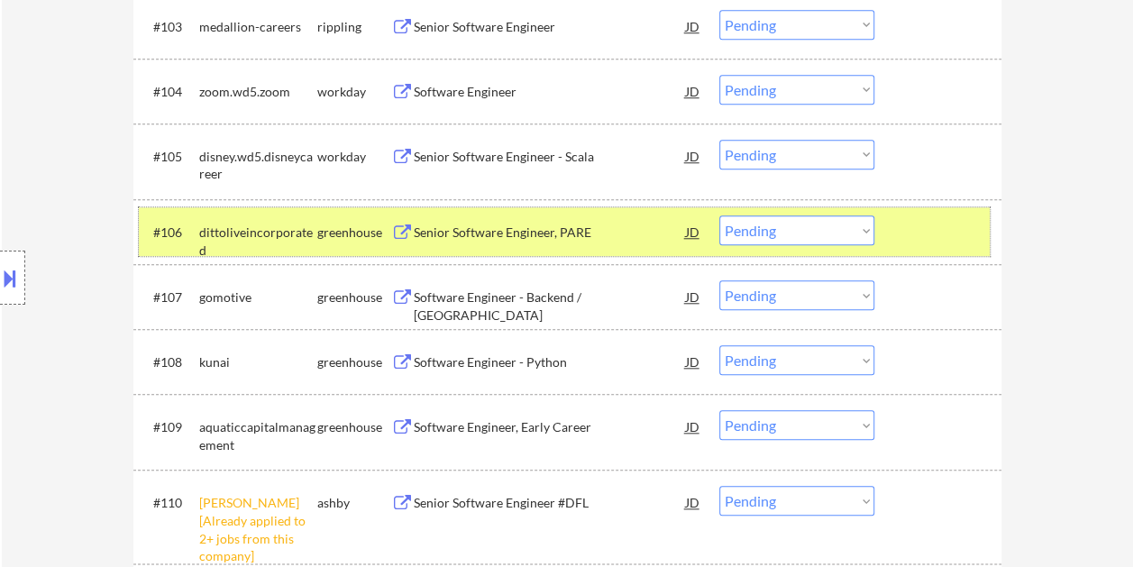
click at [901, 226] on div at bounding box center [940, 231] width 79 height 32
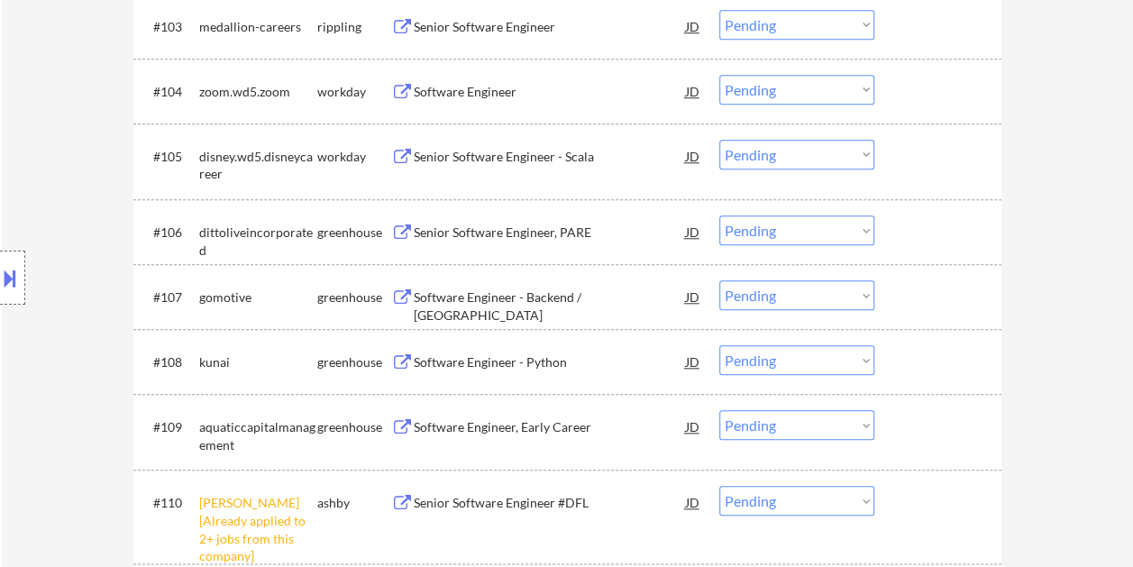
click at [932, 249] on div "#106 dittoliveincorporated greenhouse Senior Software Engineer, [PERSON_NAME] w…" at bounding box center [564, 231] width 851 height 49
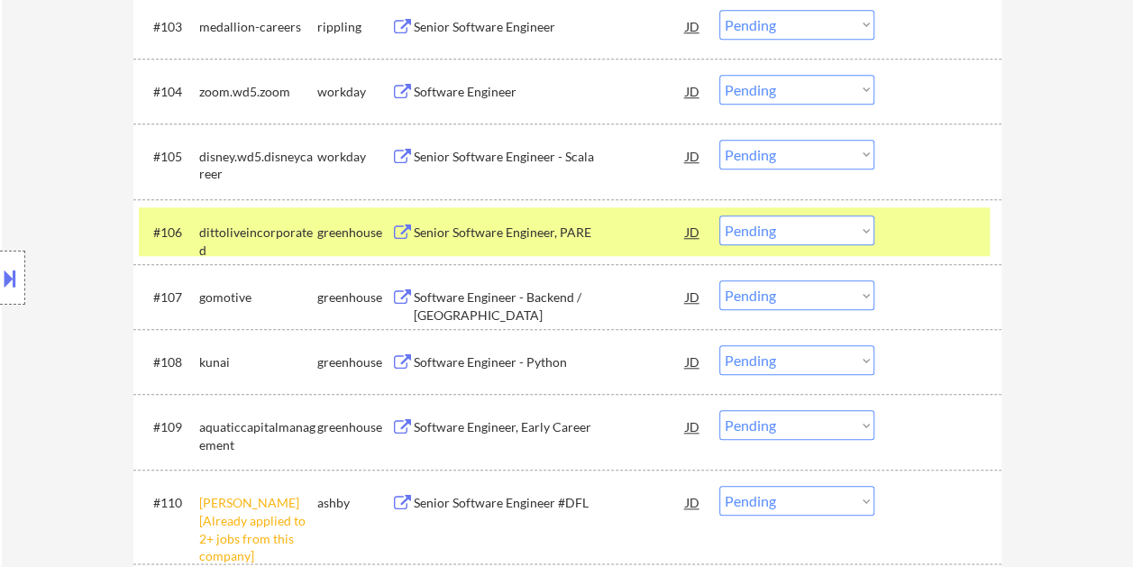
click at [535, 238] on div "Senior Software Engineer, PARE" at bounding box center [550, 233] width 272 height 18
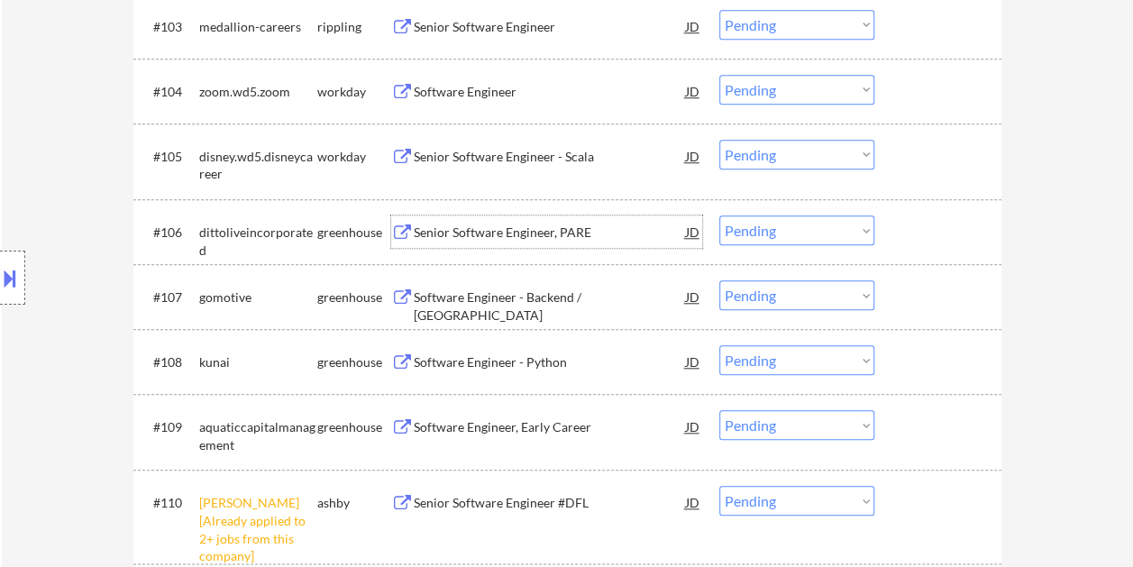
drag, startPoint x: 916, startPoint y: 230, endPoint x: 871, endPoint y: 234, distance: 45.3
click at [918, 231] on div at bounding box center [940, 231] width 79 height 32
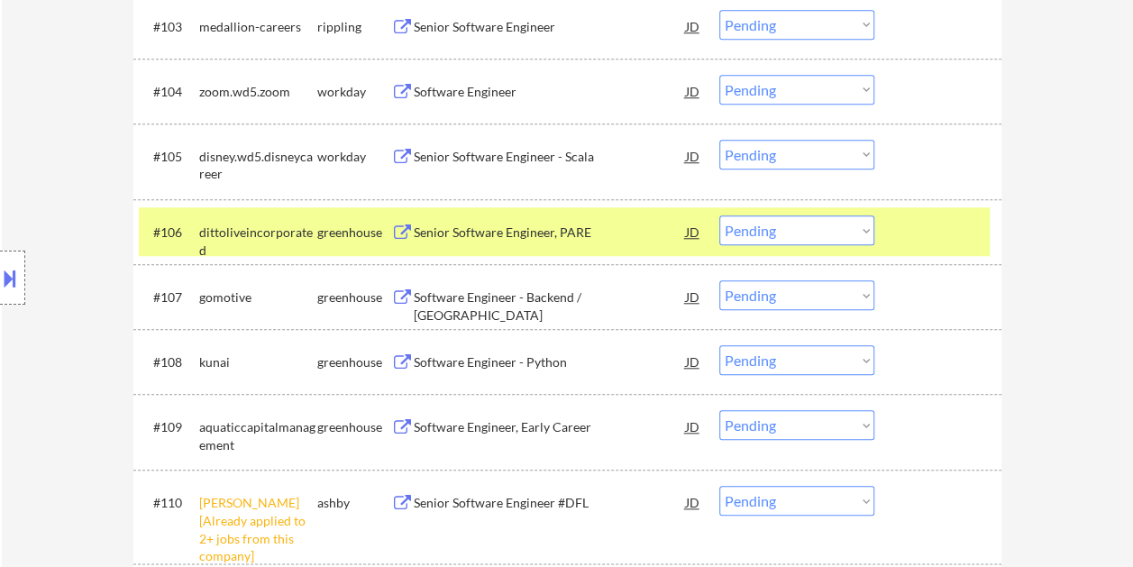
click at [869, 234] on select "Choose an option... Pending Applied Excluded (Questions) Excluded (Expired) Exc…" at bounding box center [796, 230] width 155 height 30
click at [719, 215] on select "Choose an option... Pending Applied Excluded (Questions) Excluded (Expired) Exc…" at bounding box center [796, 230] width 155 height 30
click at [909, 229] on div at bounding box center [940, 231] width 79 height 32
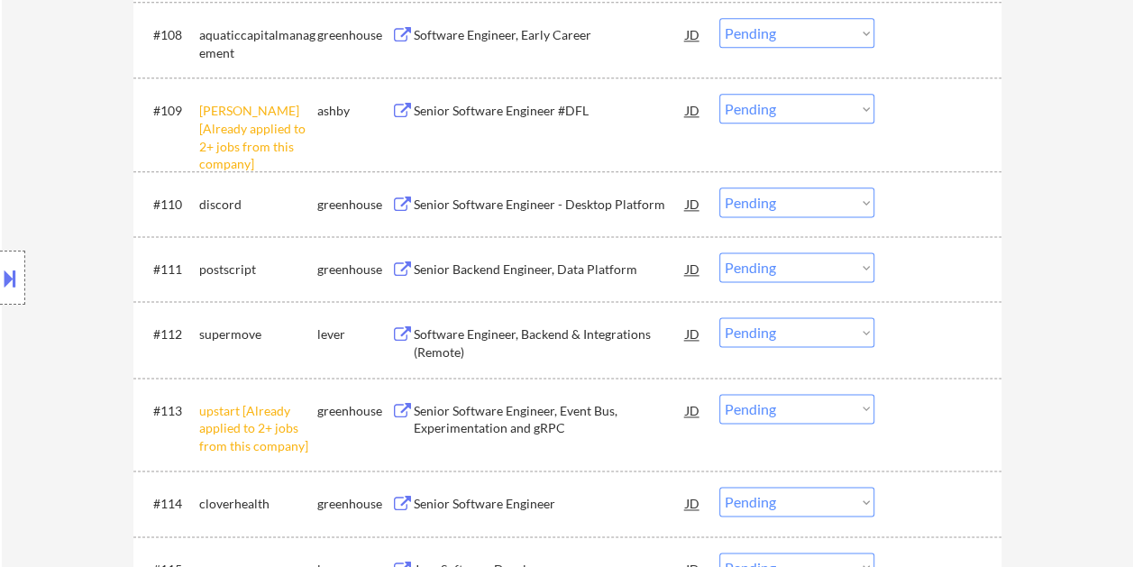
scroll to position [1092, 0]
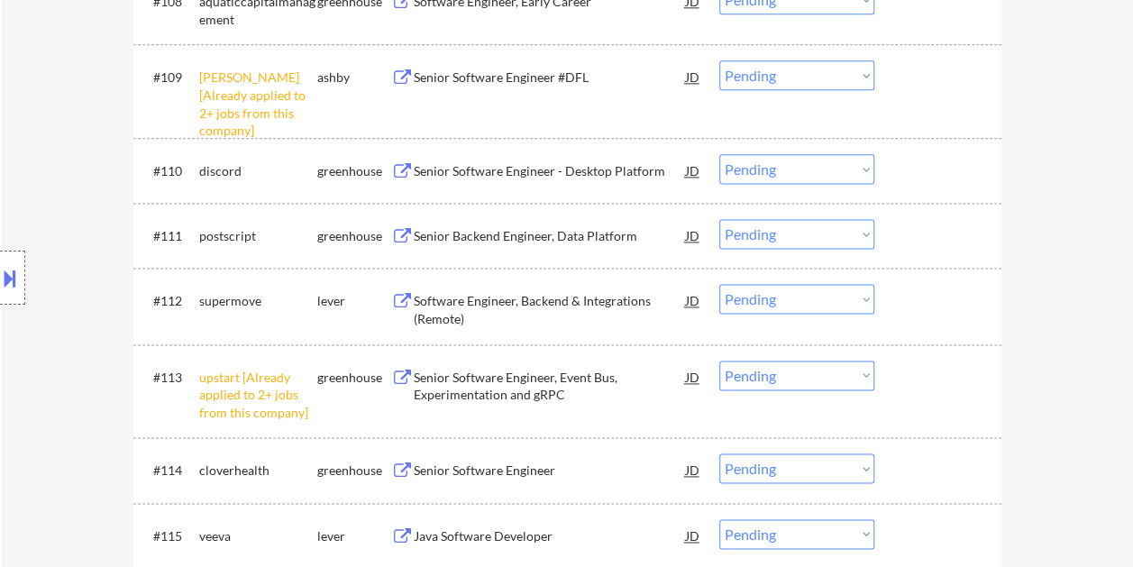
click at [941, 311] on div at bounding box center [940, 300] width 79 height 32
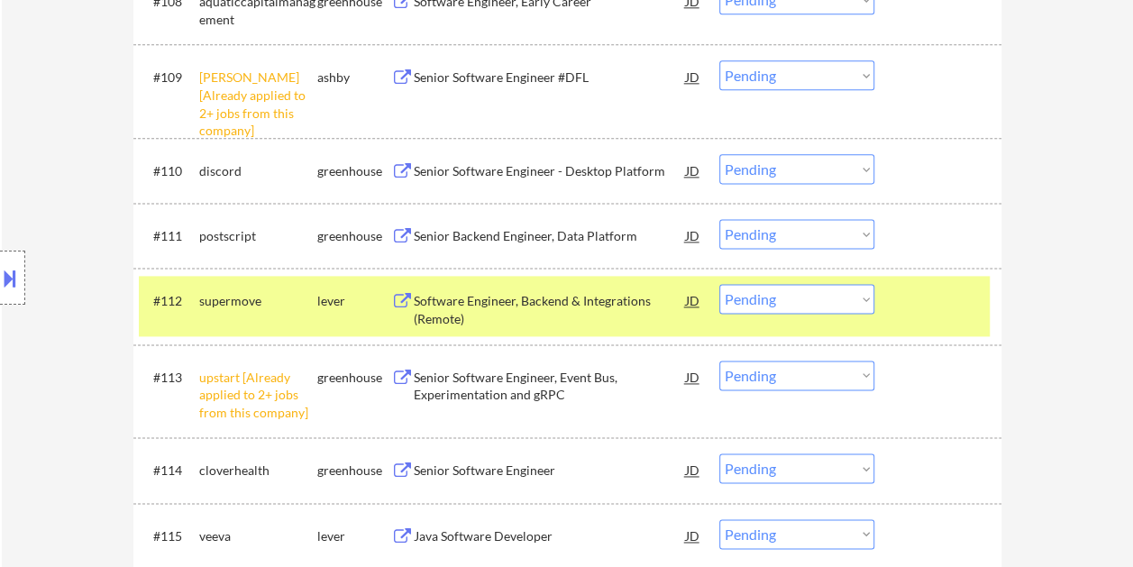
click at [609, 305] on div "Software Engineer, Backend & Integrations (Remote)" at bounding box center [550, 309] width 272 height 35
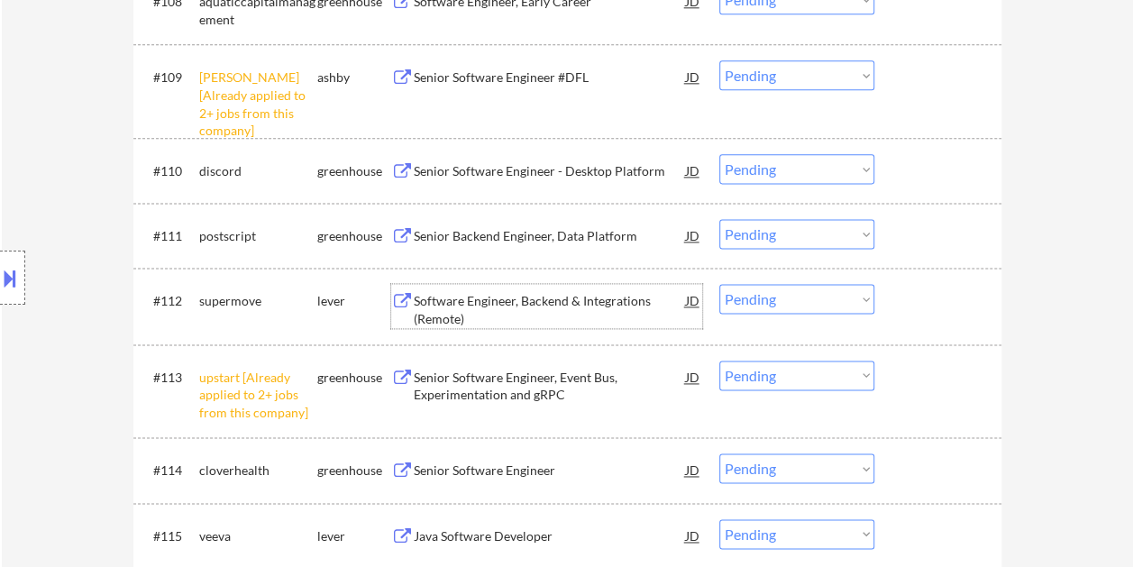
drag, startPoint x: 891, startPoint y: 294, endPoint x: 873, endPoint y: 298, distance: 18.6
click at [892, 295] on div "#112 supermove lever Software Engineer, Backend & Integrations (Remote) JD warn…" at bounding box center [564, 305] width 851 height 59
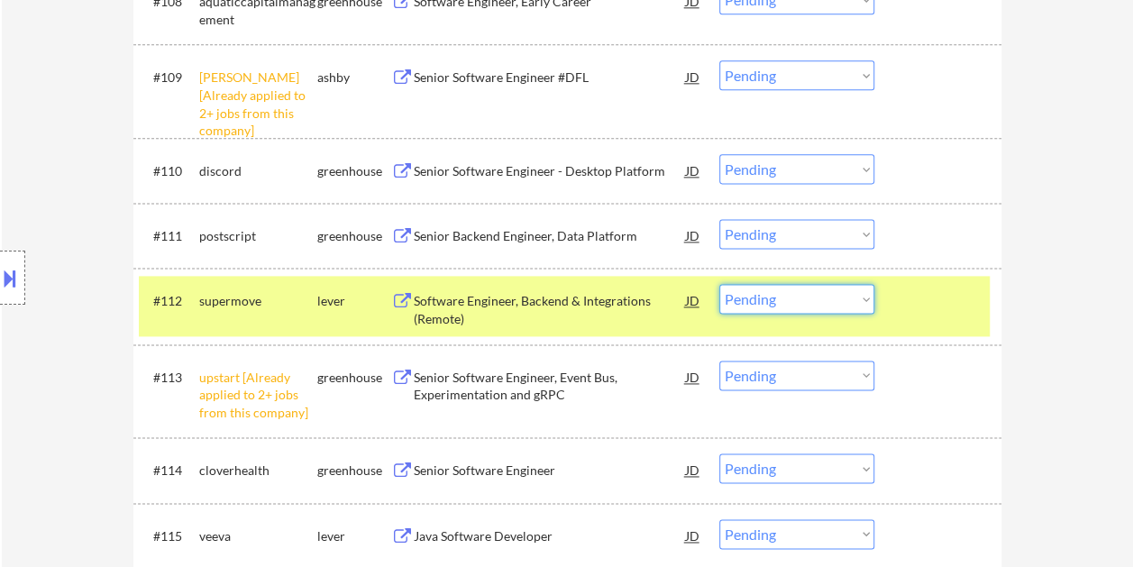
click at [849, 303] on select "Choose an option... Pending Applied Excluded (Questions) Excluded (Expired) Exc…" at bounding box center [796, 299] width 155 height 30
click at [719, 284] on select "Choose an option... Pending Applied Excluded (Questions) Excluded (Expired) Exc…" at bounding box center [796, 299] width 155 height 30
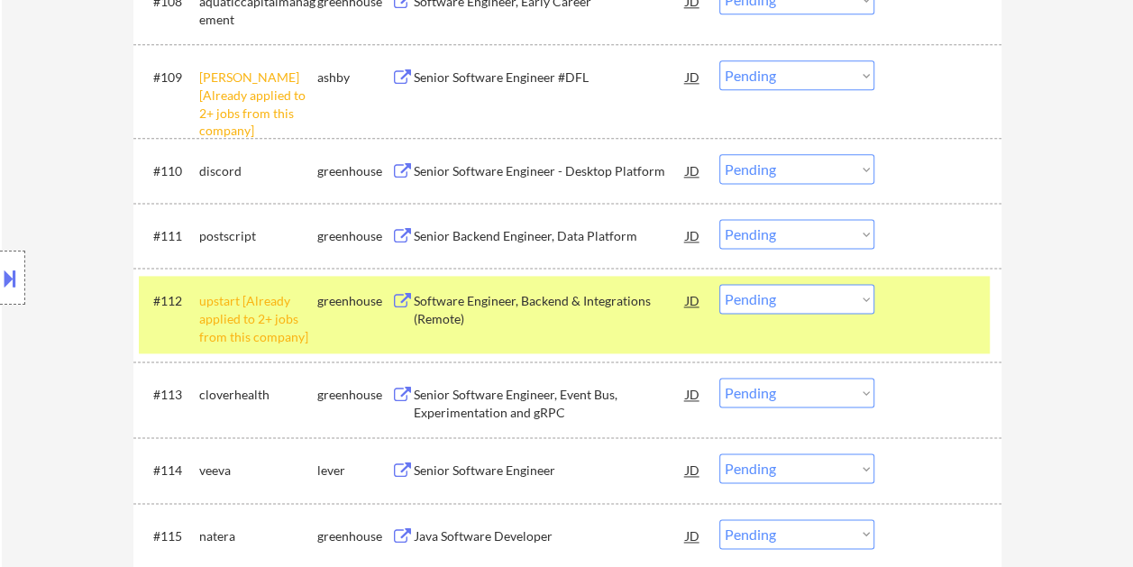
click at [943, 333] on div "#112 upstart [Already applied to 2+ jobs from this company] greenhouse Software…" at bounding box center [564, 315] width 851 height 78
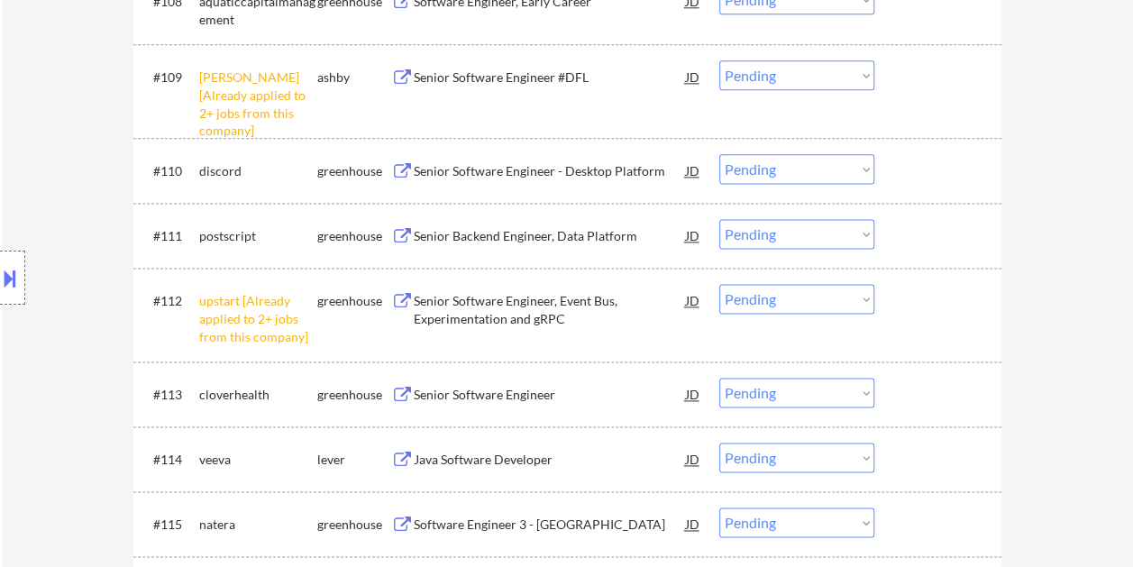
scroll to position [1182, 0]
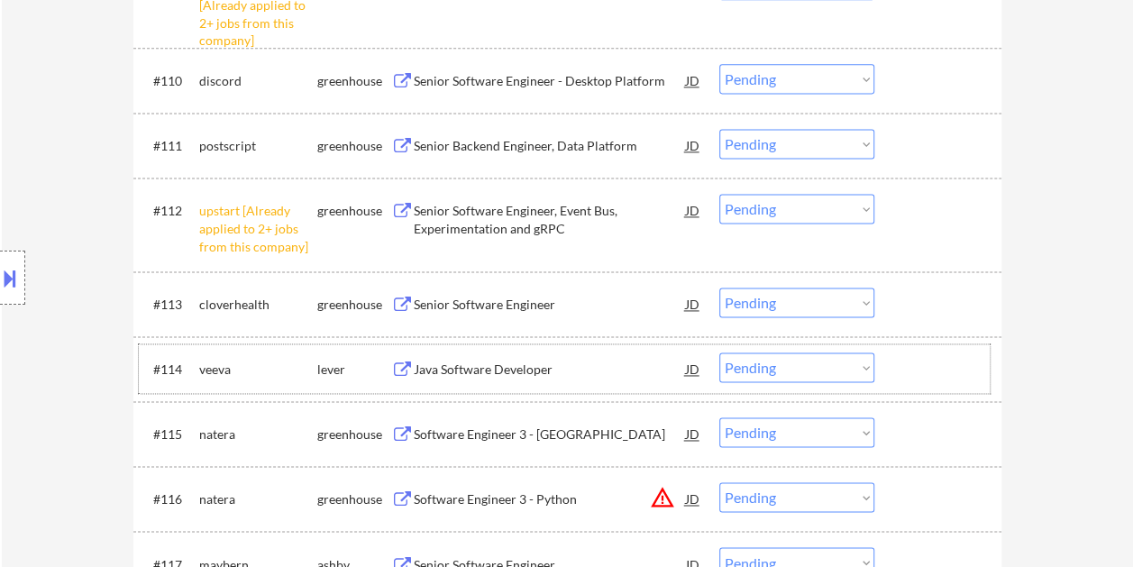
click at [913, 371] on div at bounding box center [940, 368] width 79 height 32
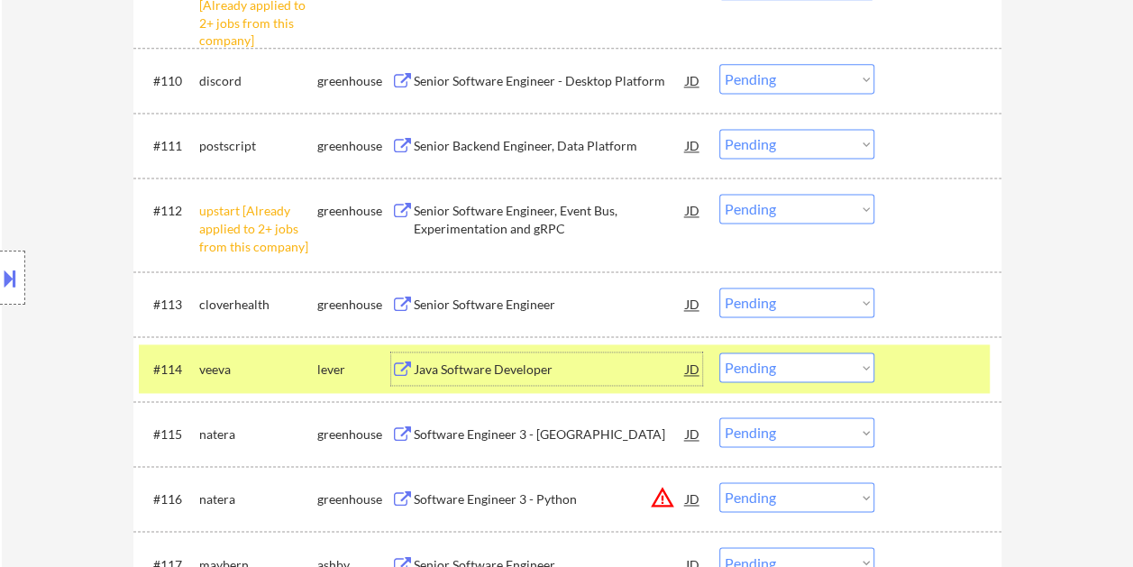
click at [575, 374] on div "Java Software Developer" at bounding box center [550, 370] width 272 height 18
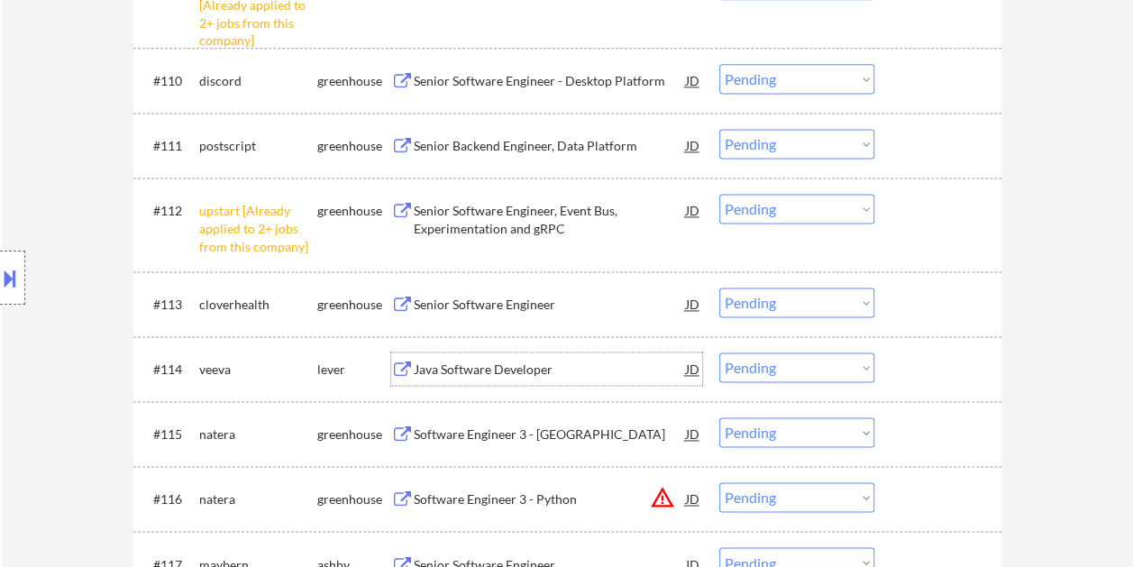
click at [914, 384] on div "#114 veeva lever Java Software Developer JD warning_amber Choose an option... P…" at bounding box center [564, 368] width 851 height 49
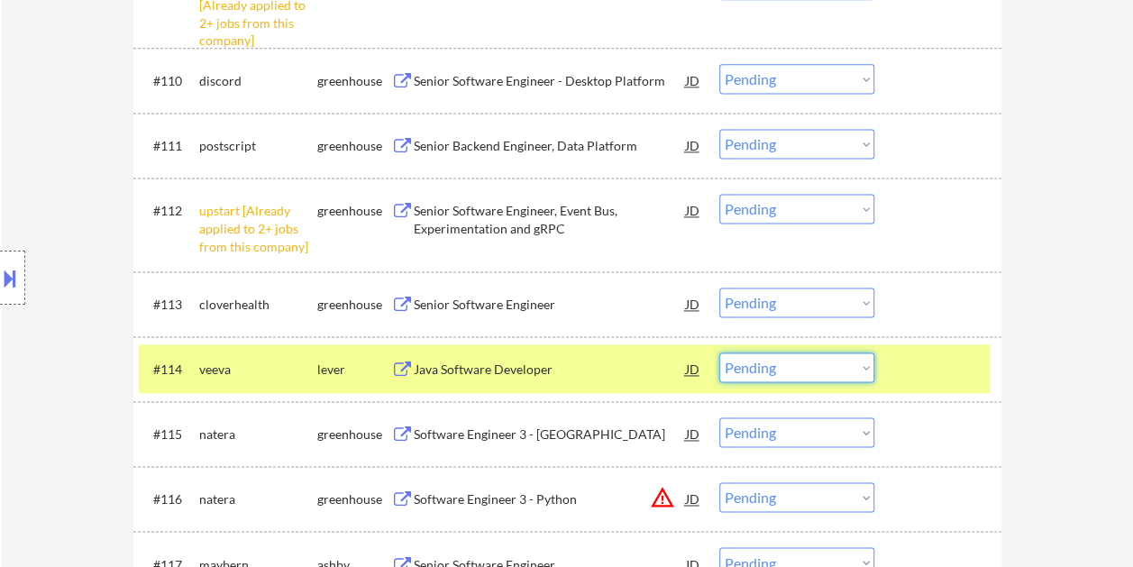
click at [857, 365] on select "Choose an option... Pending Applied Excluded (Questions) Excluded (Expired) Exc…" at bounding box center [796, 367] width 155 height 30
click at [719, 352] on select "Choose an option... Pending Applied Excluded (Questions) Excluded (Expired) Exc…" at bounding box center [796, 367] width 155 height 30
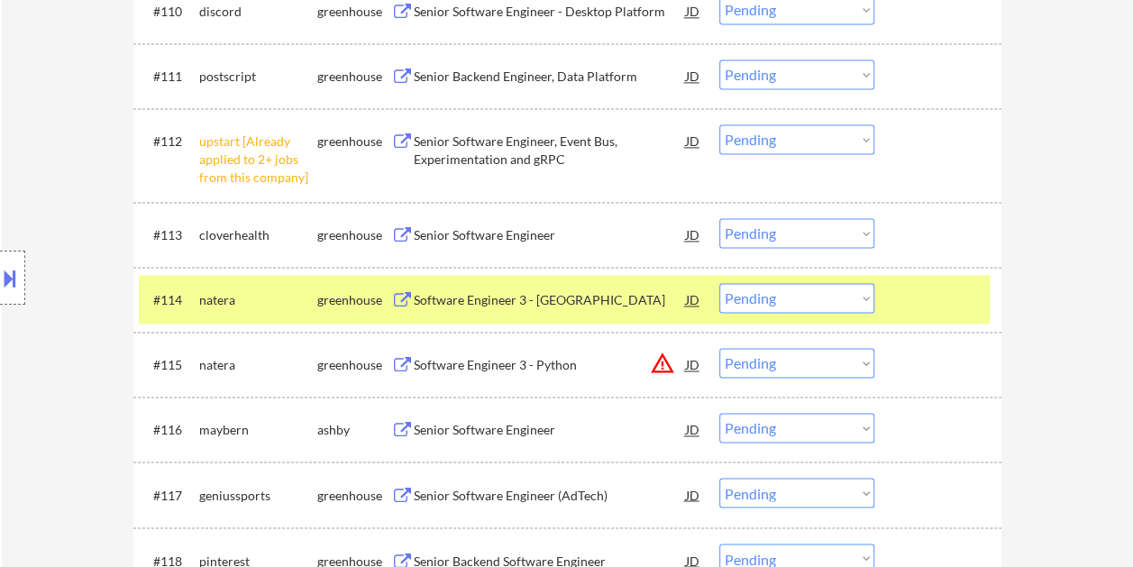
scroll to position [1272, 0]
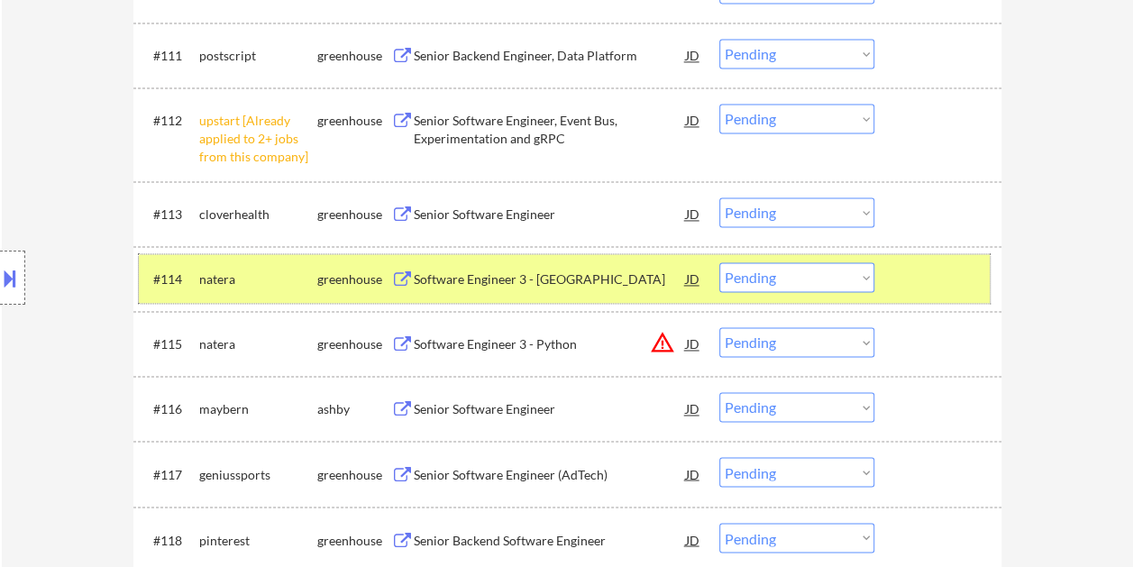
click at [914, 279] on div at bounding box center [940, 278] width 79 height 32
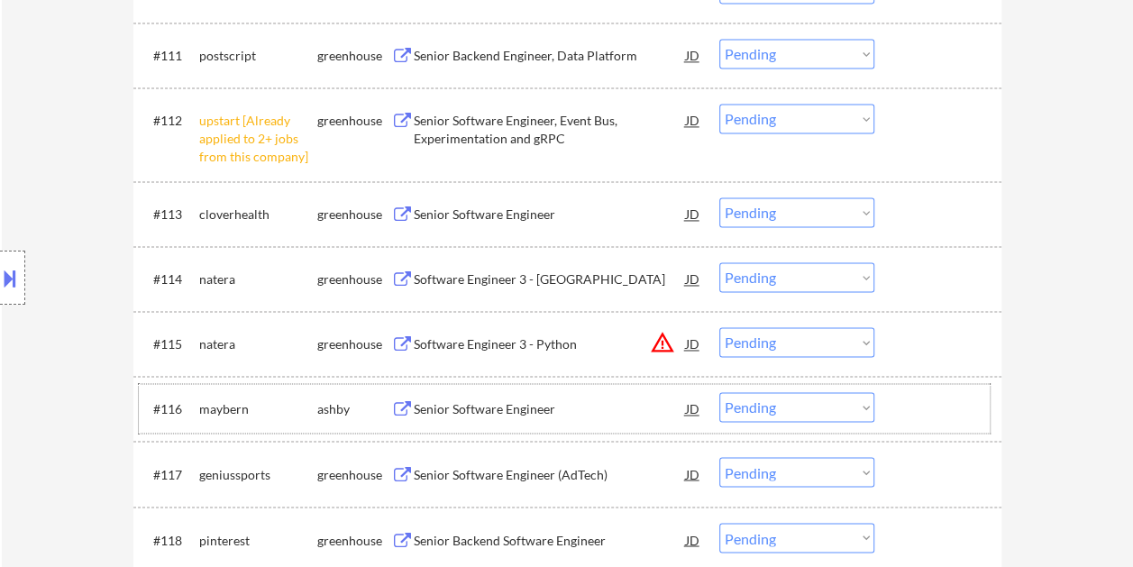
click at [923, 399] on div at bounding box center [940, 408] width 79 height 32
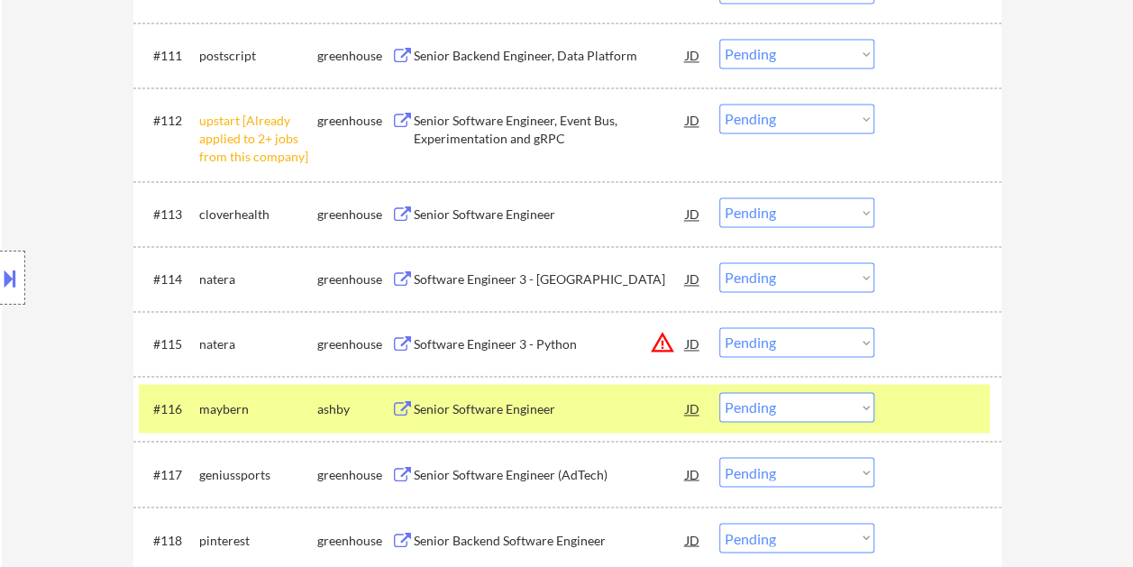
click at [507, 415] on div "Senior Software Engineer" at bounding box center [550, 409] width 272 height 18
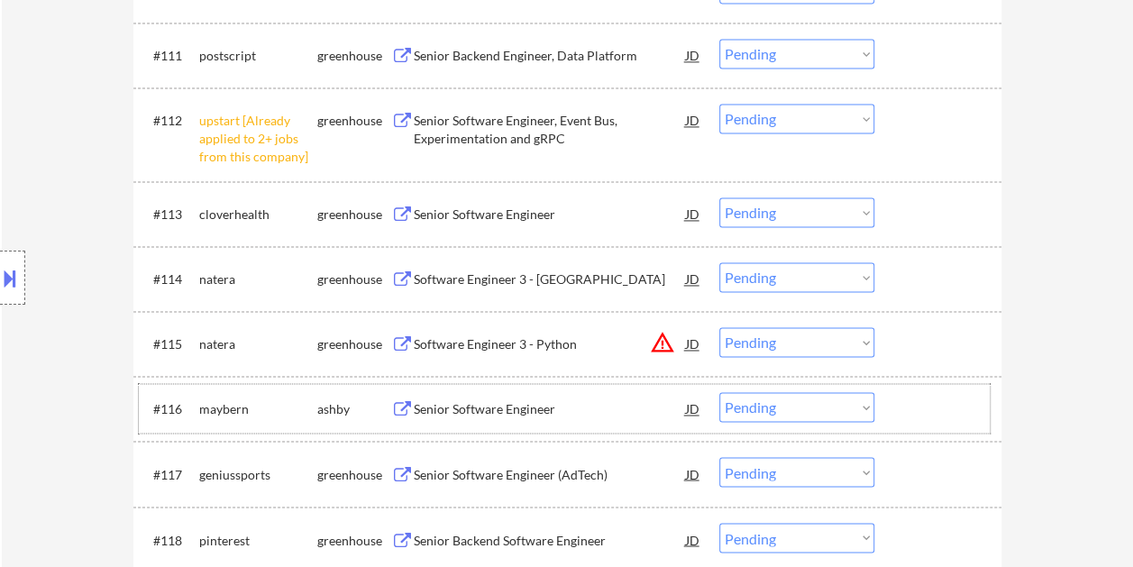
click at [896, 402] on div "#116 [PERSON_NAME] Senior Software Engineer JD warning_amber Choose an option..…" at bounding box center [564, 408] width 851 height 49
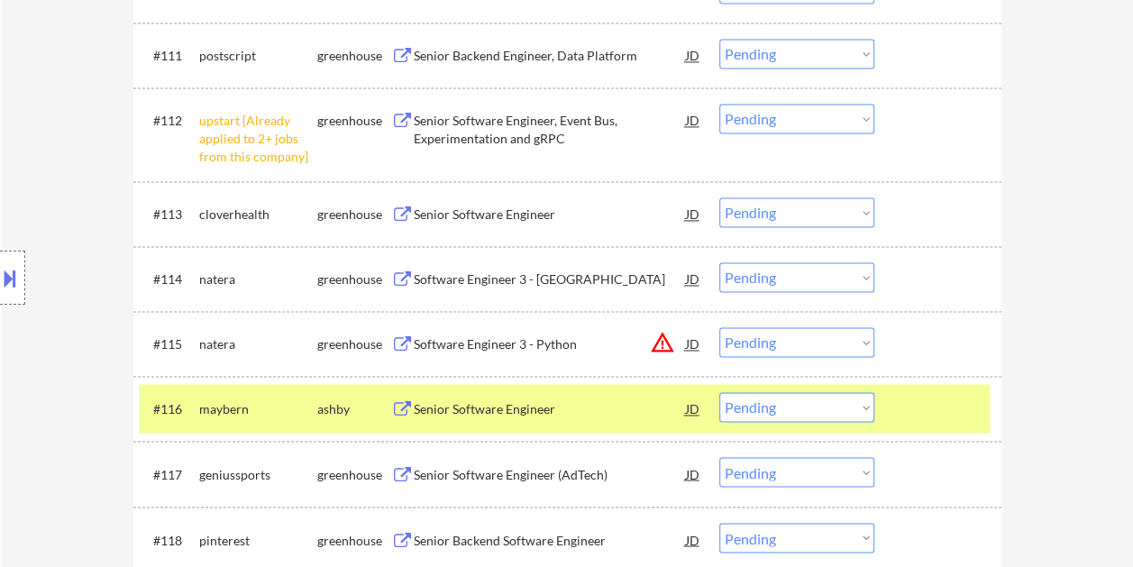
click at [876, 408] on div "#116 [PERSON_NAME] Senior Software Engineer JD warning_amber Choose an option..…" at bounding box center [564, 408] width 851 height 49
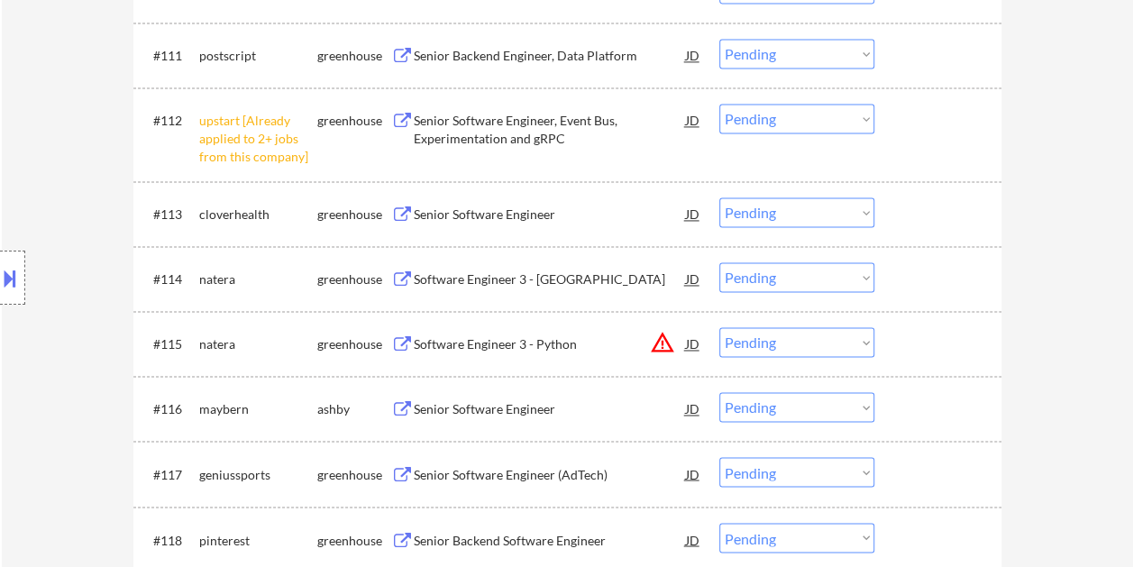
drag, startPoint x: 921, startPoint y: 407, endPoint x: 887, endPoint y: 413, distance: 34.7
click at [921, 407] on div at bounding box center [940, 408] width 79 height 32
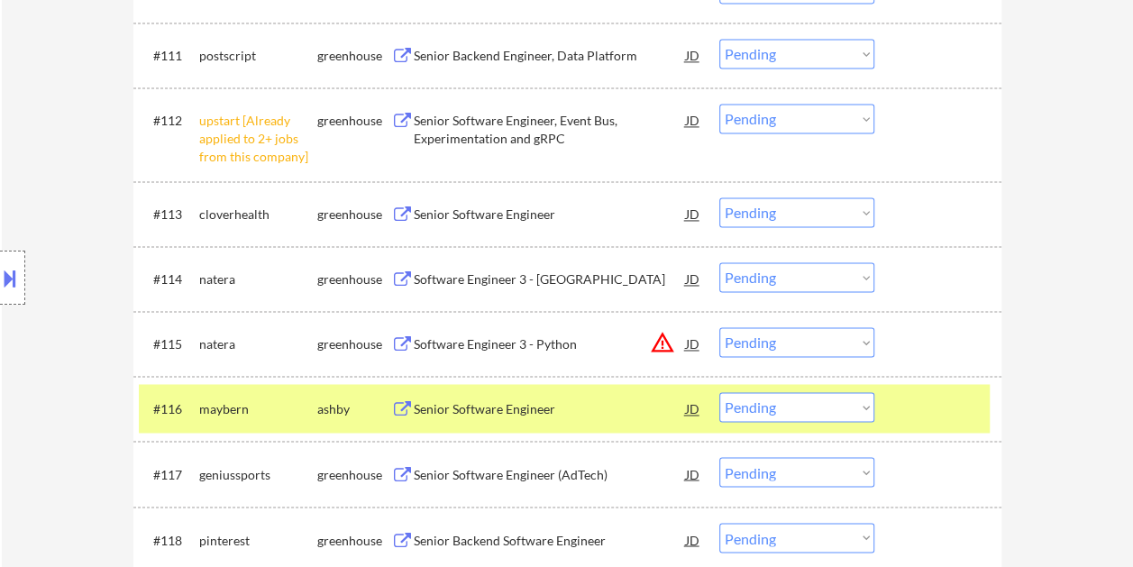
click at [879, 413] on div "#116 [PERSON_NAME] Senior Software Engineer JD warning_amber Choose an option..…" at bounding box center [564, 408] width 851 height 49
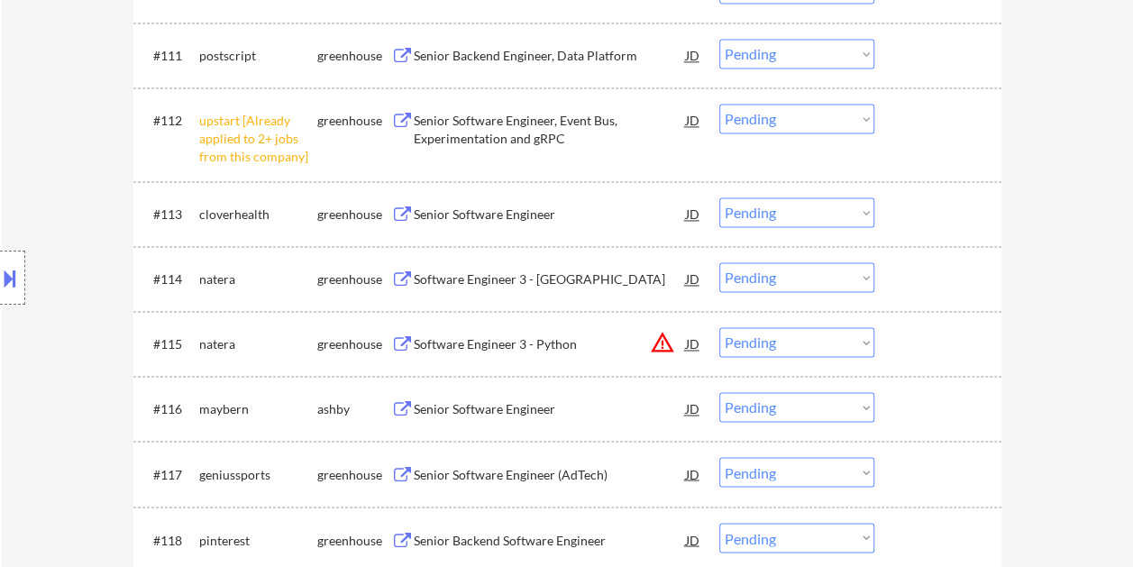
click at [888, 411] on div "#116 [PERSON_NAME] Senior Software Engineer JD warning_amber Choose an option..…" at bounding box center [564, 408] width 851 height 49
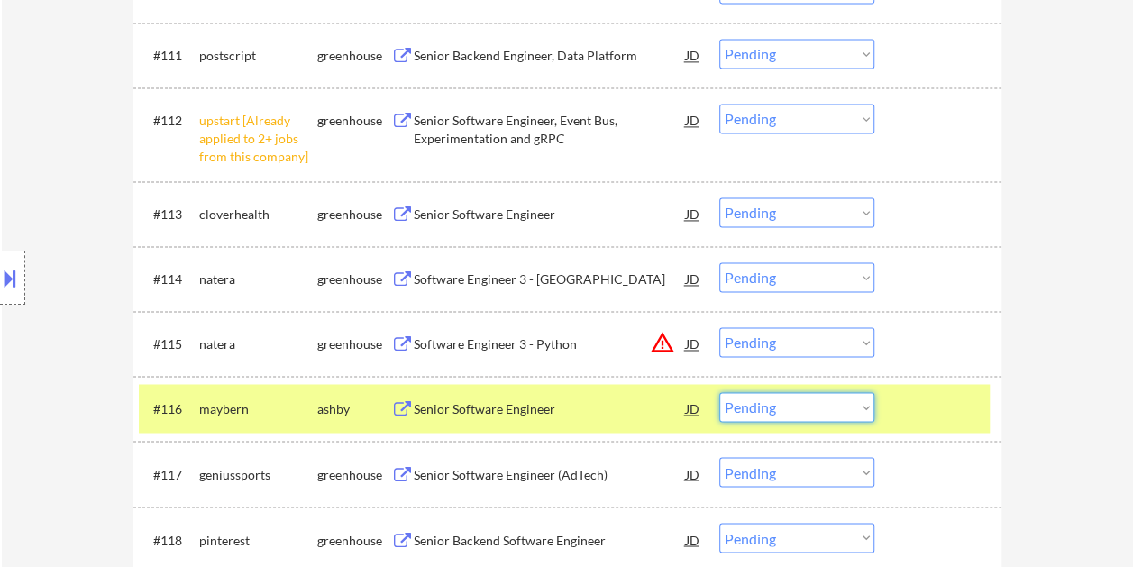
click at [864, 411] on select "Choose an option... Pending Applied Excluded (Questions) Excluded (Expired) Exc…" at bounding box center [796, 407] width 155 height 30
click at [719, 392] on select "Choose an option... Pending Applied Excluded (Questions) Excluded (Expired) Exc…" at bounding box center [796, 407] width 155 height 30
click at [934, 424] on div at bounding box center [940, 408] width 79 height 32
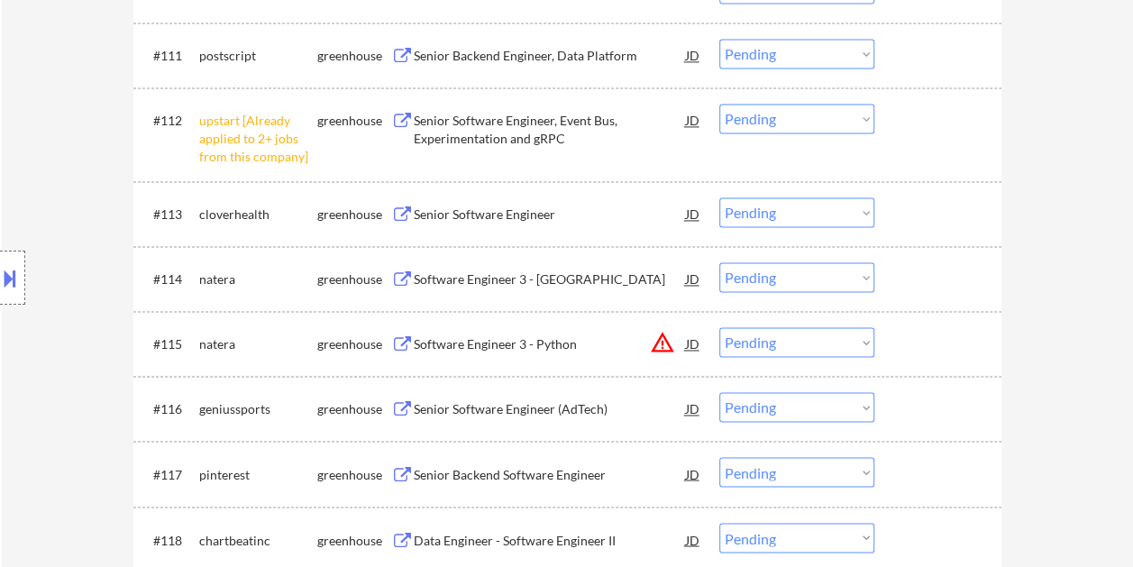
click at [974, 420] on div at bounding box center [940, 408] width 79 height 32
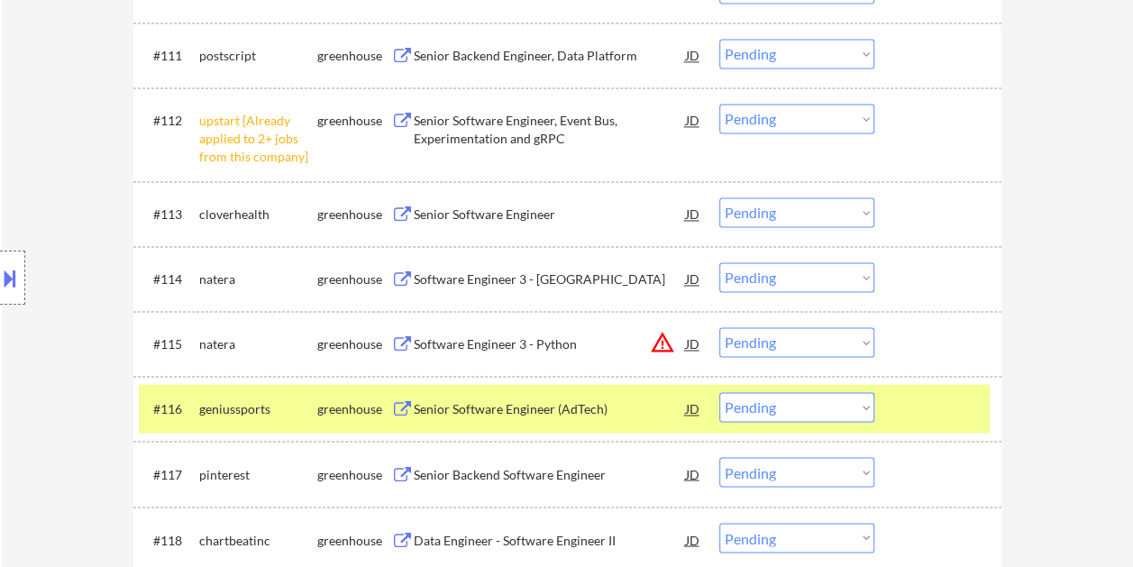
click at [914, 419] on div at bounding box center [940, 408] width 79 height 32
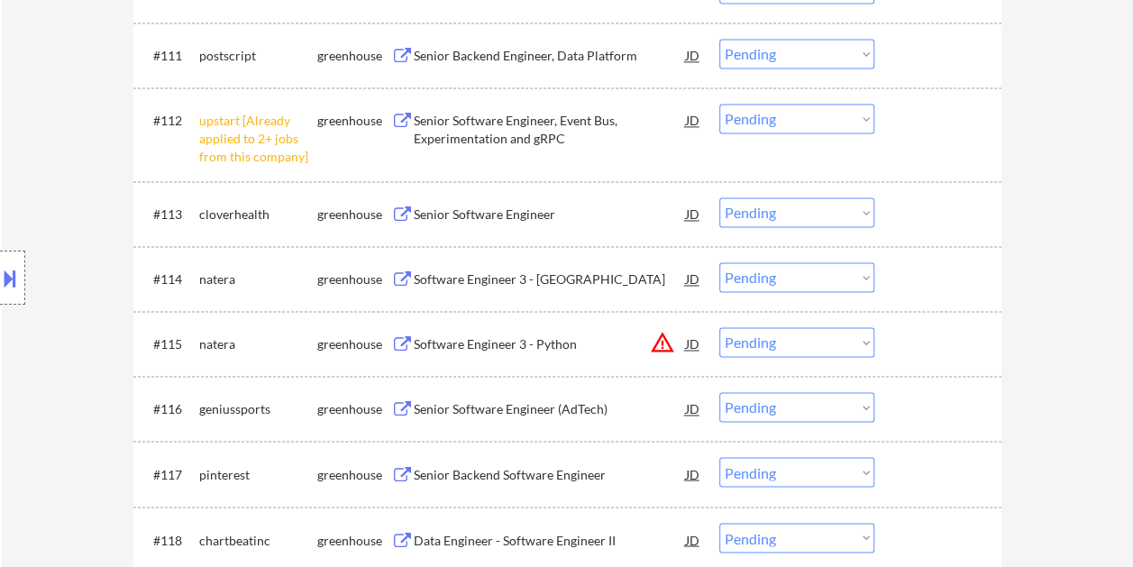
click at [914, 200] on div at bounding box center [940, 213] width 79 height 32
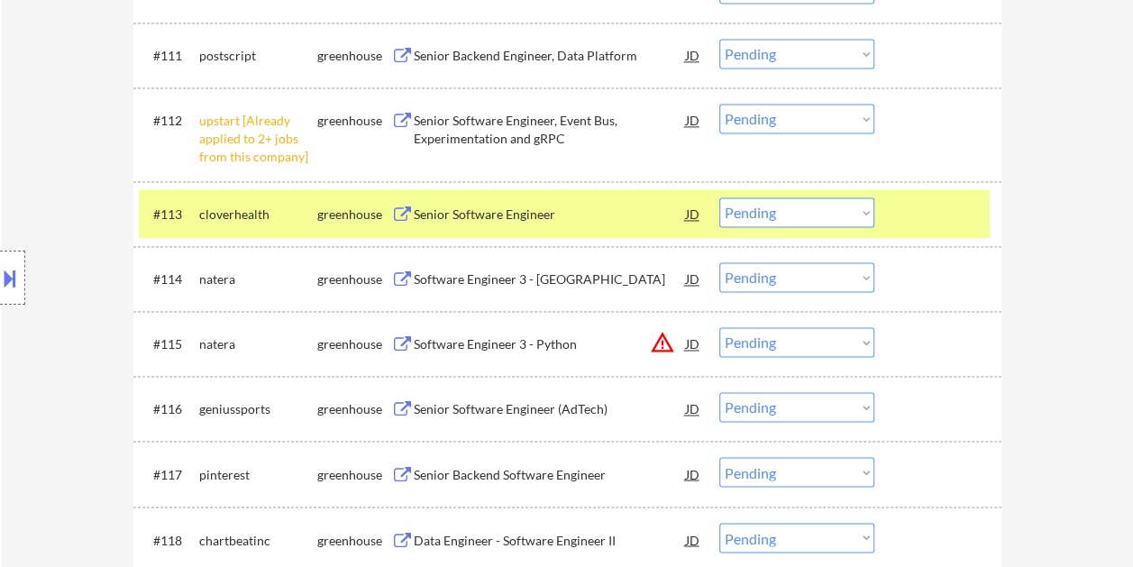
click at [540, 215] on div "Senior Software Engineer" at bounding box center [550, 215] width 272 height 18
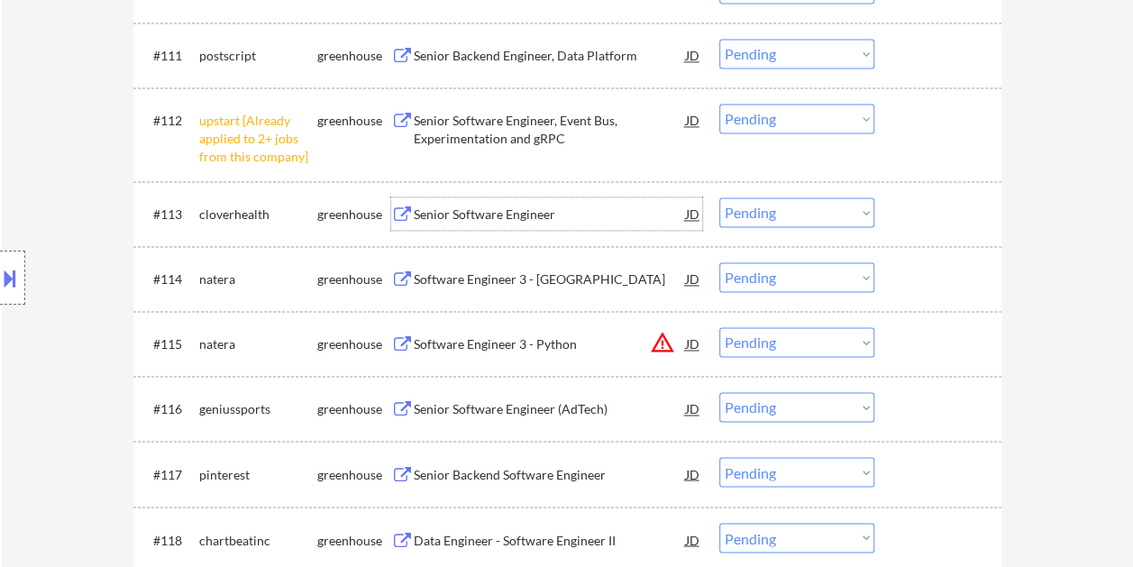
drag, startPoint x: 939, startPoint y: 217, endPoint x: 855, endPoint y: 211, distance: 85.0
click at [937, 216] on div at bounding box center [940, 213] width 79 height 32
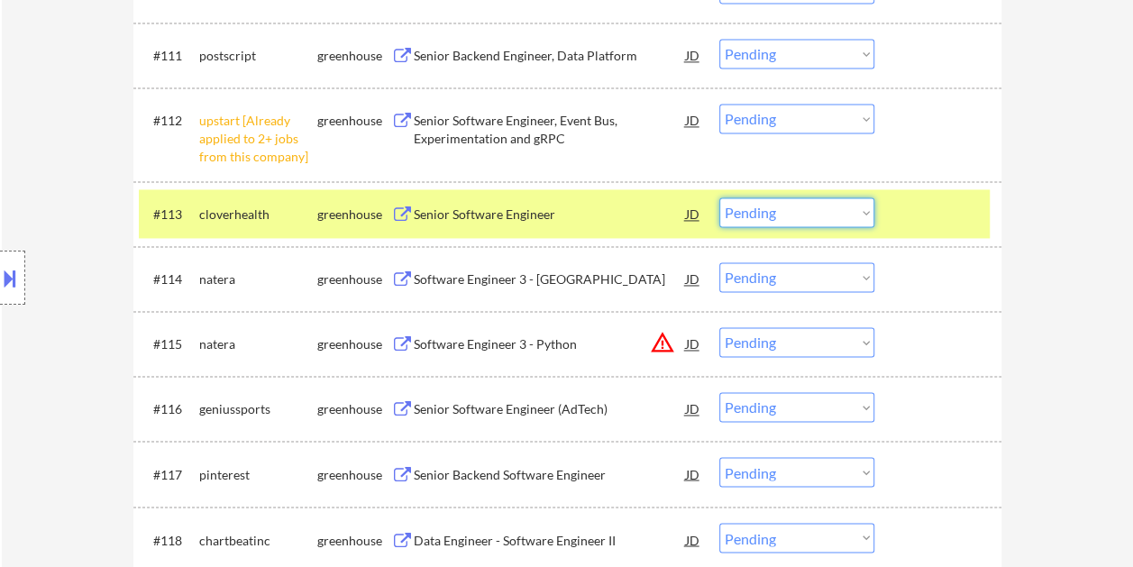
click at [853, 209] on select "Choose an option... Pending Applied Excluded (Questions) Excluded (Expired) Exc…" at bounding box center [796, 212] width 155 height 30
click at [719, 197] on select "Choose an option... Pending Applied Excluded (Questions) Excluded (Expired) Exc…" at bounding box center [796, 212] width 155 height 30
click at [920, 221] on div at bounding box center [940, 213] width 79 height 32
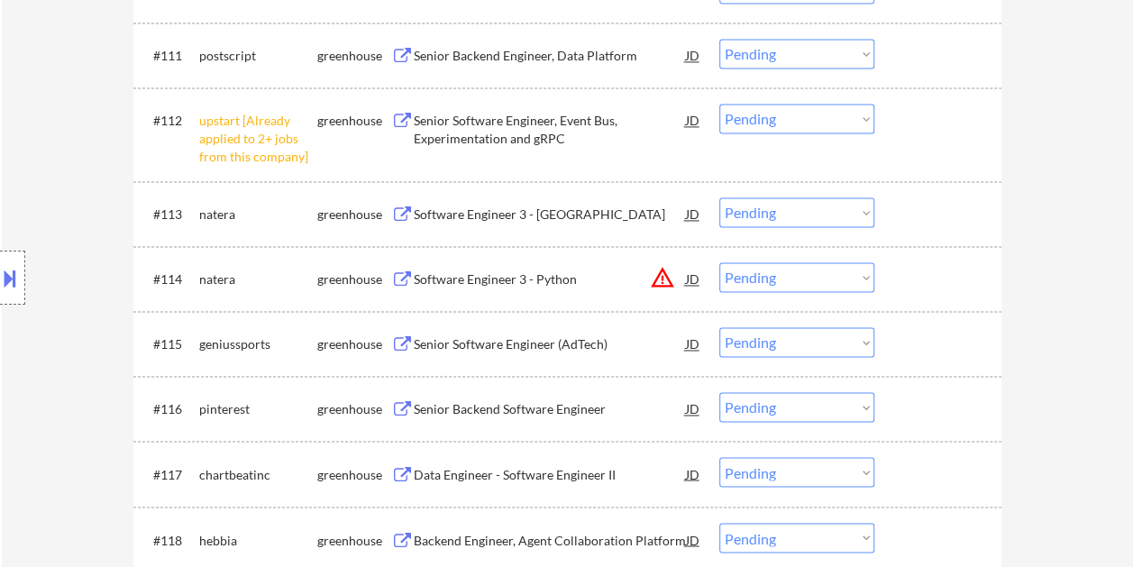
click at [910, 215] on div at bounding box center [940, 213] width 79 height 32
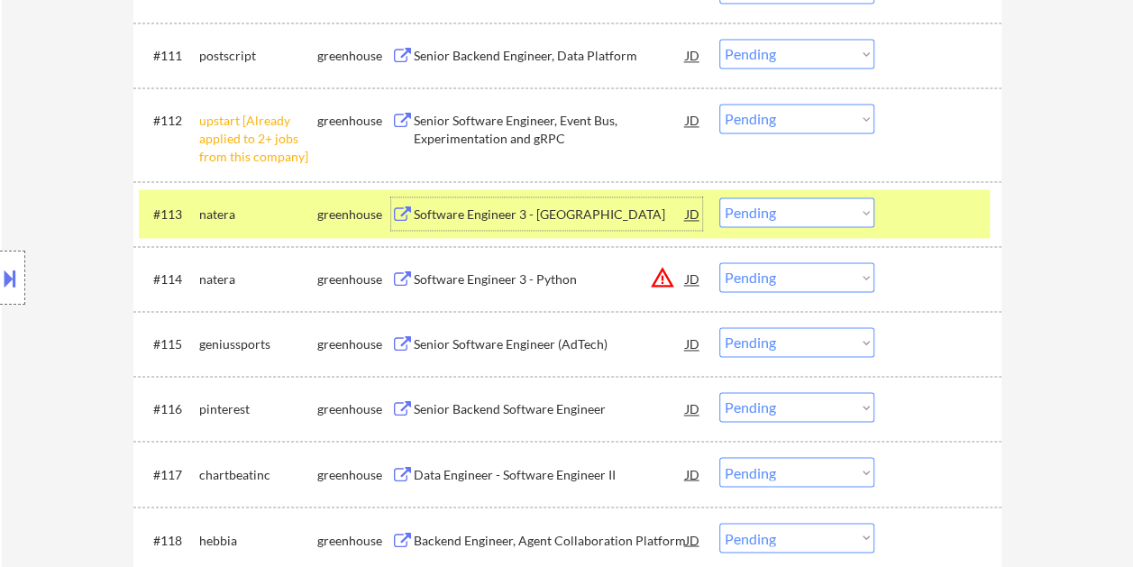
click at [499, 213] on div "Software Engineer 3 - [GEOGRAPHIC_DATA]" at bounding box center [550, 215] width 272 height 18
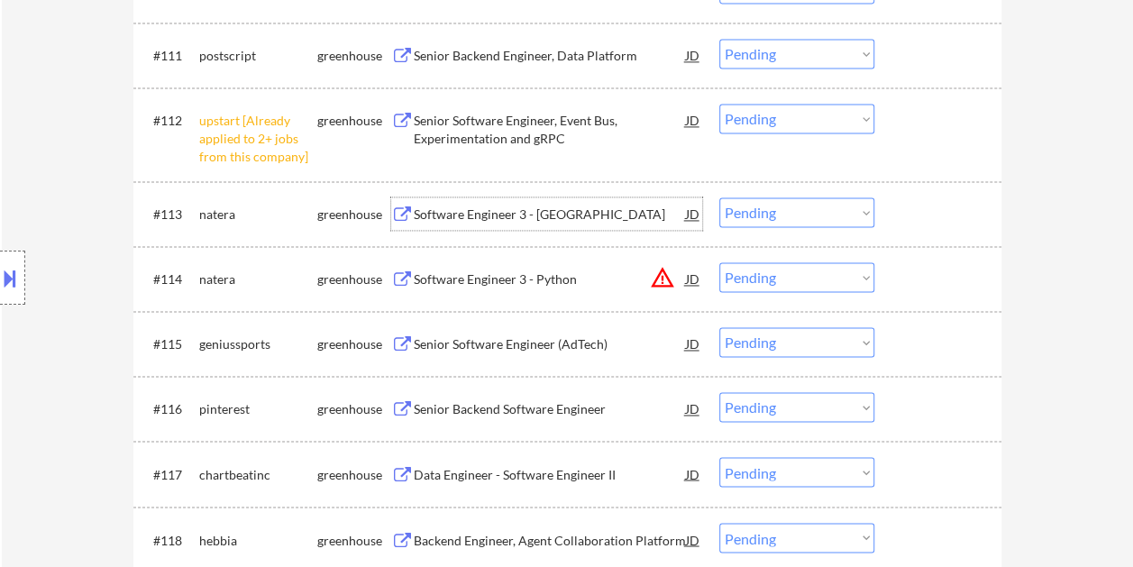
click at [912, 206] on div at bounding box center [940, 213] width 79 height 32
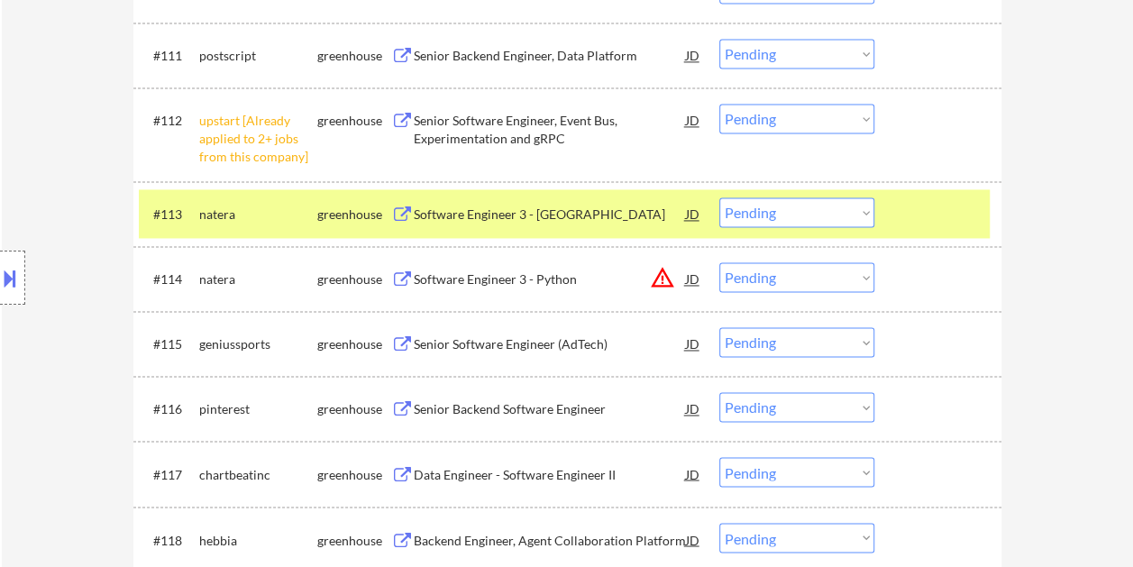
click at [851, 216] on select "Choose an option... Pending Applied Excluded (Questions) Excluded (Expired) Exc…" at bounding box center [796, 212] width 155 height 30
click at [719, 197] on select "Choose an option... Pending Applied Excluded (Questions) Excluded (Expired) Exc…" at bounding box center [796, 212] width 155 height 30
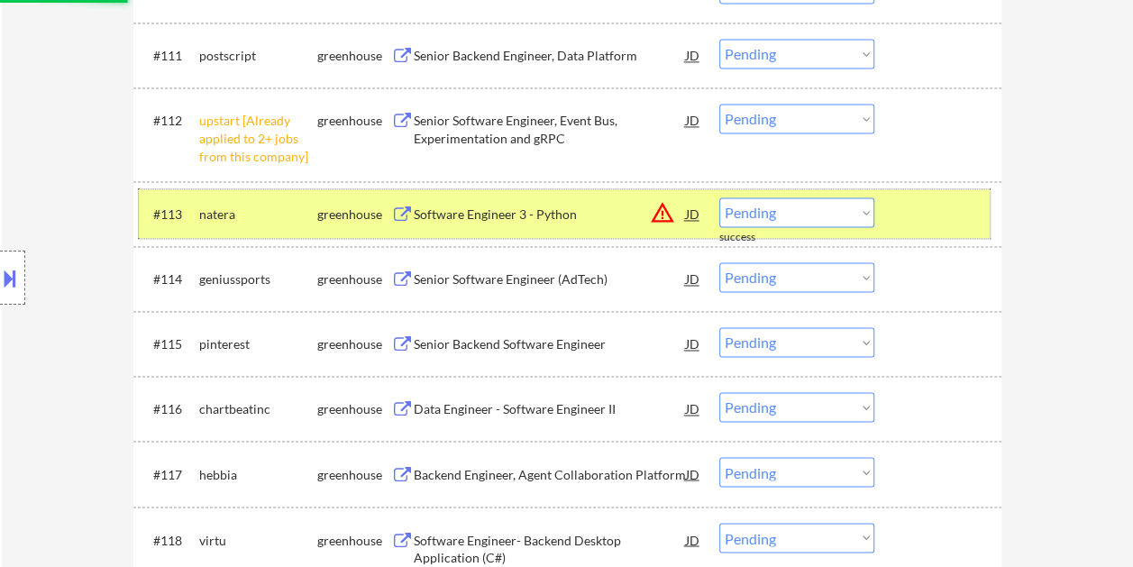
click at [932, 219] on div at bounding box center [940, 213] width 79 height 32
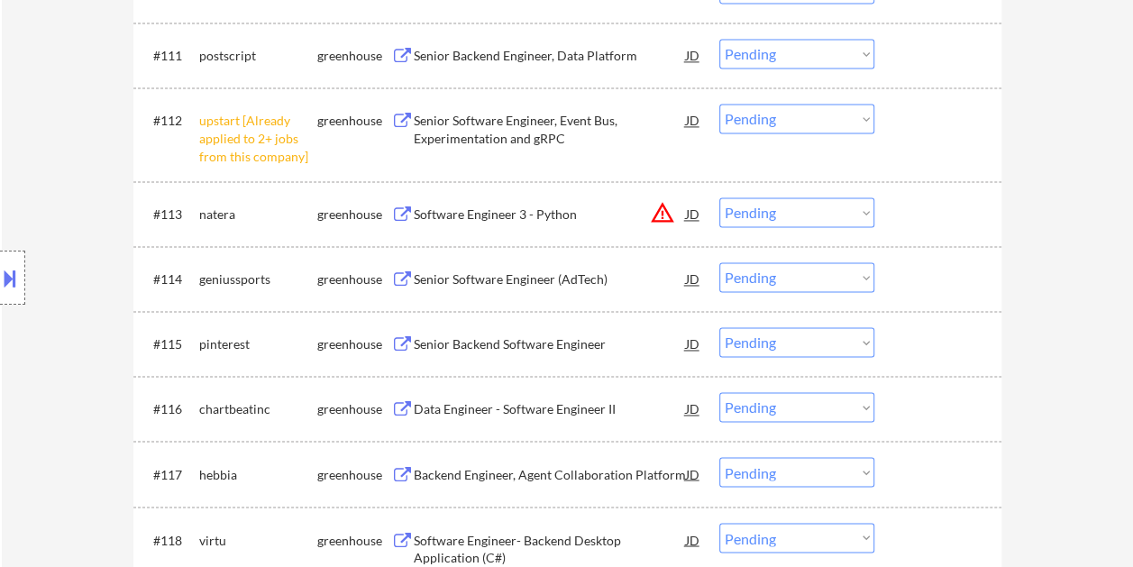
drag, startPoint x: 935, startPoint y: 191, endPoint x: 928, endPoint y: 202, distance: 13.0
click at [934, 191] on div "#113 [PERSON_NAME] greenhouse Software Engineer 3 - Python JD warning_amber Cho…" at bounding box center [564, 213] width 851 height 49
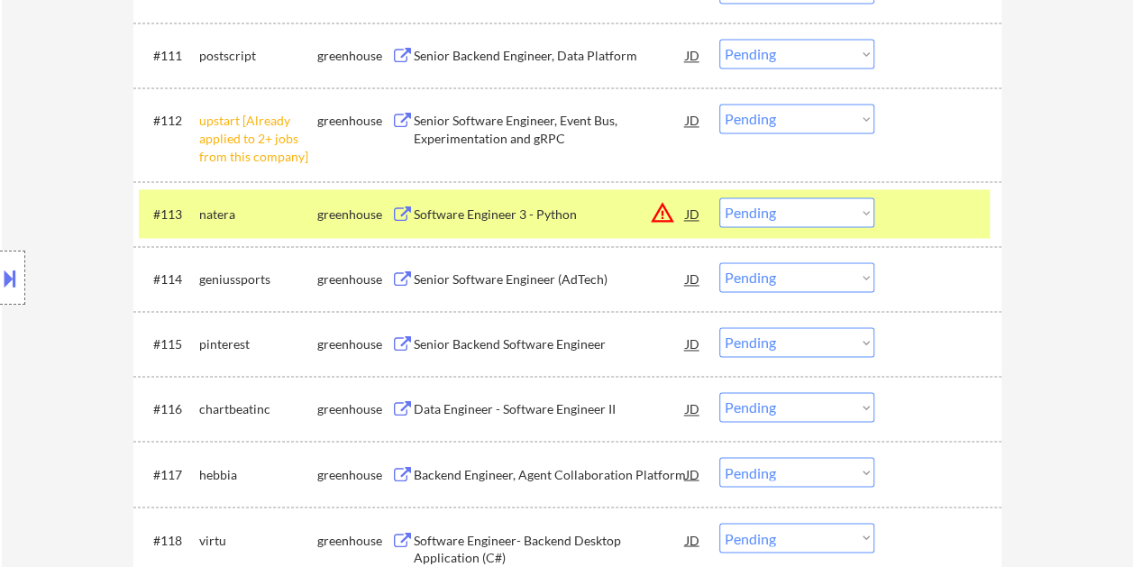
click at [925, 215] on div at bounding box center [940, 213] width 79 height 32
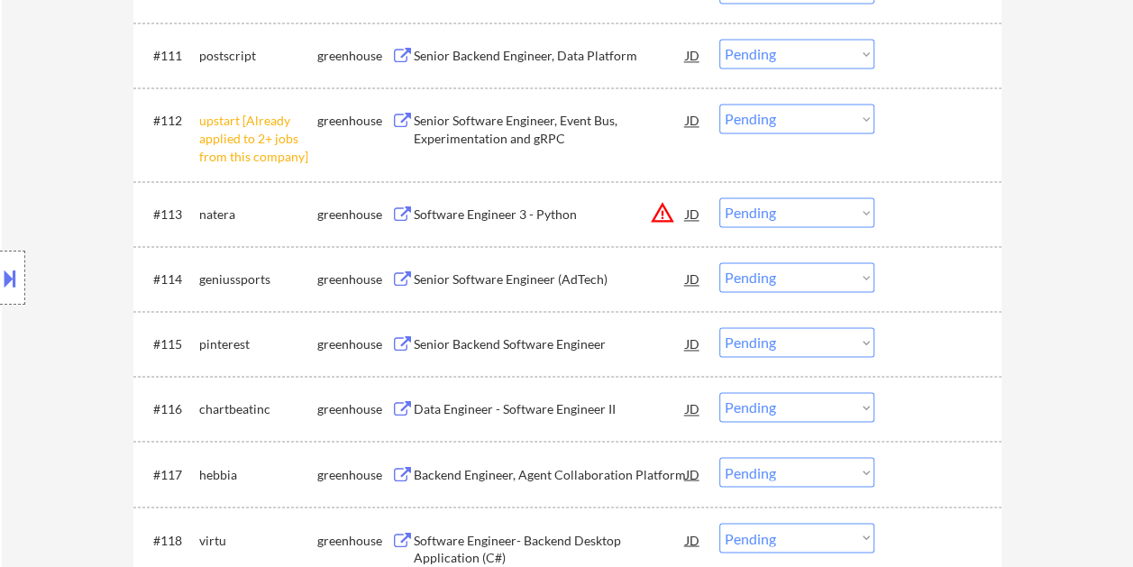
click at [920, 287] on div at bounding box center [940, 278] width 79 height 32
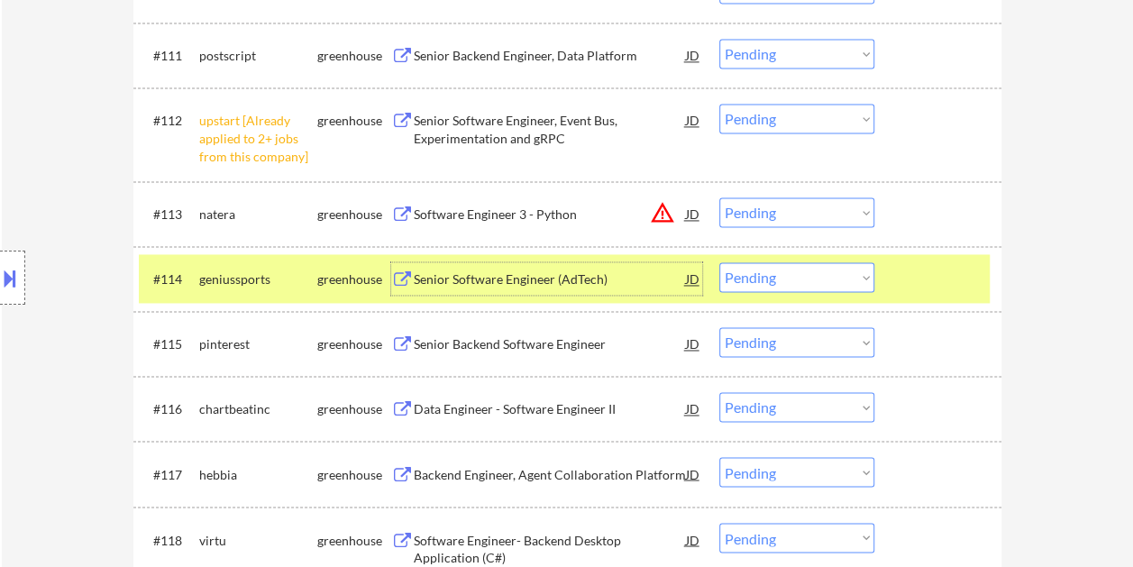
click at [494, 281] on div "Senior Software Engineer (AdTech)" at bounding box center [550, 279] width 272 height 18
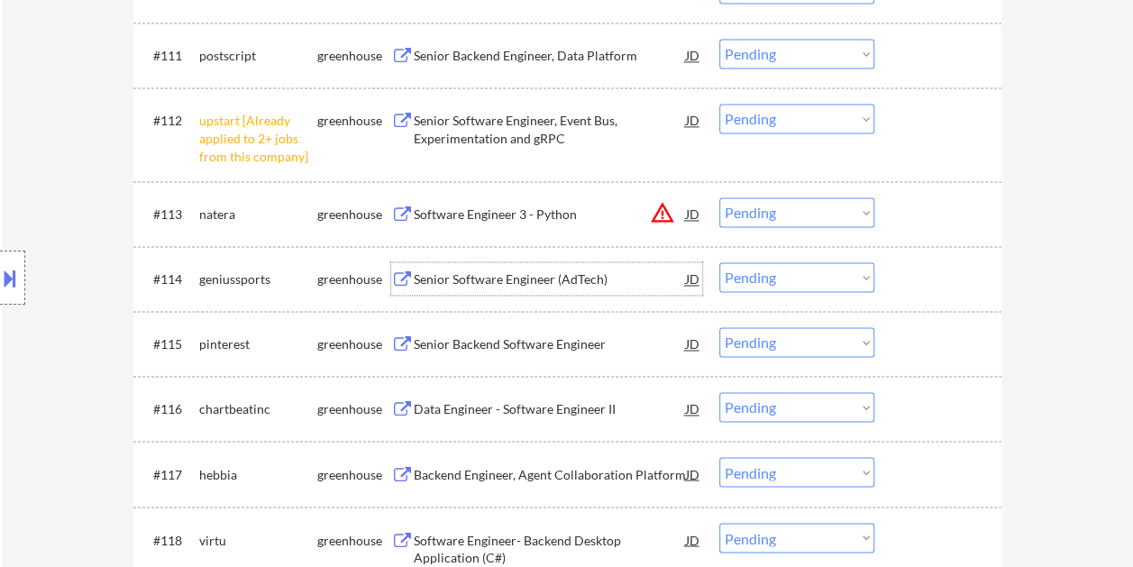
drag, startPoint x: 895, startPoint y: 273, endPoint x: 860, endPoint y: 275, distance: 35.2
click at [894, 274] on div "#114 geniussports greenhouse Senior Software Engineer (AdTech) JD warning_amber…" at bounding box center [564, 278] width 851 height 49
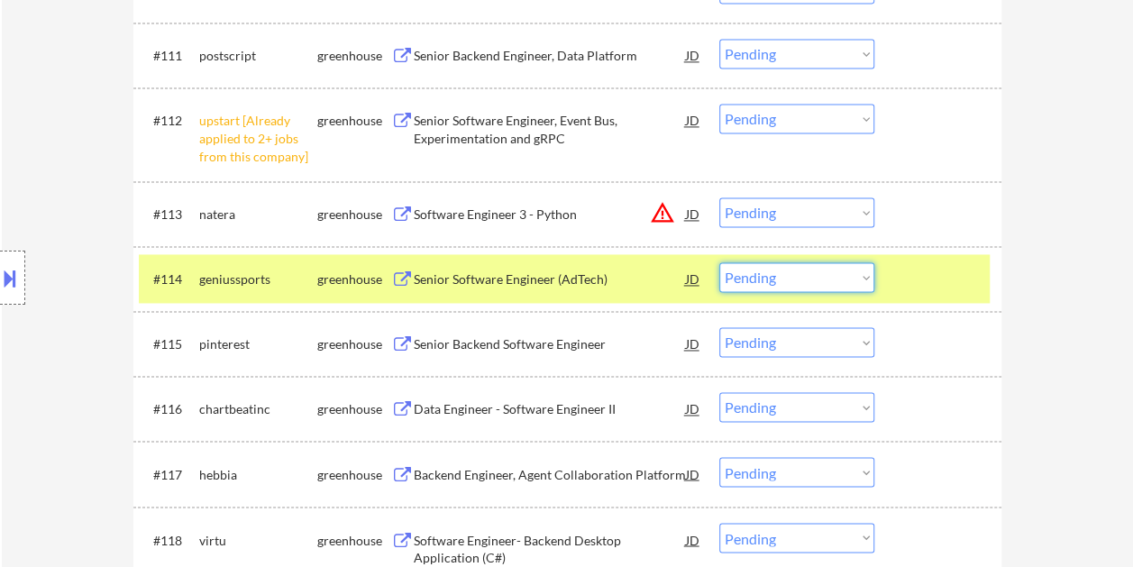
click at [848, 275] on select "Choose an option... Pending Applied Excluded (Questions) Excluded (Expired) Exc…" at bounding box center [796, 277] width 155 height 30
click at [719, 262] on select "Choose an option... Pending Applied Excluded (Questions) Excluded (Expired) Exc…" at bounding box center [796, 277] width 155 height 30
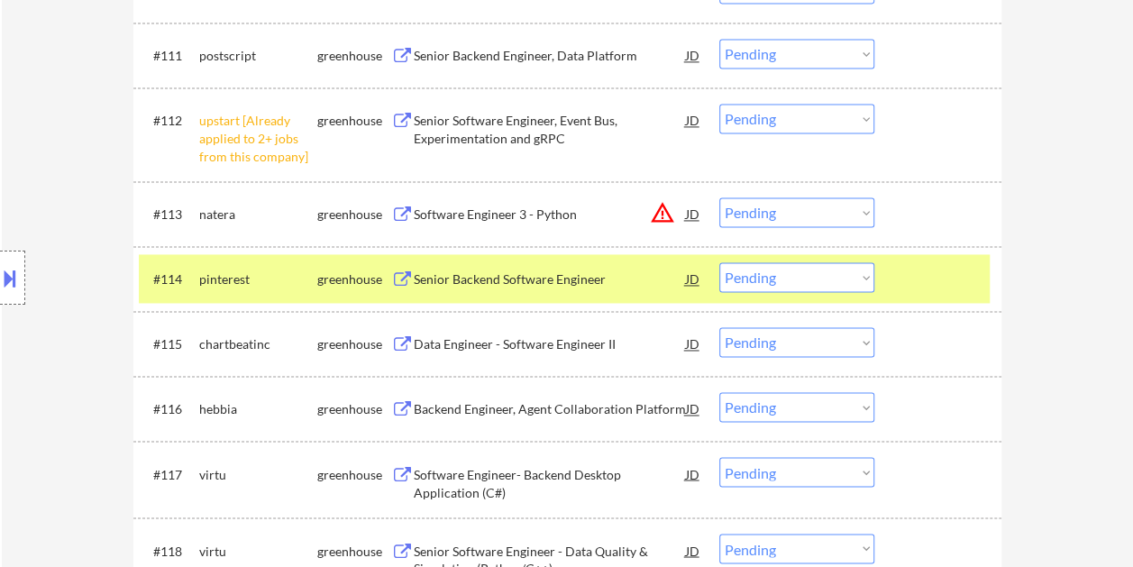
click at [901, 280] on div at bounding box center [940, 278] width 79 height 32
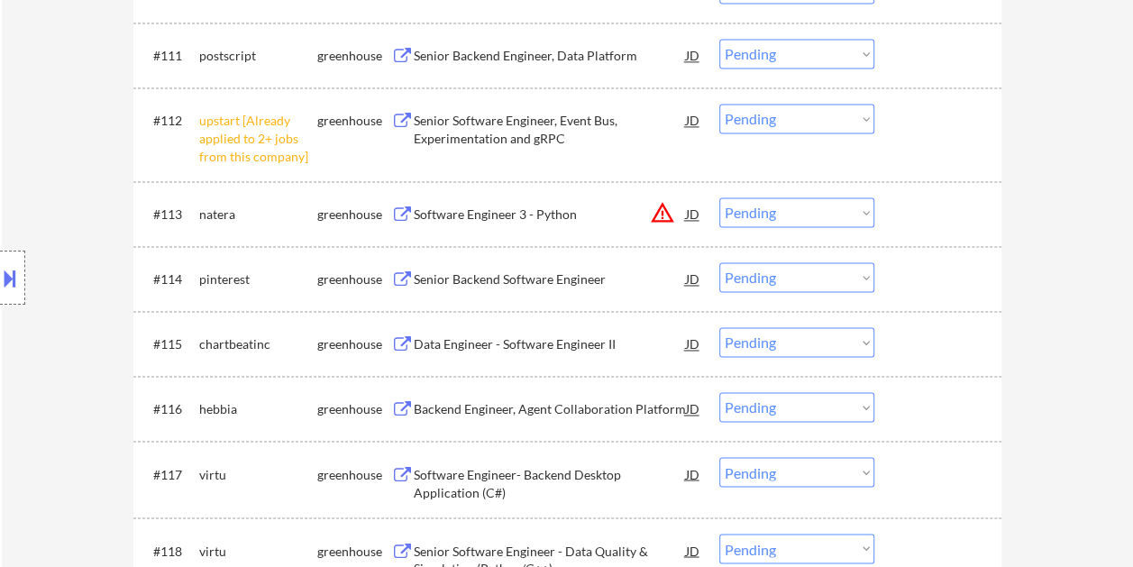
click at [927, 274] on div at bounding box center [940, 278] width 79 height 32
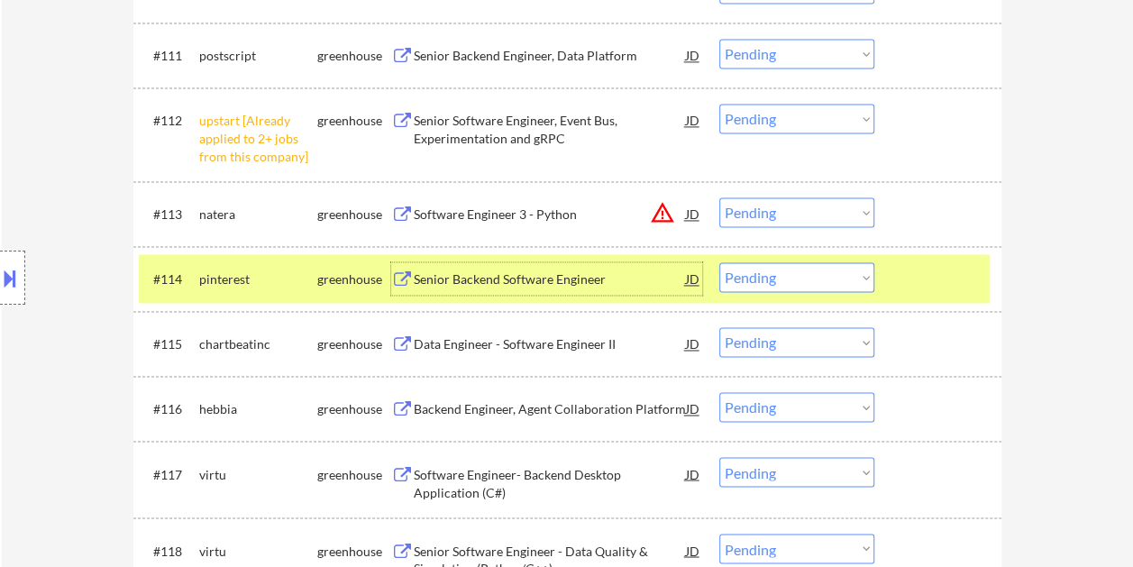
click at [517, 288] on div "Senior Backend Software Engineer" at bounding box center [550, 278] width 272 height 32
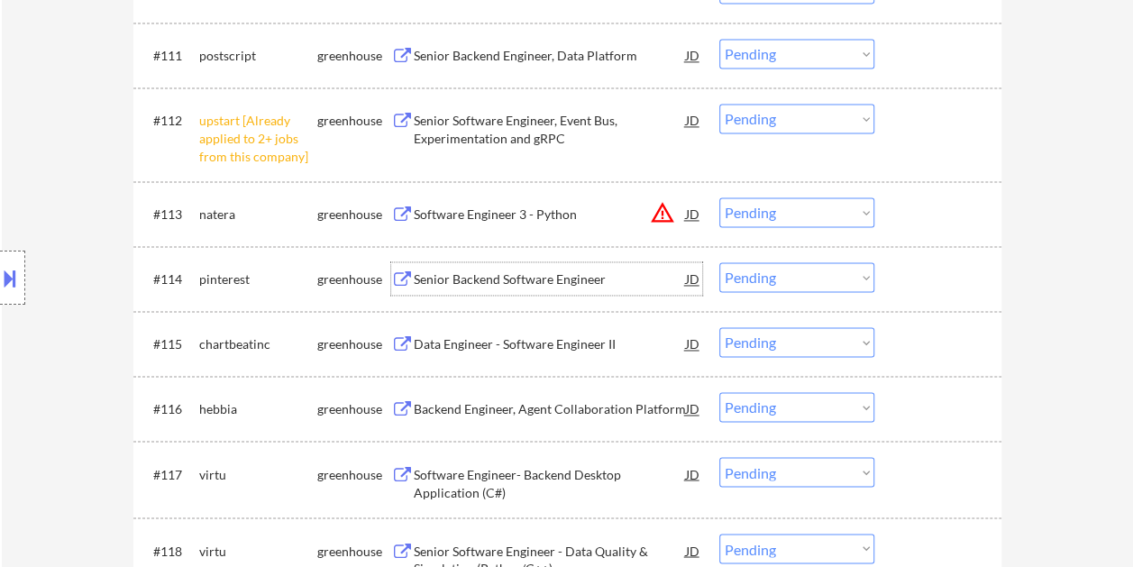
drag, startPoint x: 914, startPoint y: 285, endPoint x: 871, endPoint y: 281, distance: 43.4
click at [912, 285] on div at bounding box center [940, 278] width 79 height 32
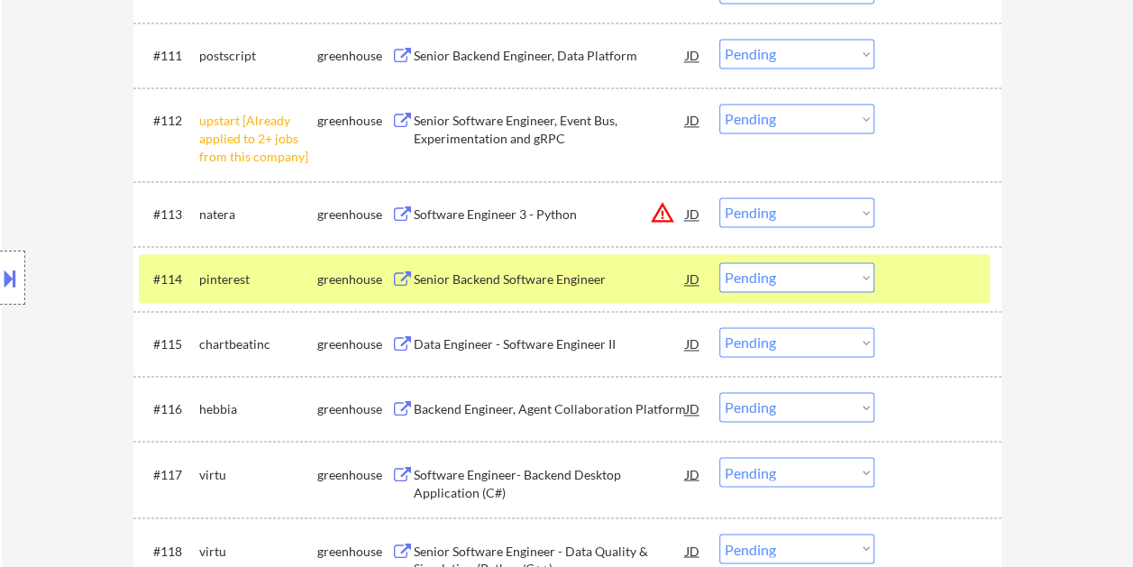
click at [860, 278] on select "Choose an option... Pending Applied Excluded (Questions) Excluded (Expired) Exc…" at bounding box center [796, 277] width 155 height 30
click at [719, 262] on select "Choose an option... Pending Applied Excluded (Questions) Excluded (Expired) Exc…" at bounding box center [796, 277] width 155 height 30
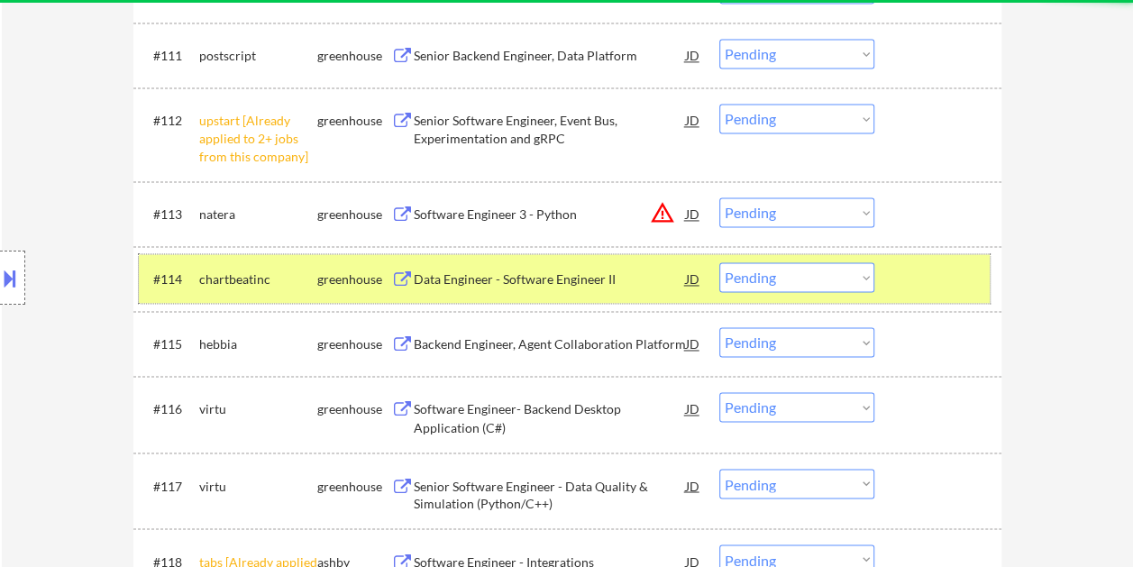
click at [941, 281] on div at bounding box center [940, 278] width 79 height 32
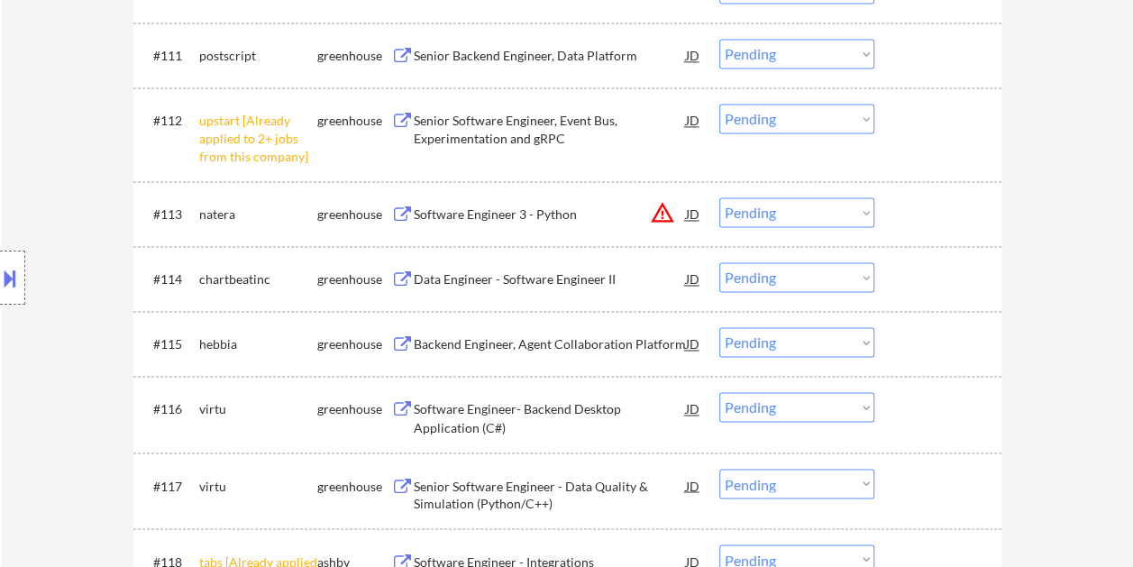
scroll to position [0, 0]
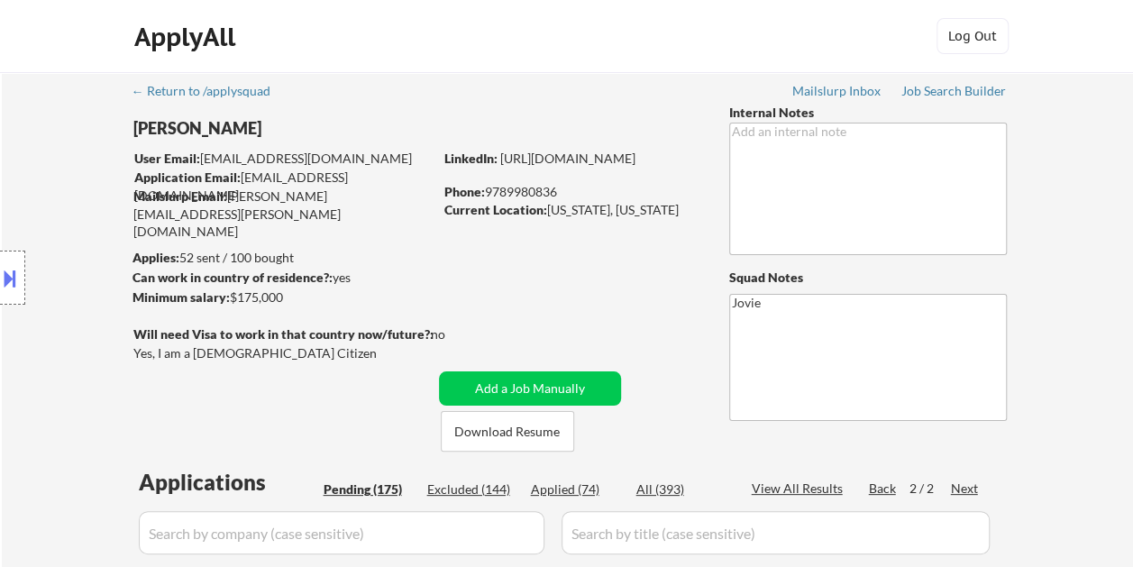
click at [546, 487] on div "Applied (74)" at bounding box center [576, 489] width 90 height 18
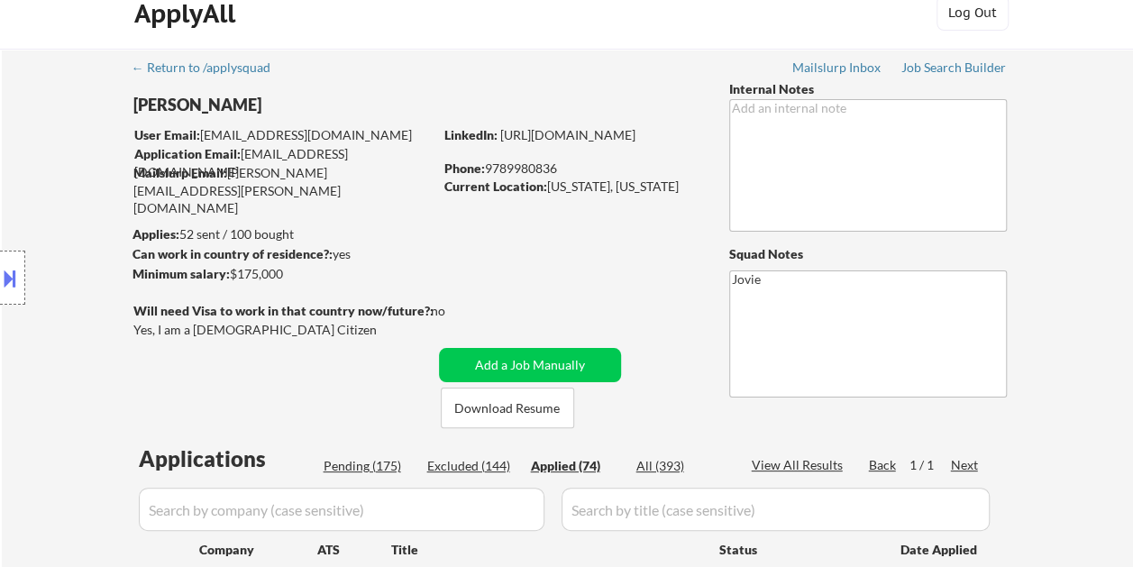
scroll to position [16, 0]
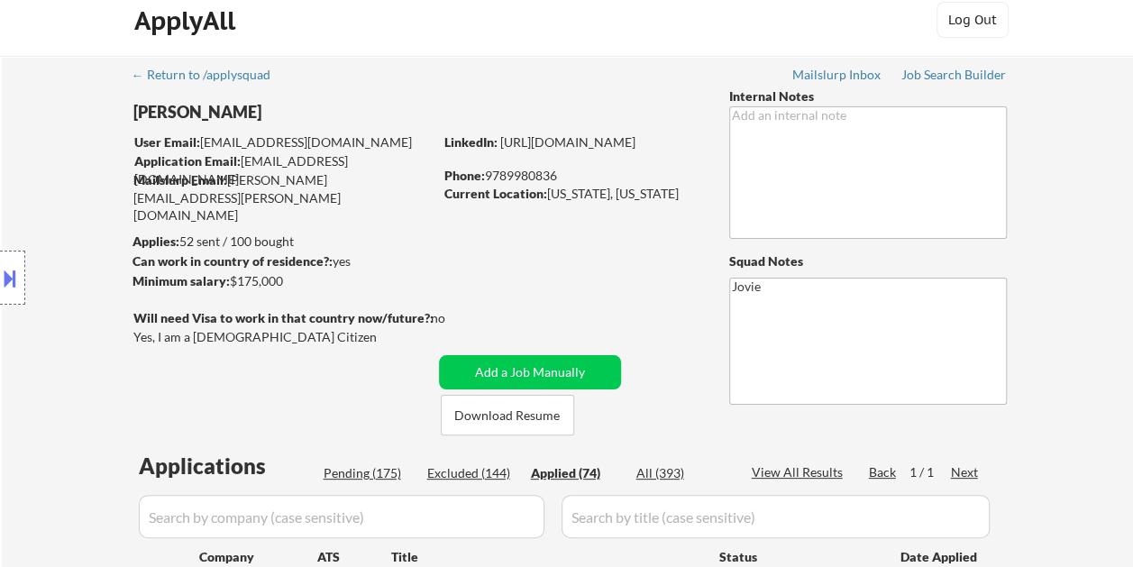
click at [385, 469] on div "Pending (175)" at bounding box center [369, 473] width 90 height 18
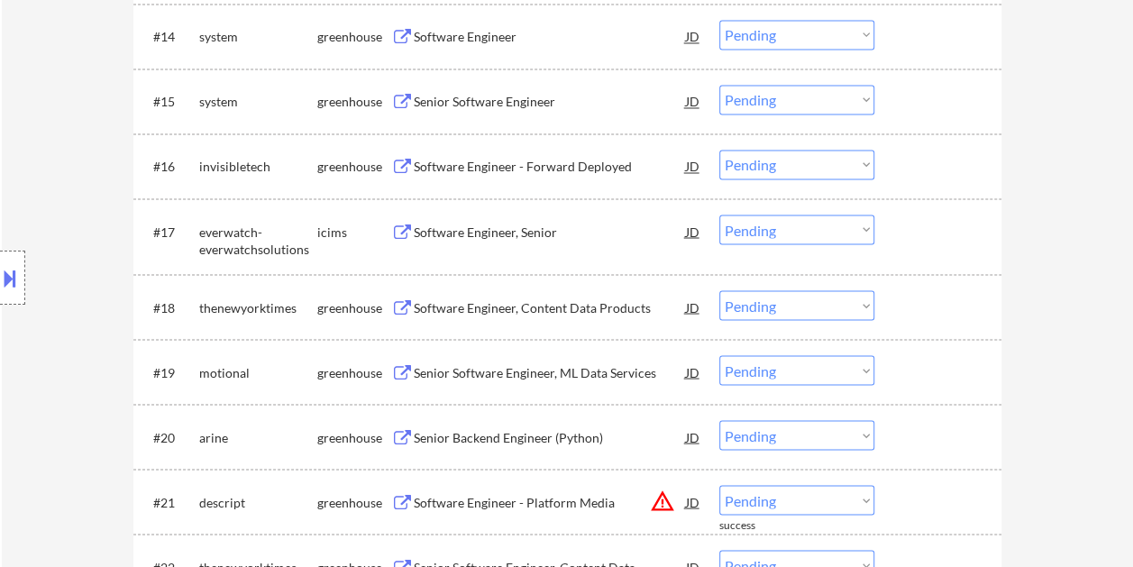
scroll to position [1549, 0]
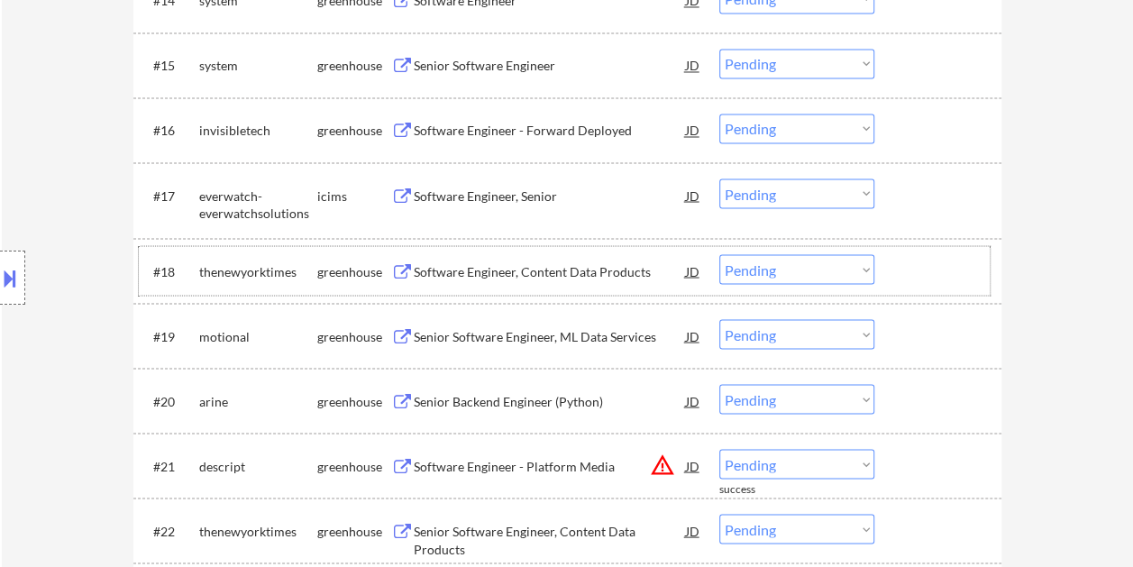
click at [904, 265] on div at bounding box center [940, 270] width 79 height 32
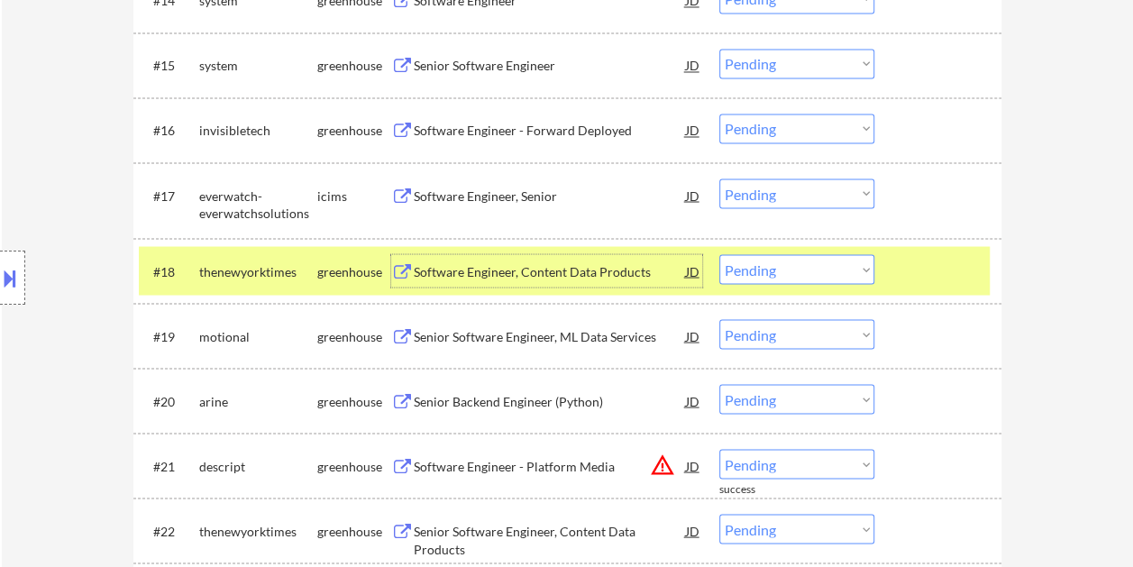
click at [587, 265] on div "Software Engineer, Content Data Products" at bounding box center [550, 271] width 272 height 18
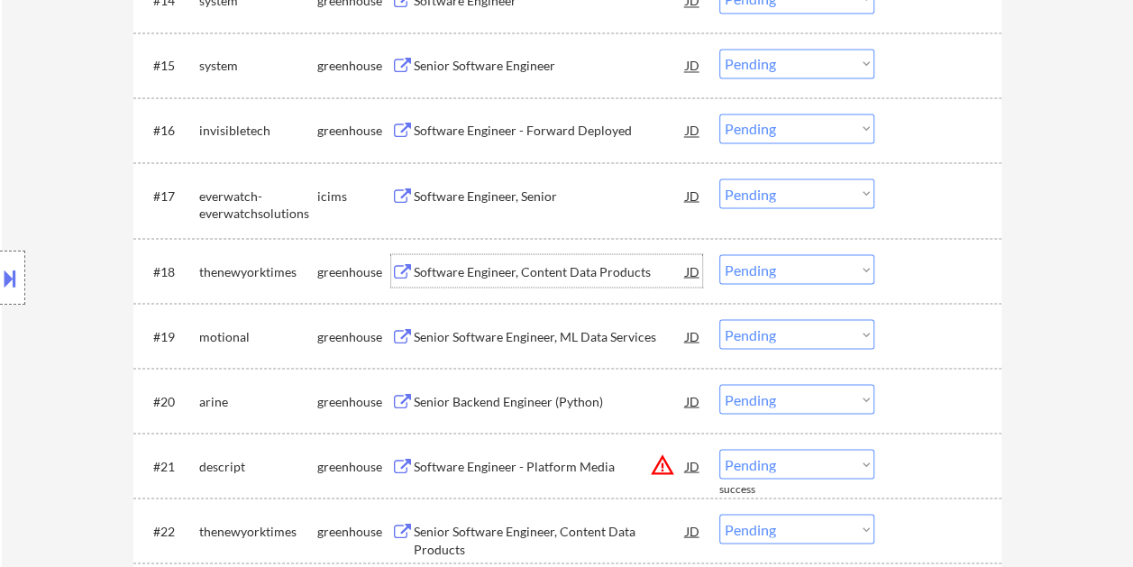
click at [901, 264] on div at bounding box center [940, 270] width 79 height 32
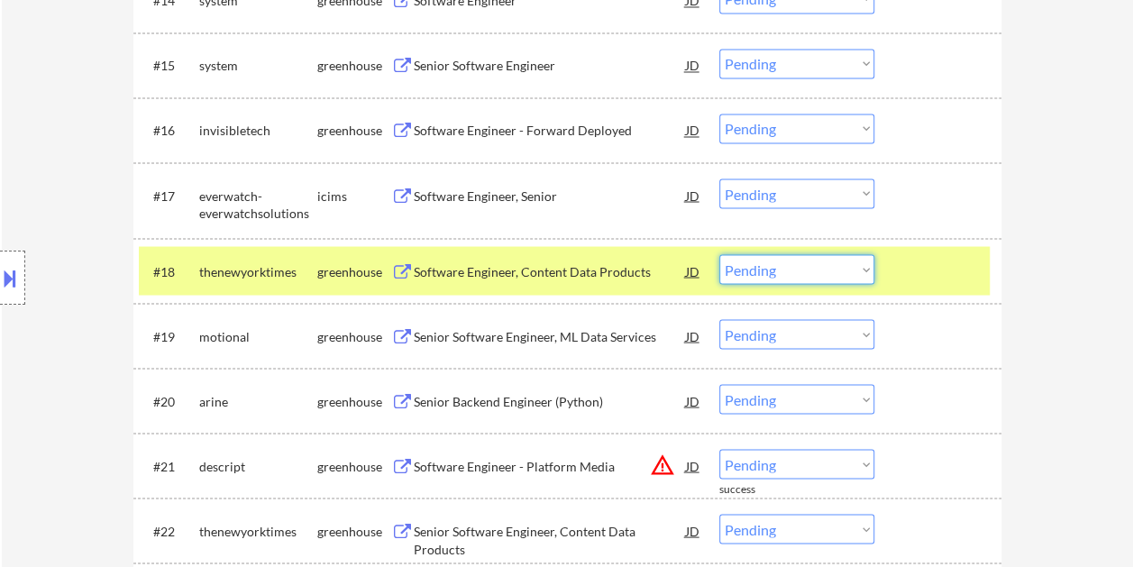
click at [841, 261] on select "Choose an option... Pending Applied Excluded (Questions) Excluded (Expired) Exc…" at bounding box center [796, 269] width 155 height 30
click at [719, 254] on select "Choose an option... Pending Applied Excluded (Questions) Excluded (Expired) Exc…" at bounding box center [796, 269] width 155 height 30
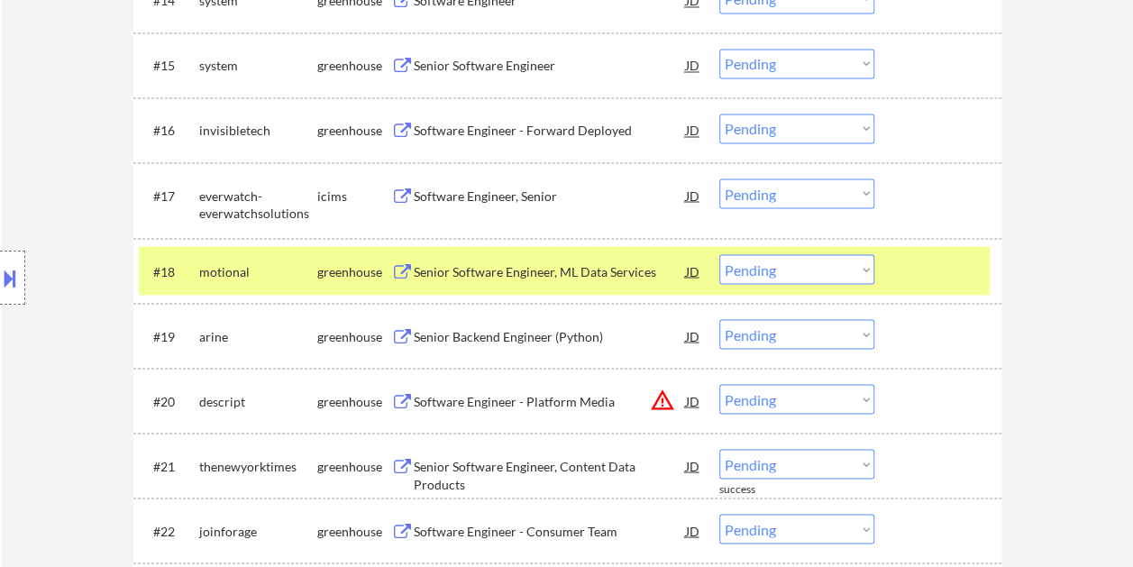
click at [941, 265] on div at bounding box center [940, 270] width 79 height 32
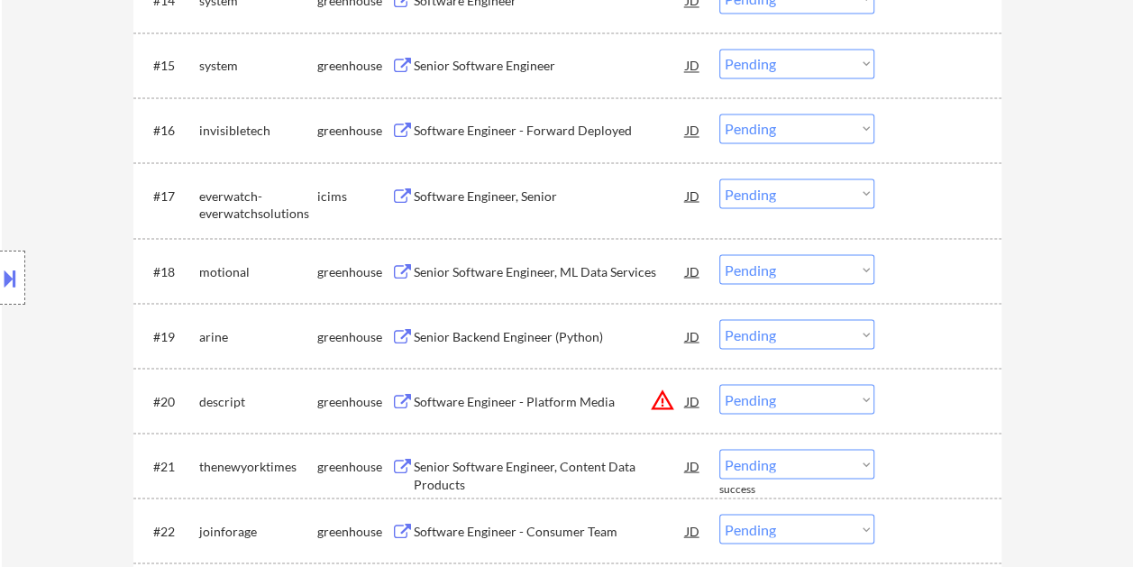
click at [909, 268] on div at bounding box center [940, 270] width 79 height 32
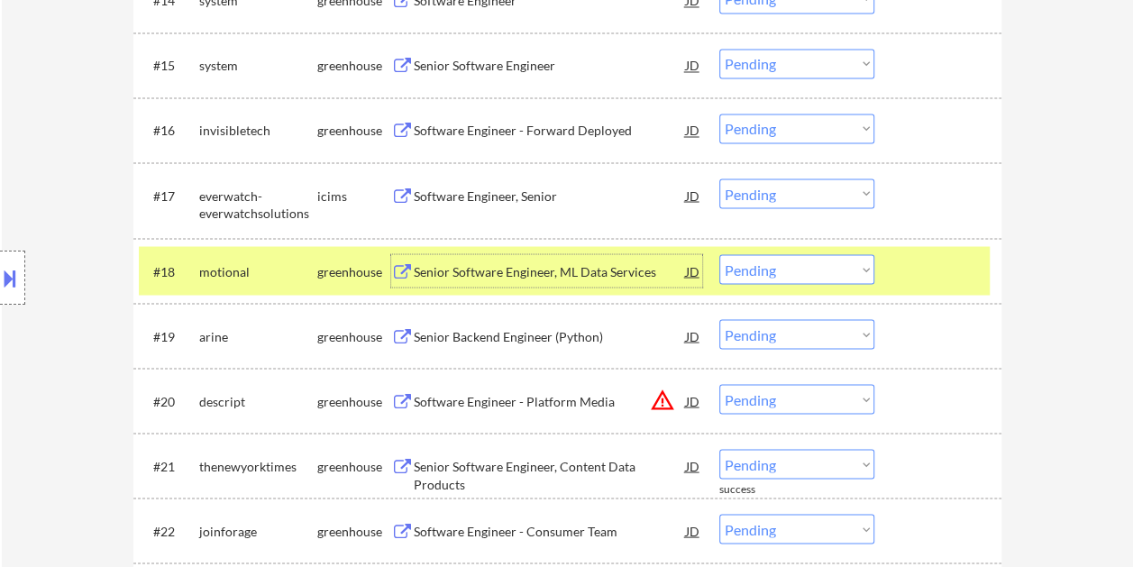
click at [517, 259] on div "Senior Software Engineer, ML Data Services" at bounding box center [550, 270] width 272 height 32
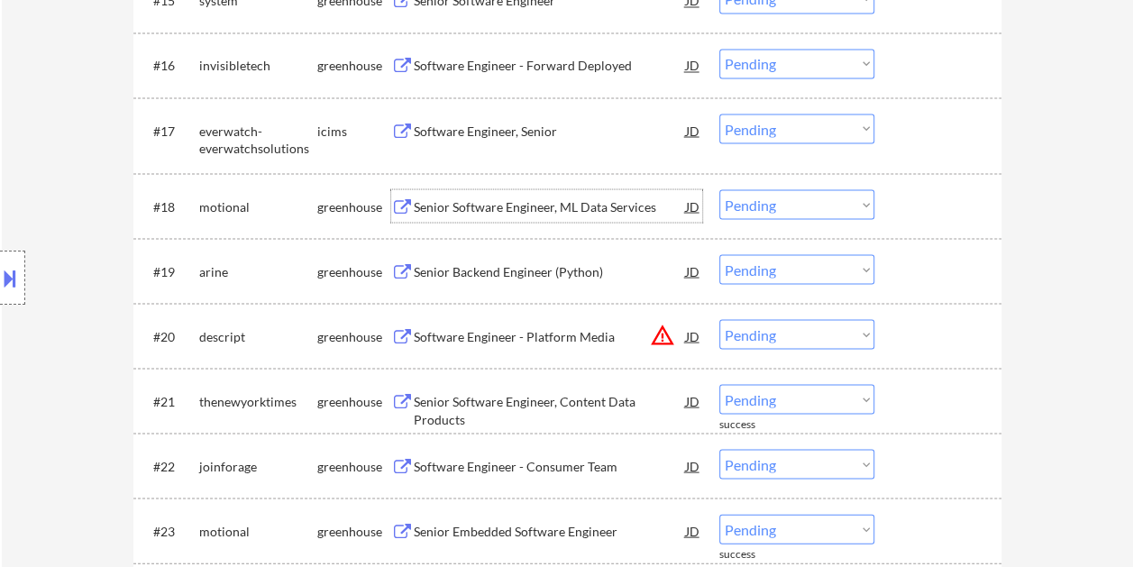
scroll to position [1639, 0]
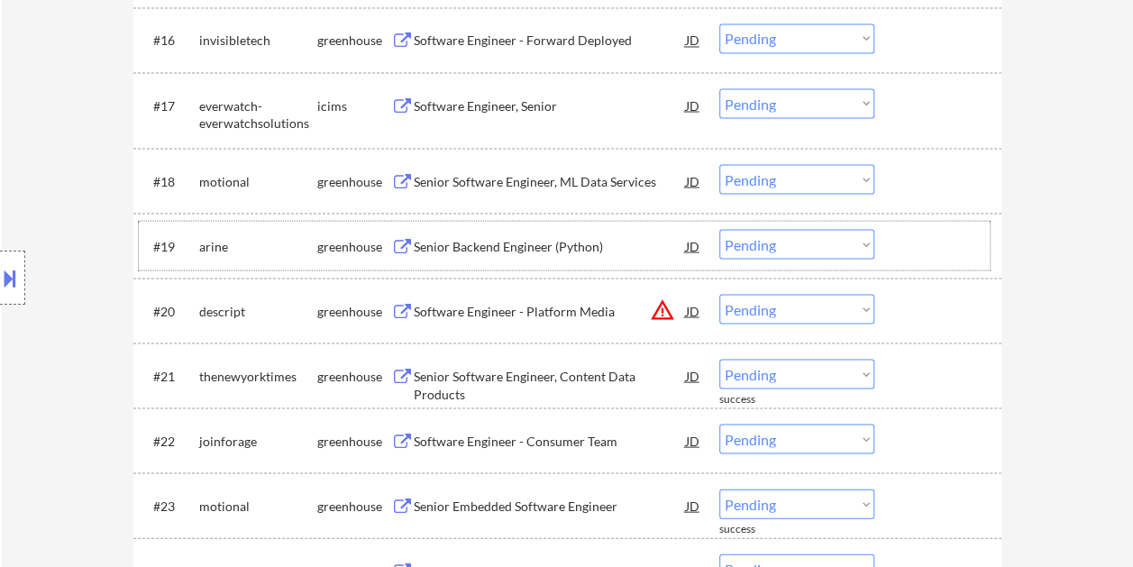
drag, startPoint x: 932, startPoint y: 248, endPoint x: 605, endPoint y: 245, distance: 327.2
click at [930, 249] on div at bounding box center [940, 245] width 79 height 32
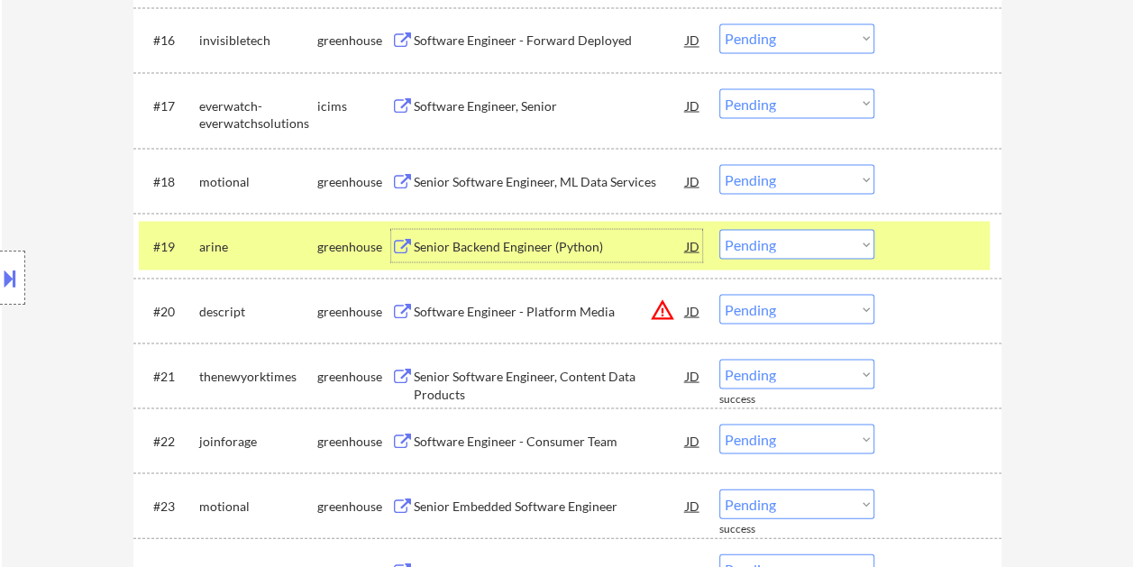
click at [551, 244] on div "Senior Backend Engineer (Python)" at bounding box center [550, 246] width 272 height 18
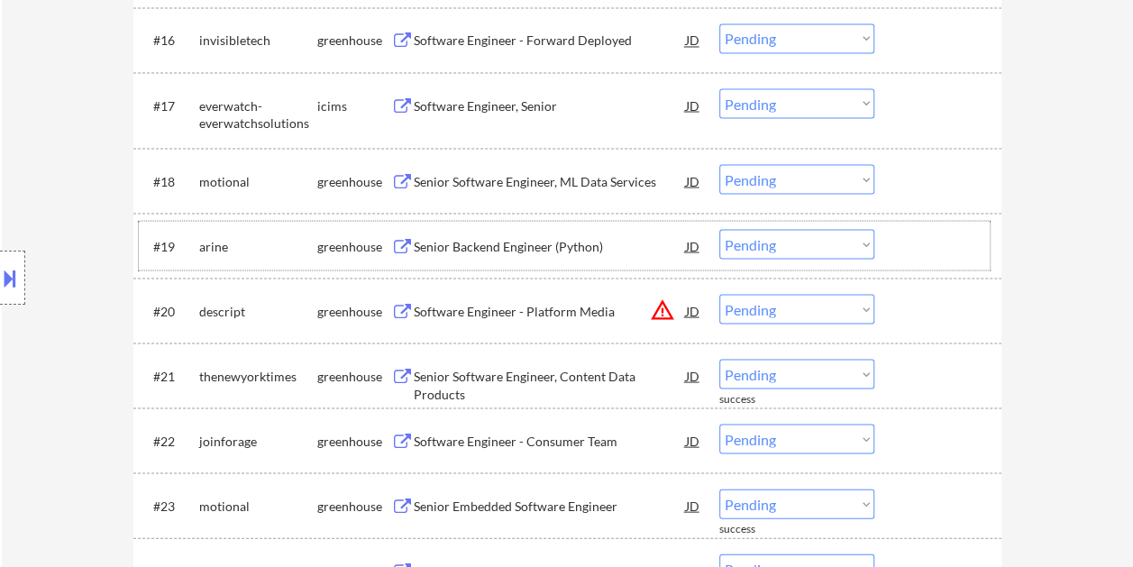
click at [928, 256] on div at bounding box center [940, 245] width 79 height 32
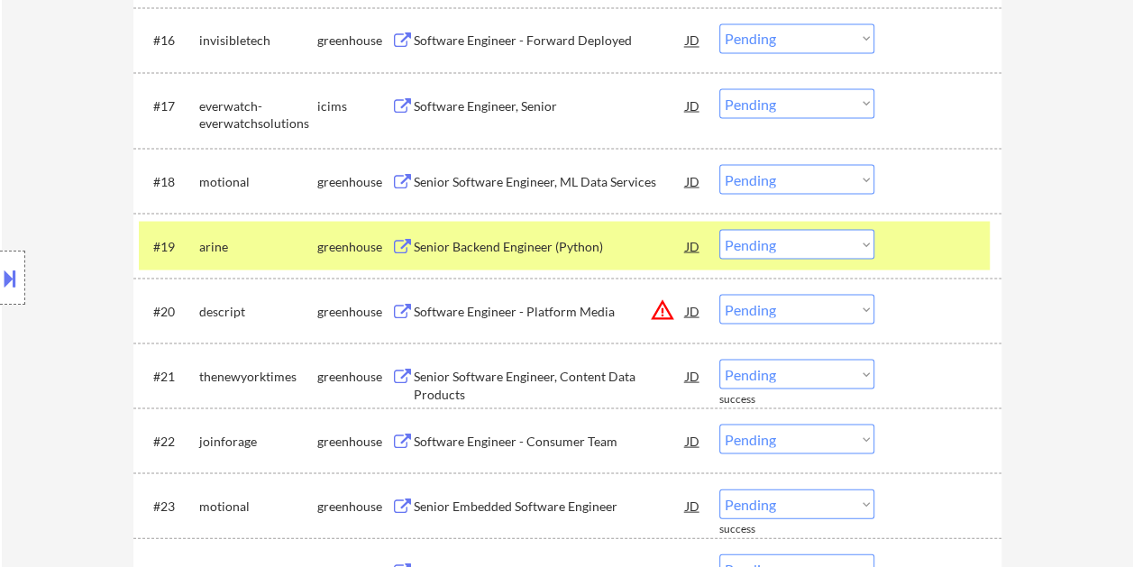
click at [853, 243] on select "Choose an option... Pending Applied Excluded (Questions) Excluded (Expired) Exc…" at bounding box center [796, 244] width 155 height 30
click at [719, 229] on select "Choose an option... Pending Applied Excluded (Questions) Excluded (Expired) Exc…" at bounding box center [796, 244] width 155 height 30
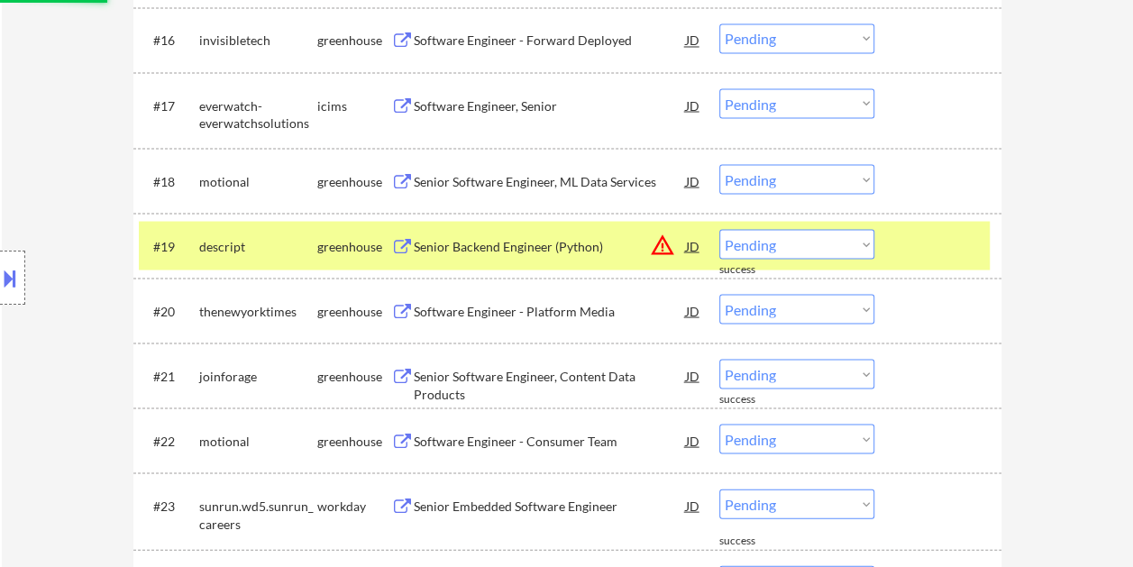
click at [912, 246] on div at bounding box center [940, 245] width 79 height 32
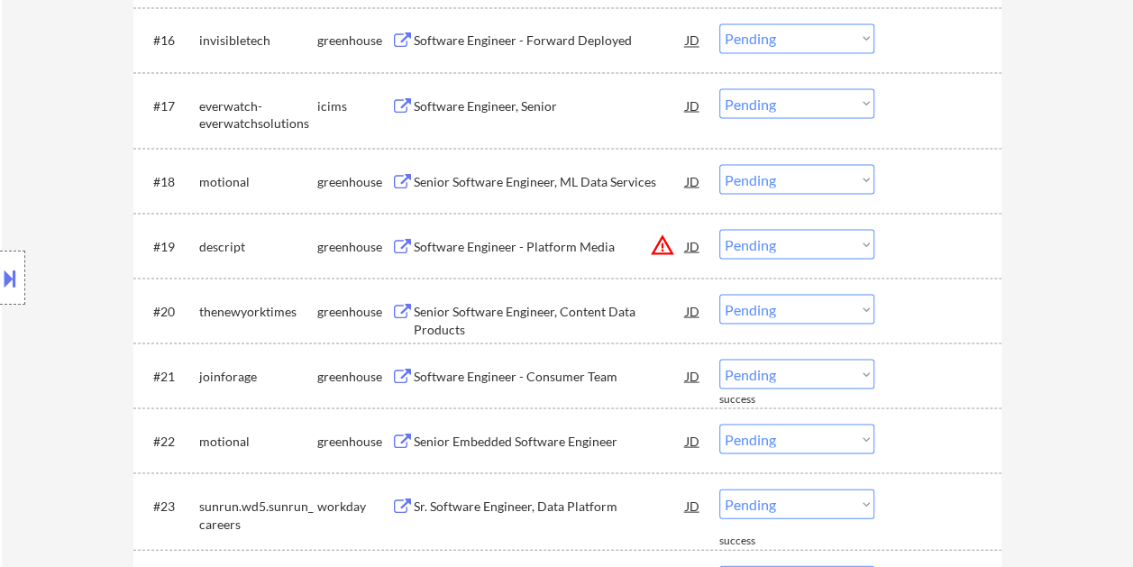
drag, startPoint x: 925, startPoint y: 169, endPoint x: 827, endPoint y: 177, distance: 97.6
click at [924, 171] on div at bounding box center [940, 180] width 79 height 32
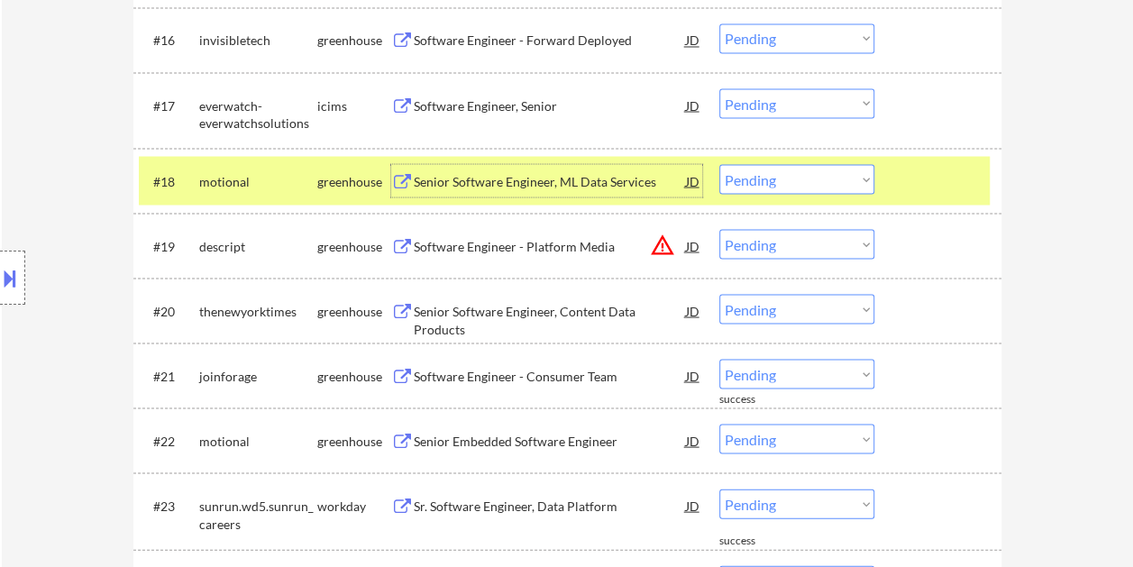
click at [648, 185] on div "Senior Software Engineer, ML Data Services" at bounding box center [550, 181] width 272 height 18
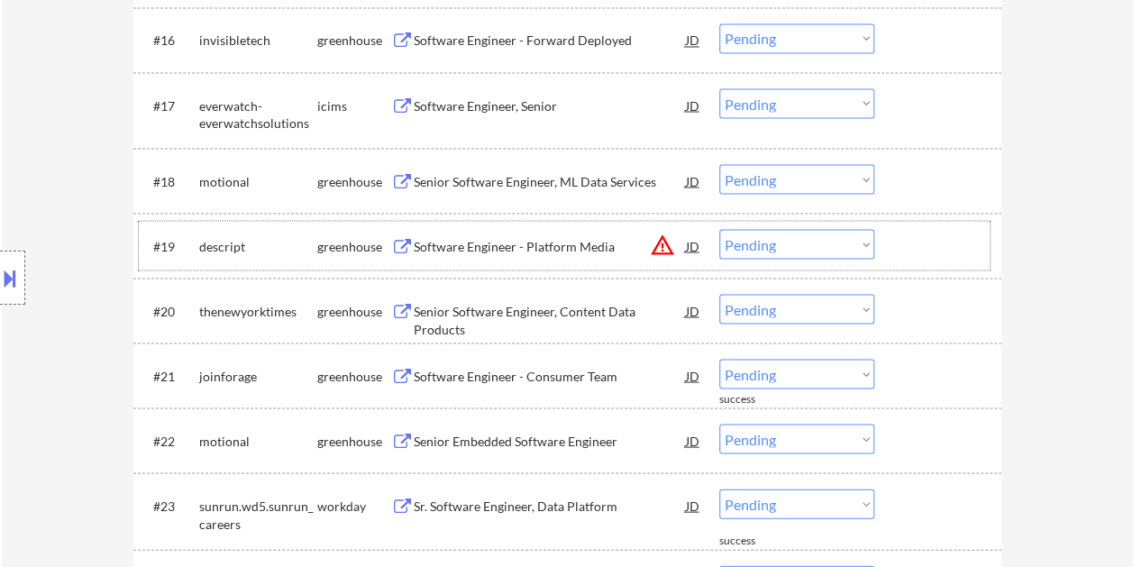
click at [932, 242] on div at bounding box center [940, 245] width 79 height 32
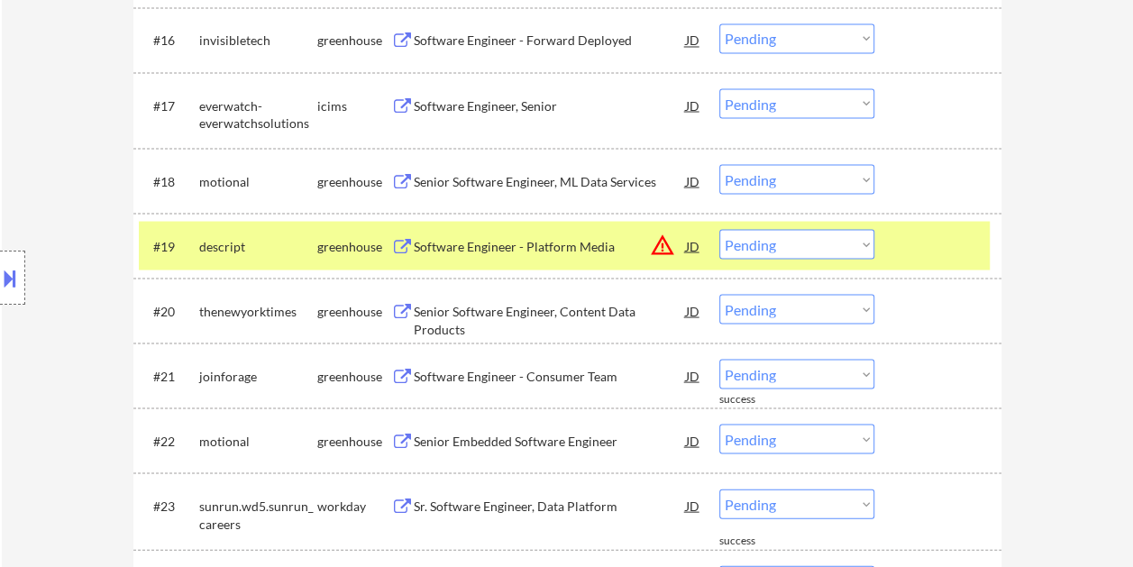
click at [549, 238] on div "Software Engineer - Platform Media" at bounding box center [550, 246] width 272 height 18
